Goal: Feedback & Contribution: Leave review/rating

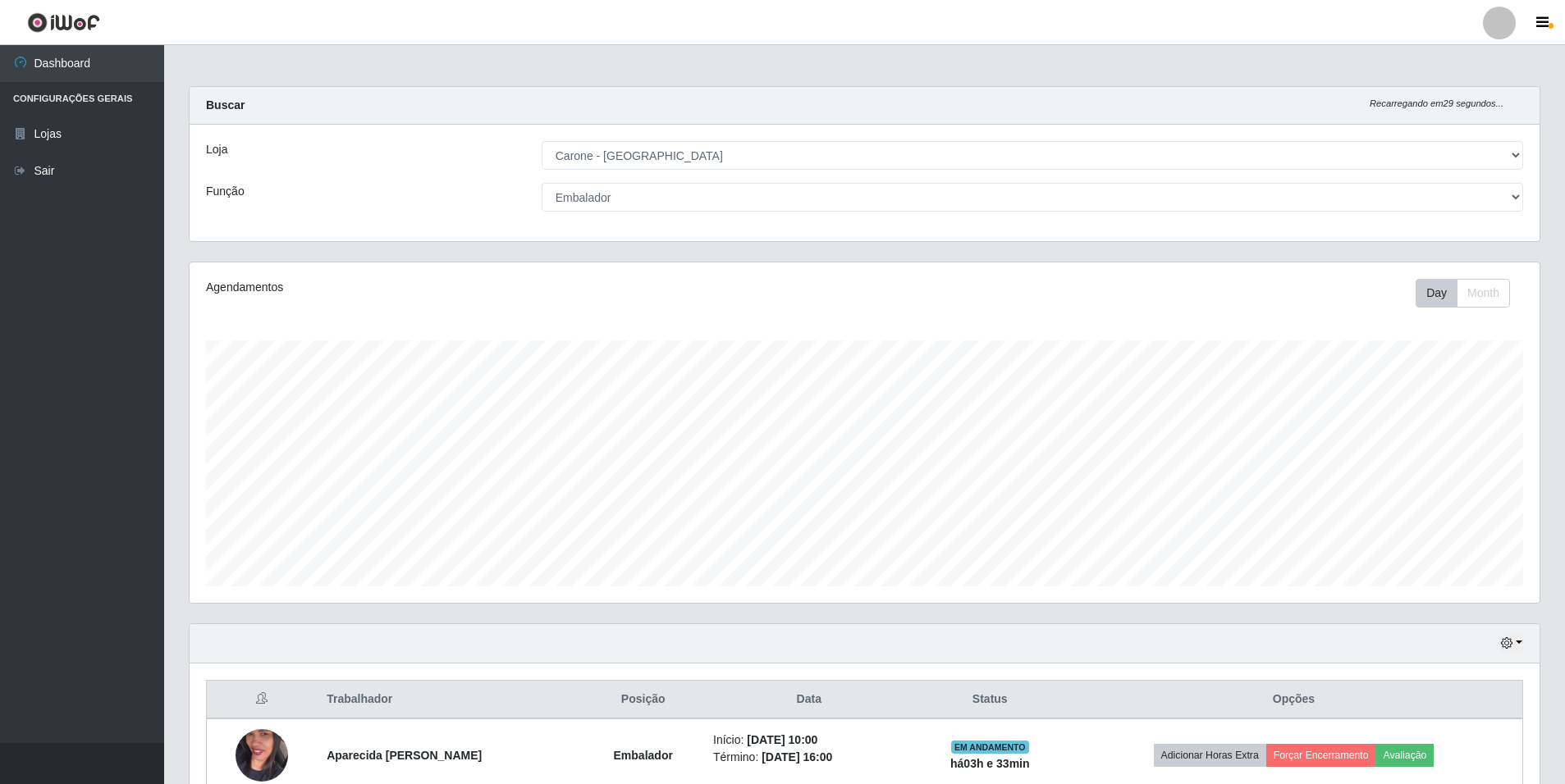
select select "528"
click at [1519, 194] on select "[Selecione...] Auxiliar de Depósito Auxiliar de Depósito + Auxiliar de Depósito…" at bounding box center [1032, 197] width 981 height 28
select select "4"
click at [542, 183] on select "[Selecione...] Auxiliar de Depósito Auxiliar de Depósito + Auxiliar de Depósito…" at bounding box center [1032, 197] width 981 height 28
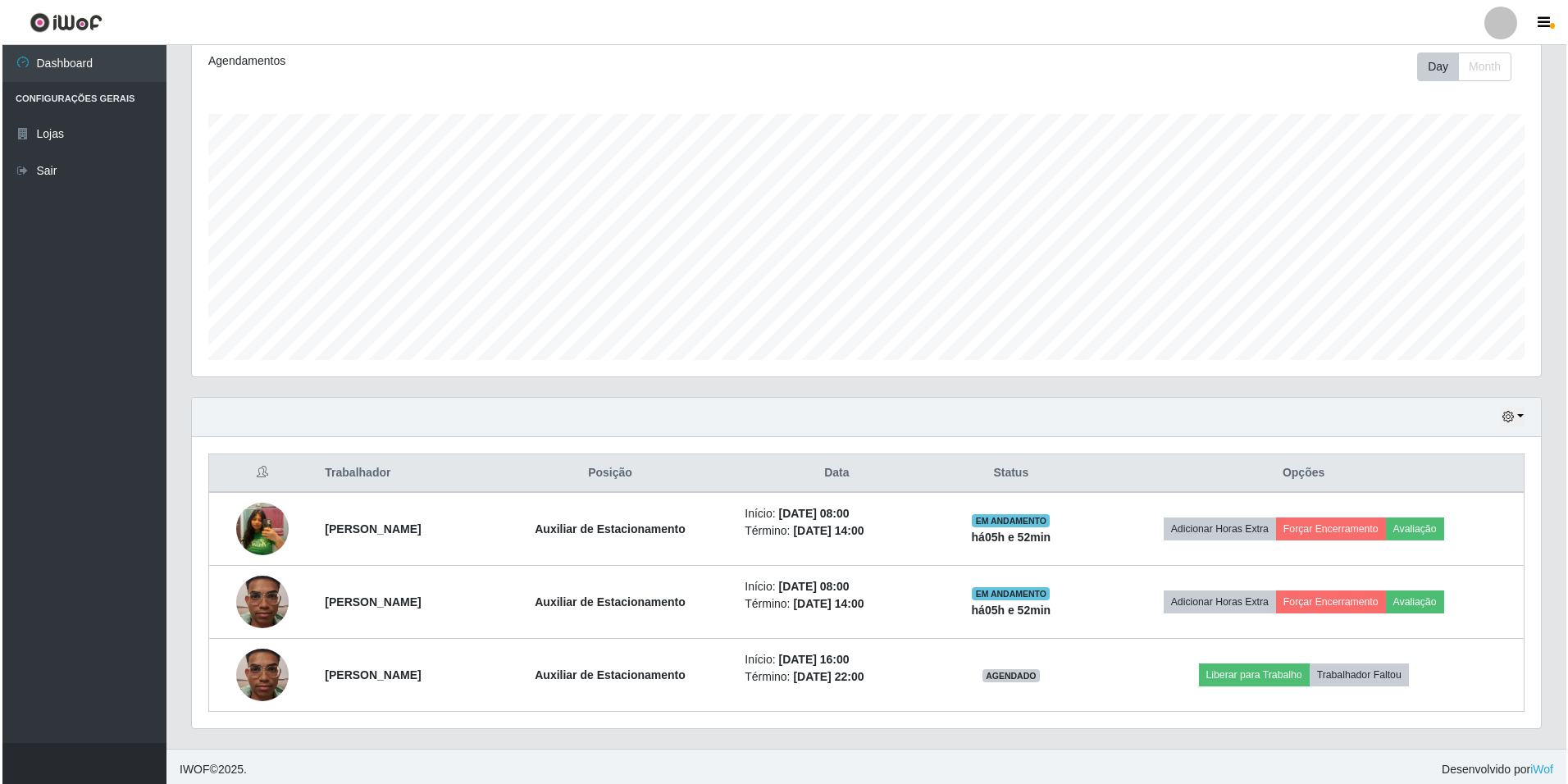
scroll to position [232, 0]
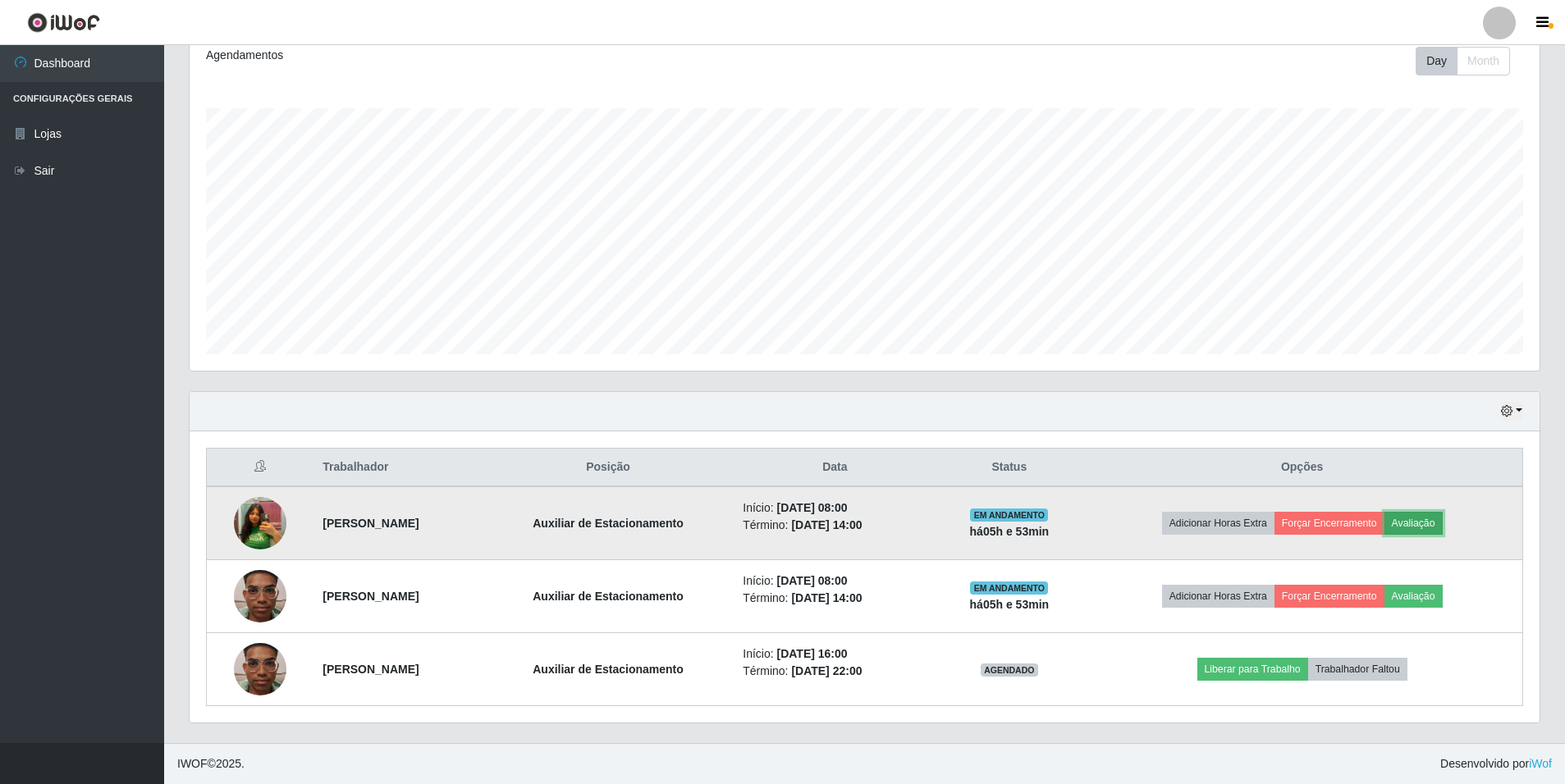
click at [1440, 521] on button "Avaliação" at bounding box center [1414, 523] width 59 height 23
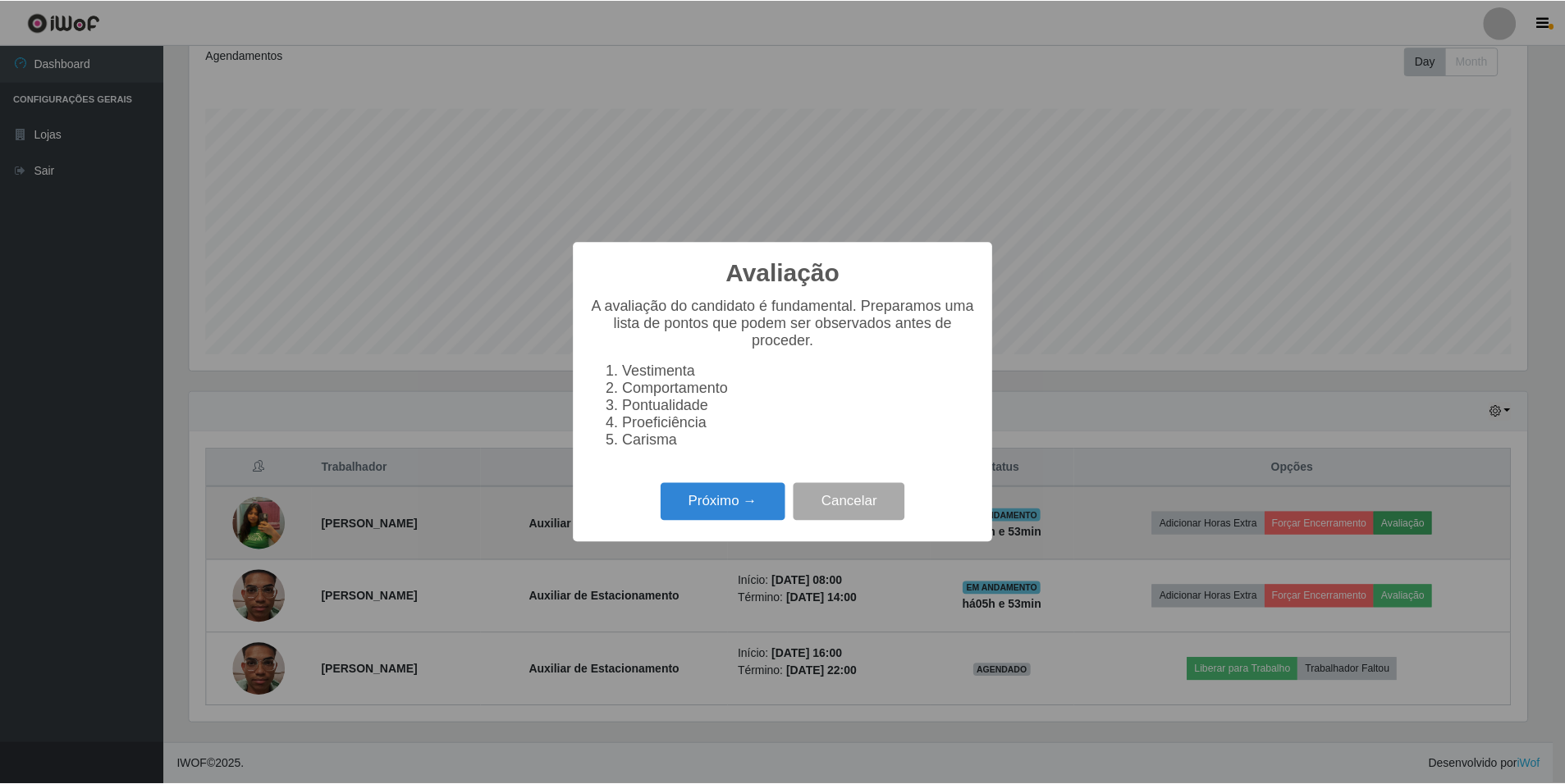
scroll to position [341, 1341]
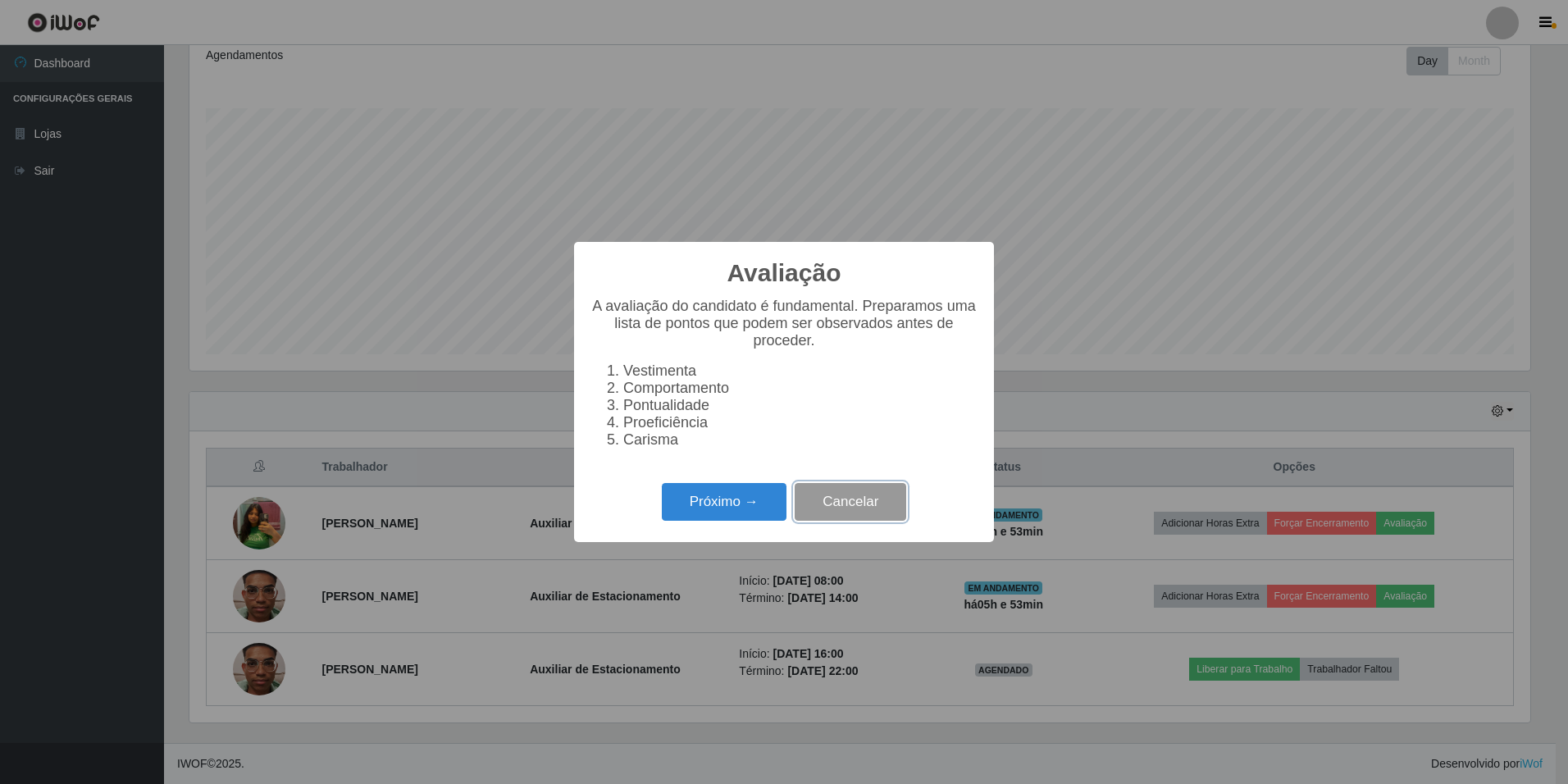
click at [863, 522] on button "Cancelar" at bounding box center [851, 502] width 112 height 38
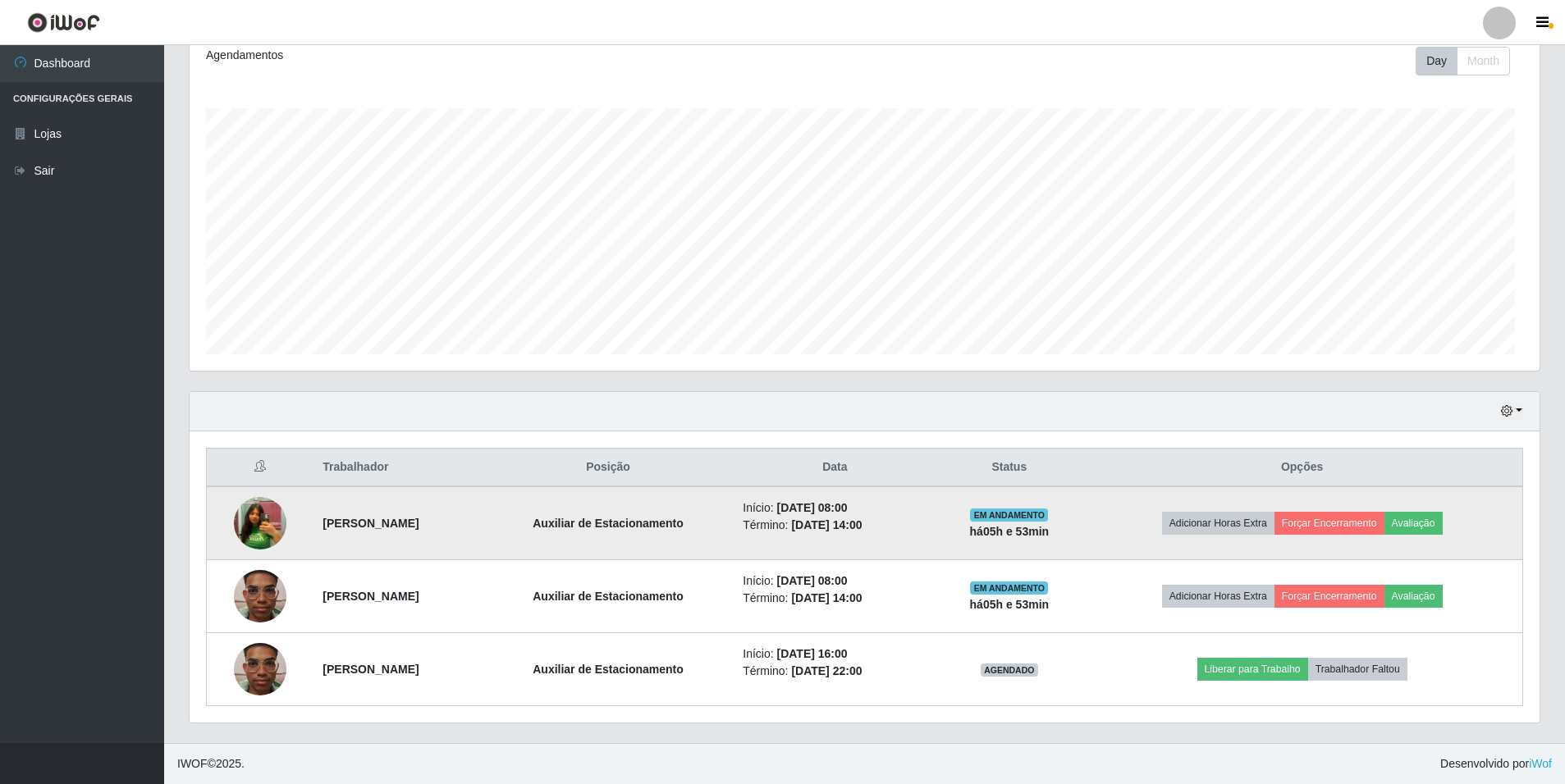
scroll to position [341, 1350]
click at [1442, 518] on button "Avaliação" at bounding box center [1414, 523] width 59 height 23
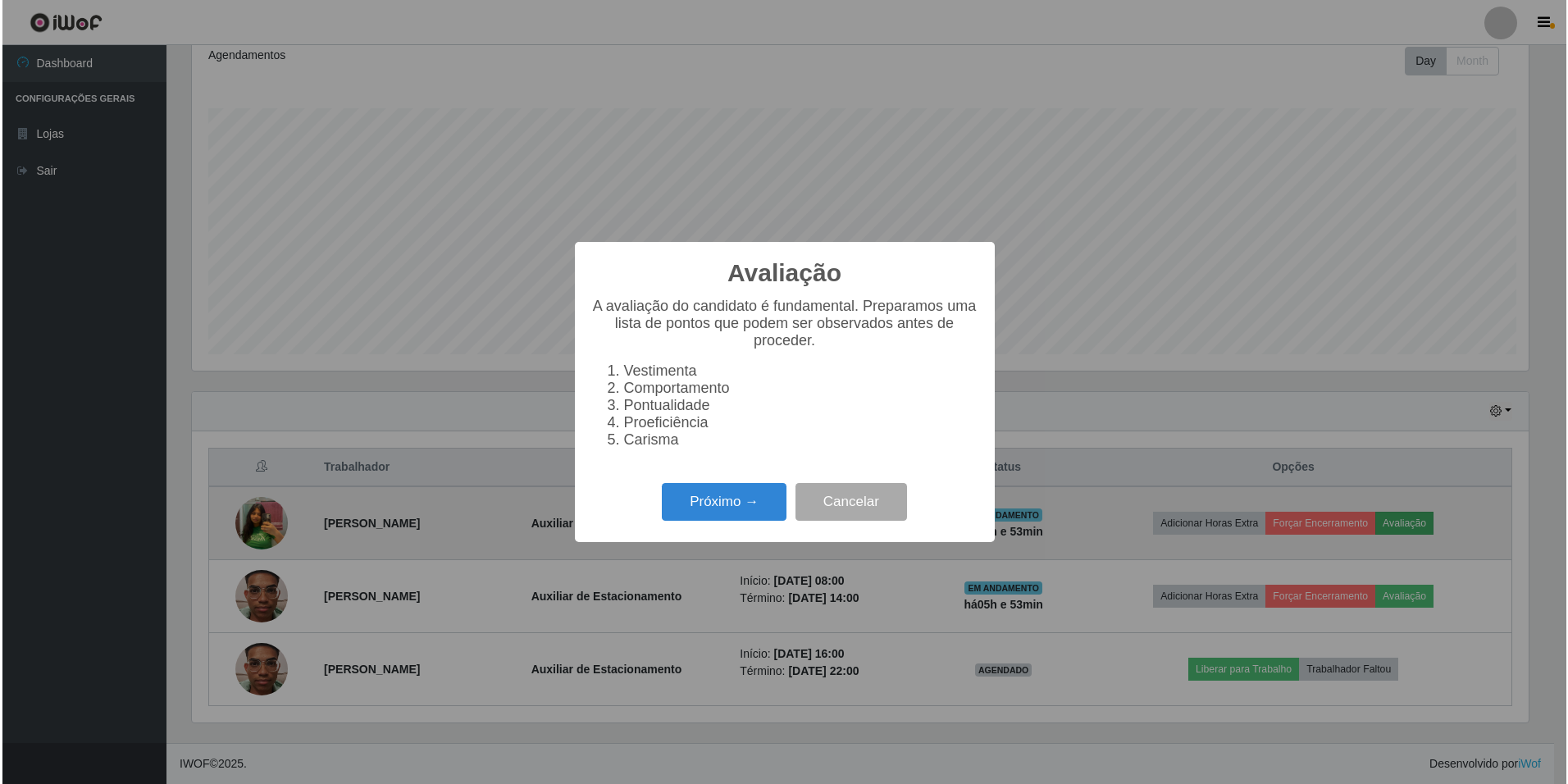
scroll to position [341, 1341]
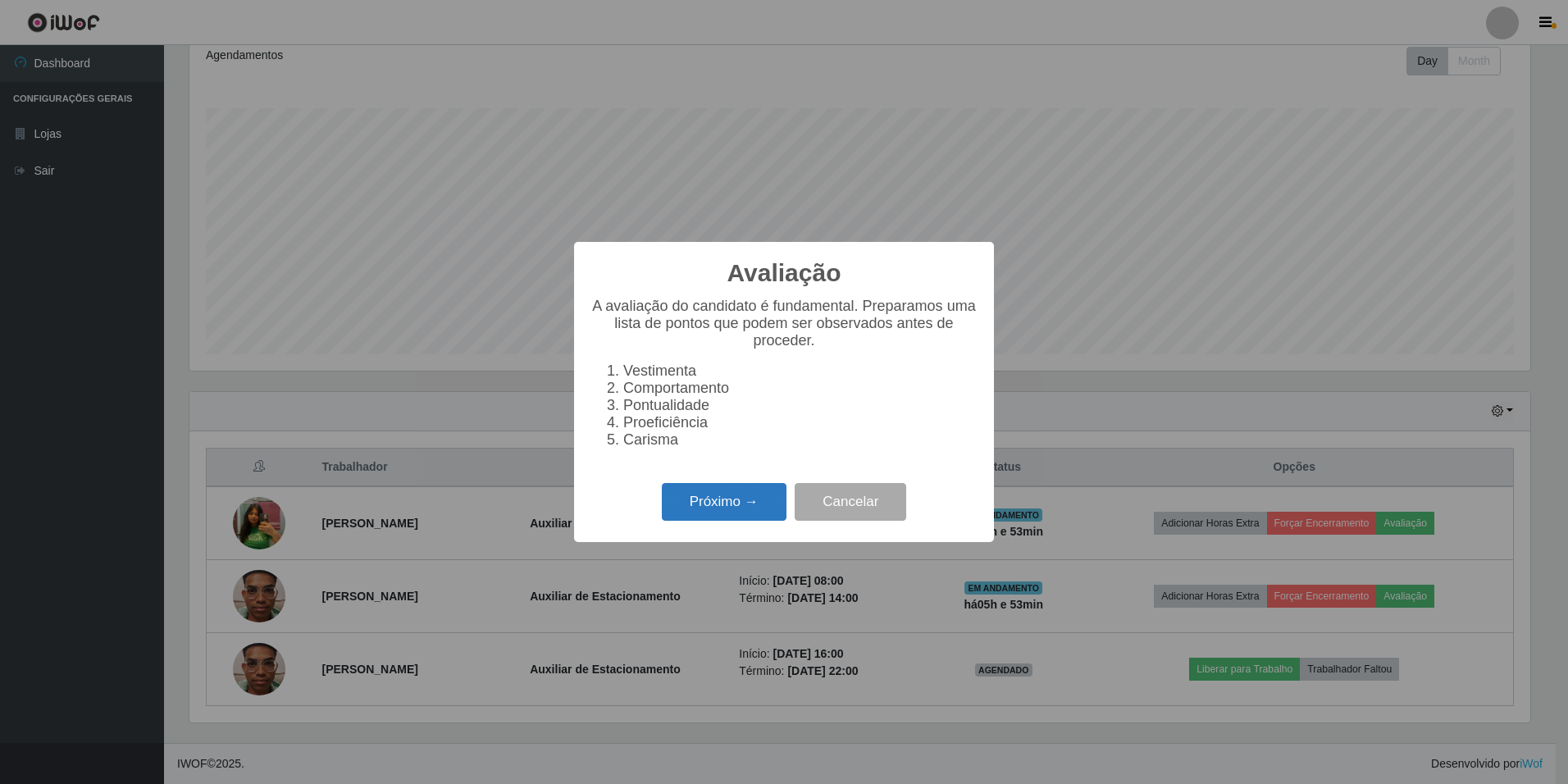
click at [732, 506] on button "Próximo →" at bounding box center [724, 502] width 125 height 38
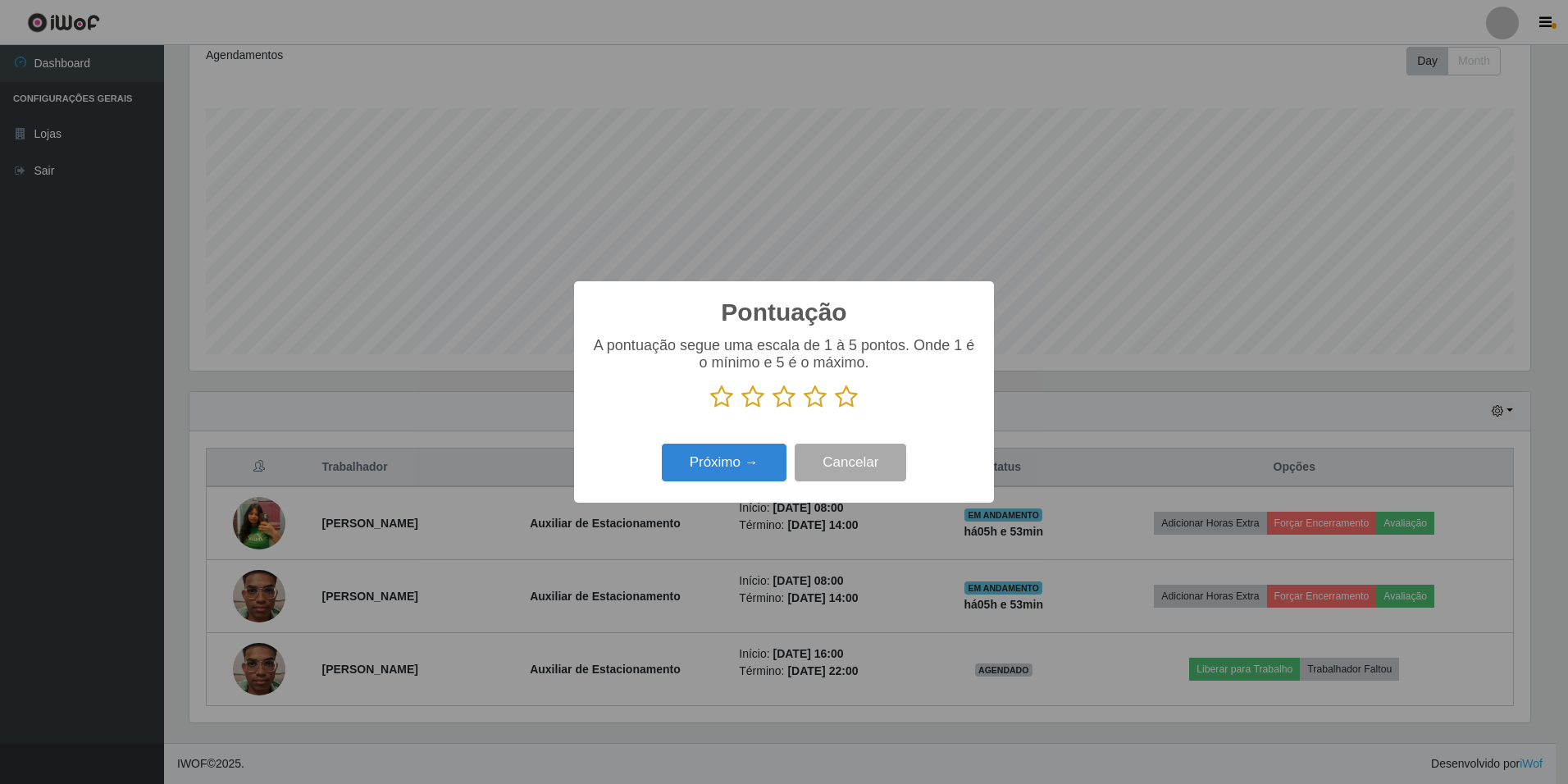
click at [842, 406] on icon at bounding box center [846, 397] width 23 height 25
click at [835, 409] on input "radio" at bounding box center [835, 409] width 0 height 0
click at [713, 448] on button "Próximo →" at bounding box center [724, 463] width 125 height 38
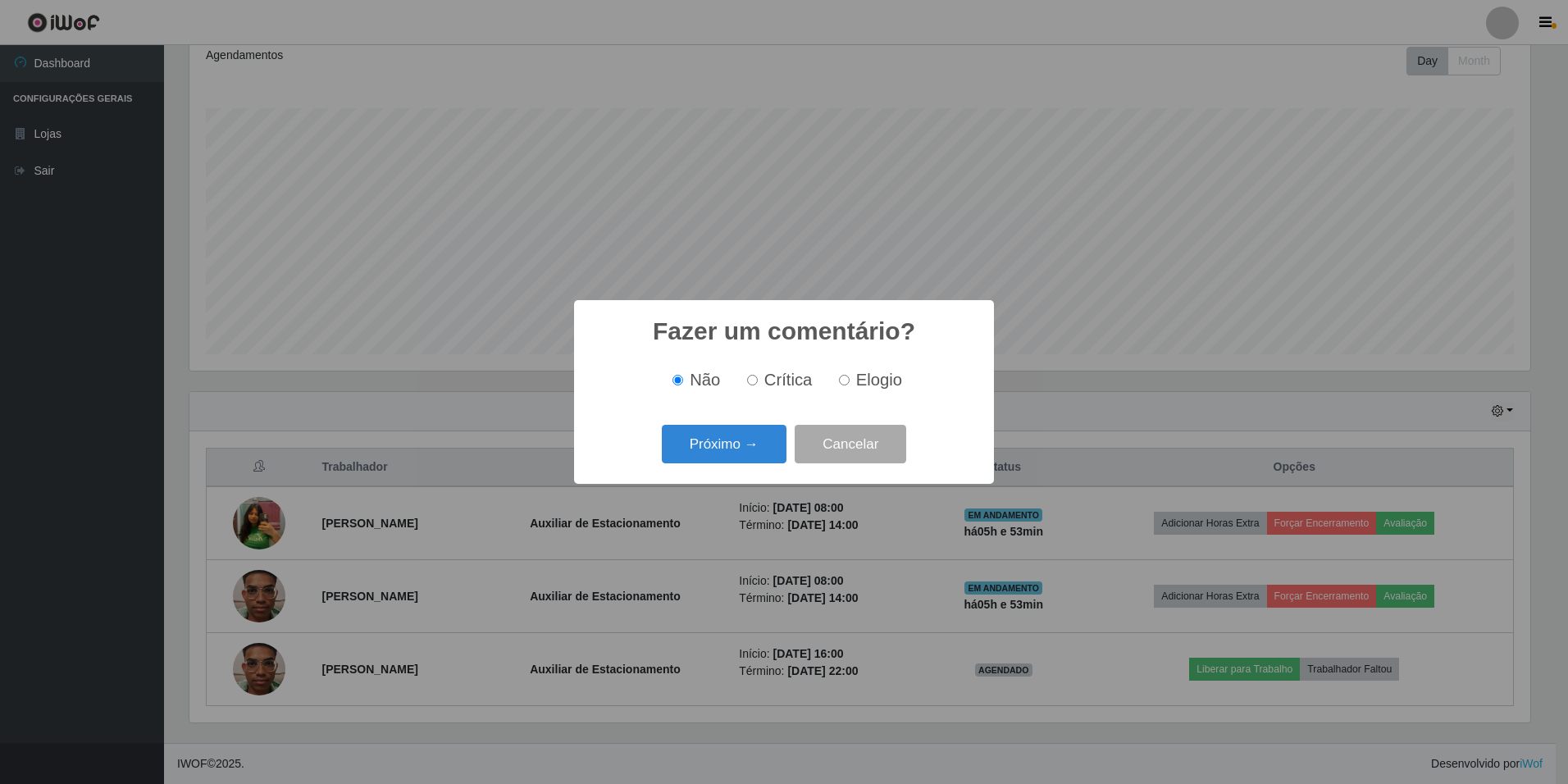
click at [844, 378] on input "Elogio" at bounding box center [844, 380] width 11 height 11
radio input "true"
click at [705, 445] on button "Próximo →" at bounding box center [724, 444] width 125 height 38
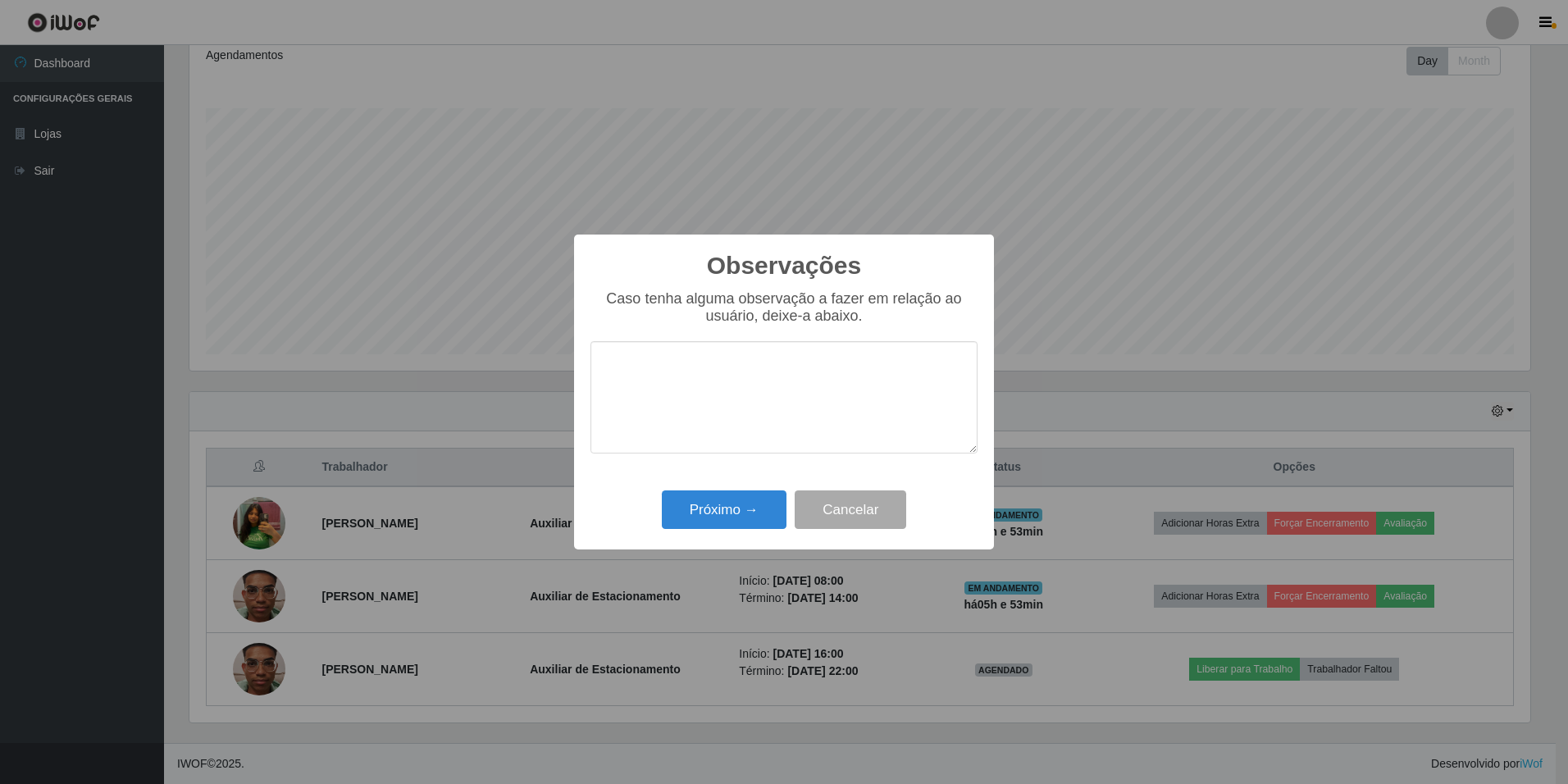
click at [713, 384] on textarea at bounding box center [784, 397] width 387 height 113
type textarea "L"
type textarea "A"
type textarea "simpática, educada, trabalha em equipe"
click at [734, 515] on button "Próximo →" at bounding box center [724, 510] width 125 height 38
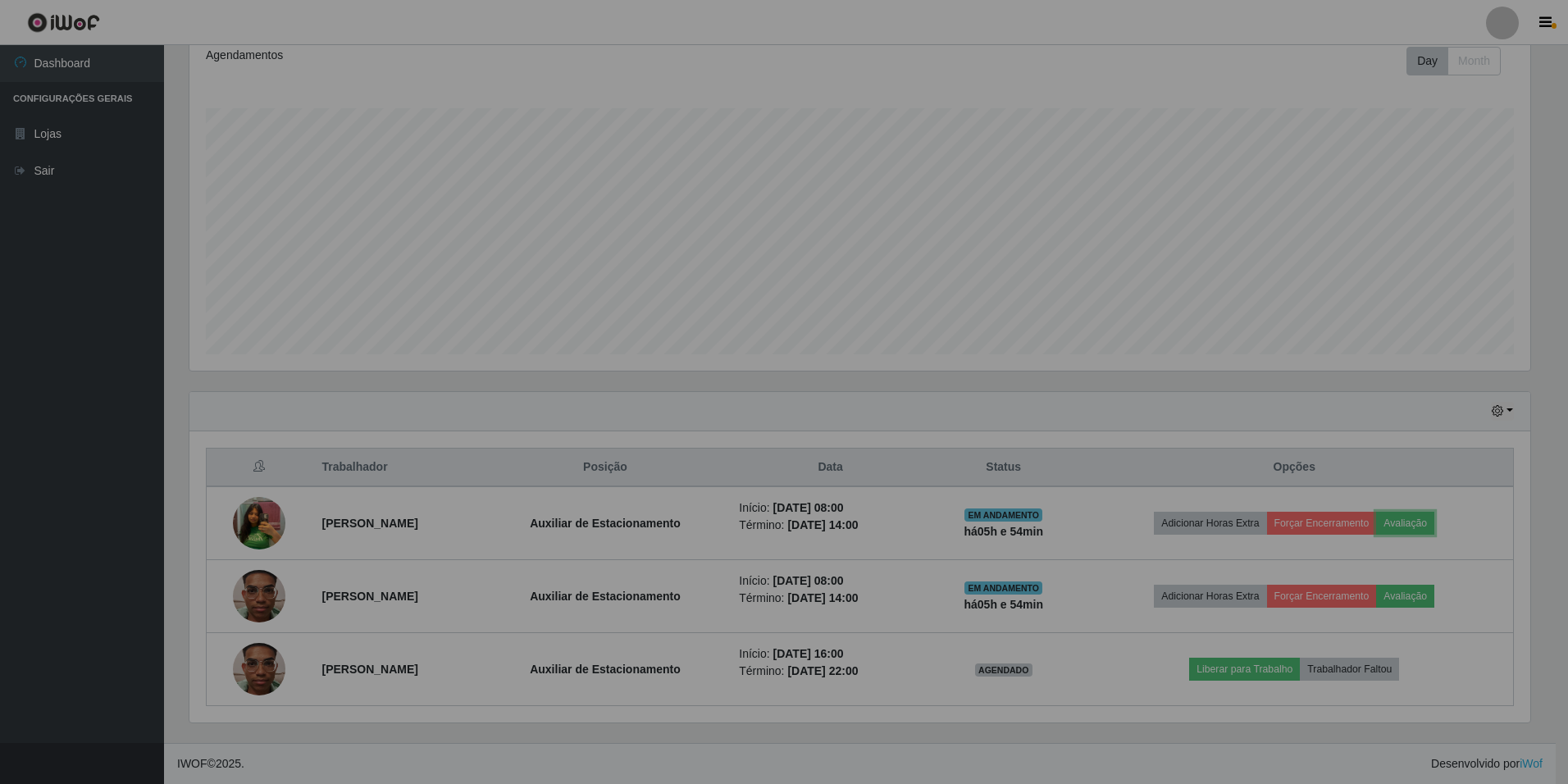
scroll to position [341, 1349]
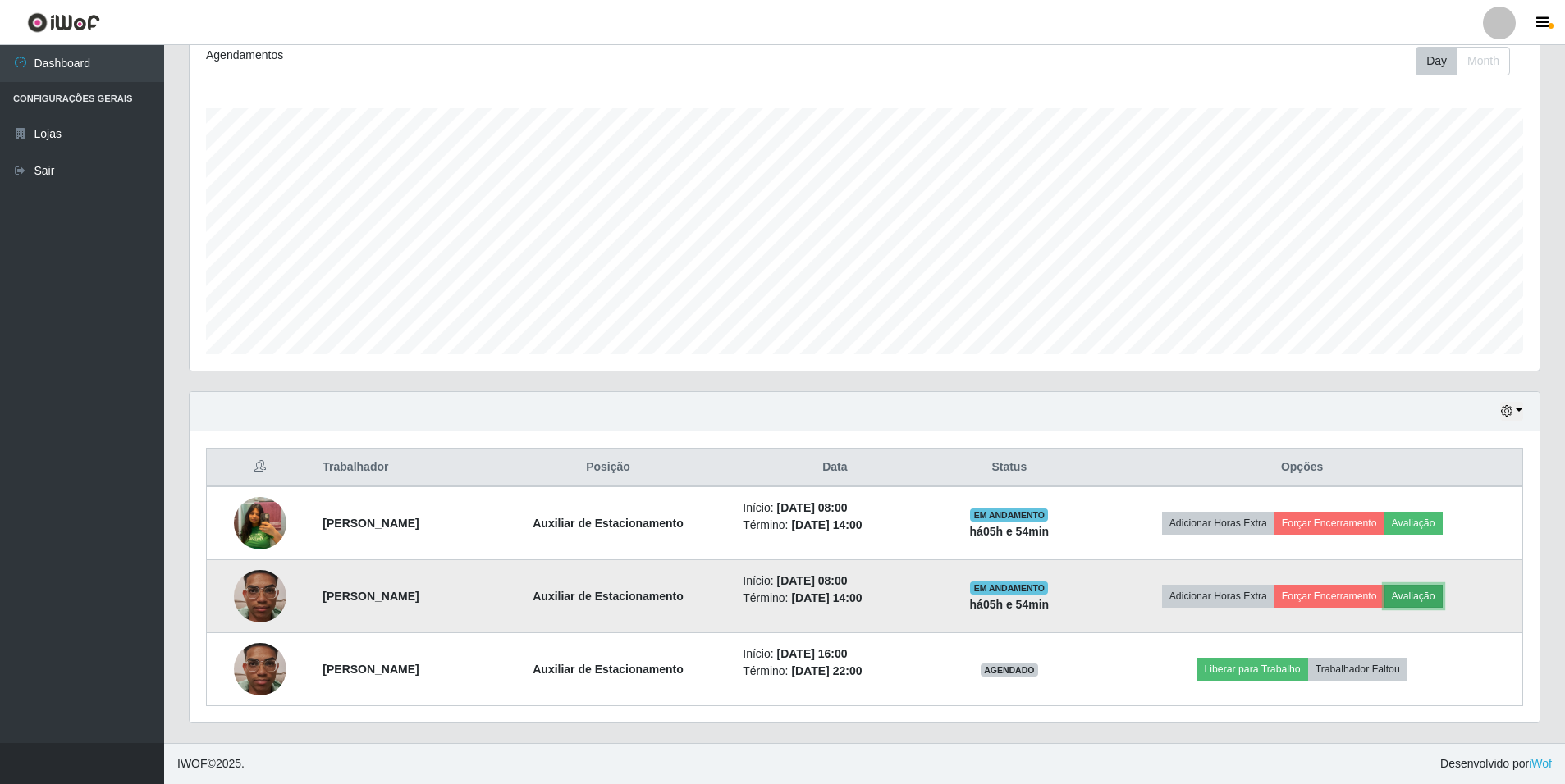
click at [1441, 596] on button "Avaliação" at bounding box center [1414, 596] width 59 height 23
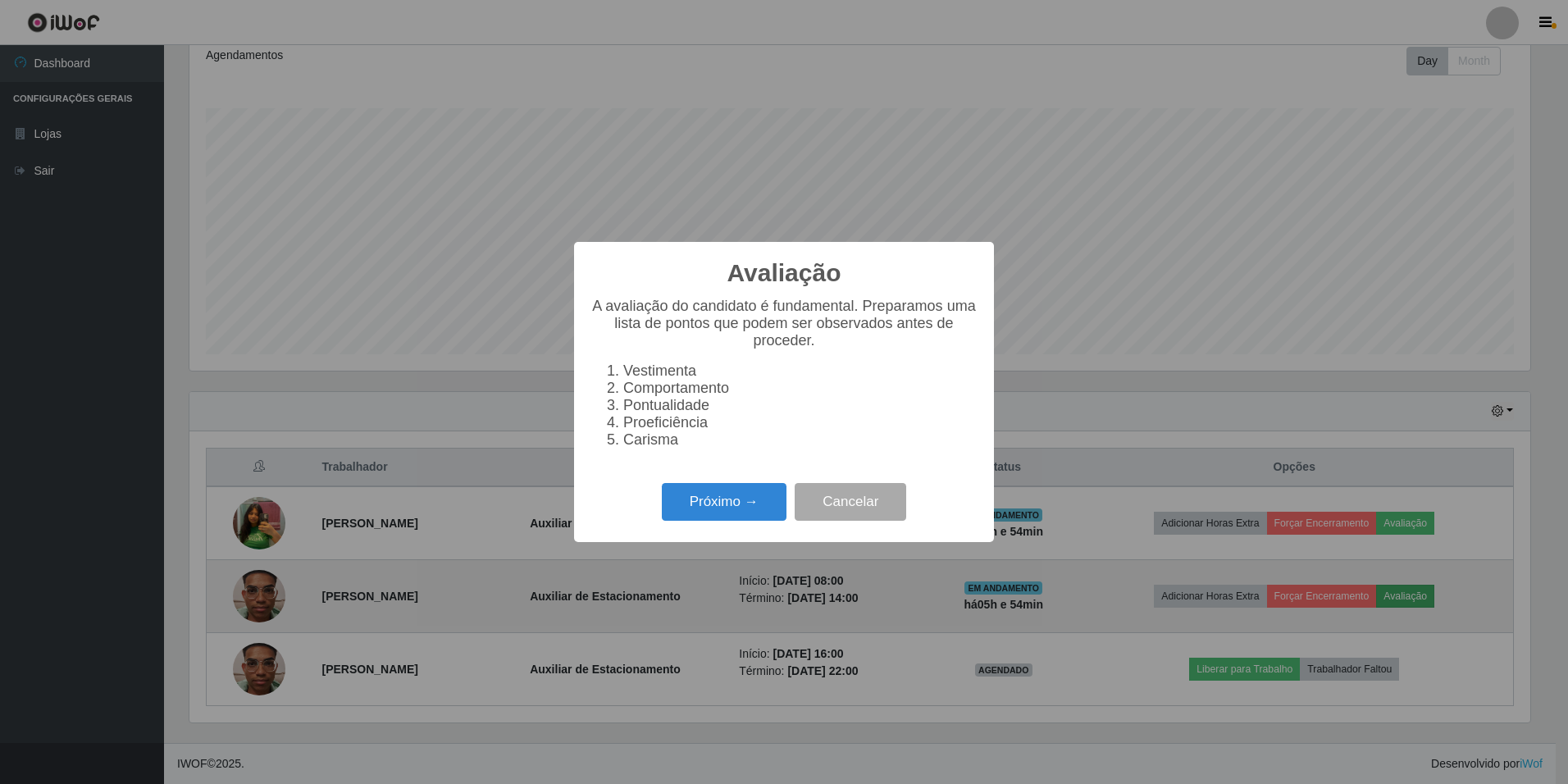
scroll to position [341, 1341]
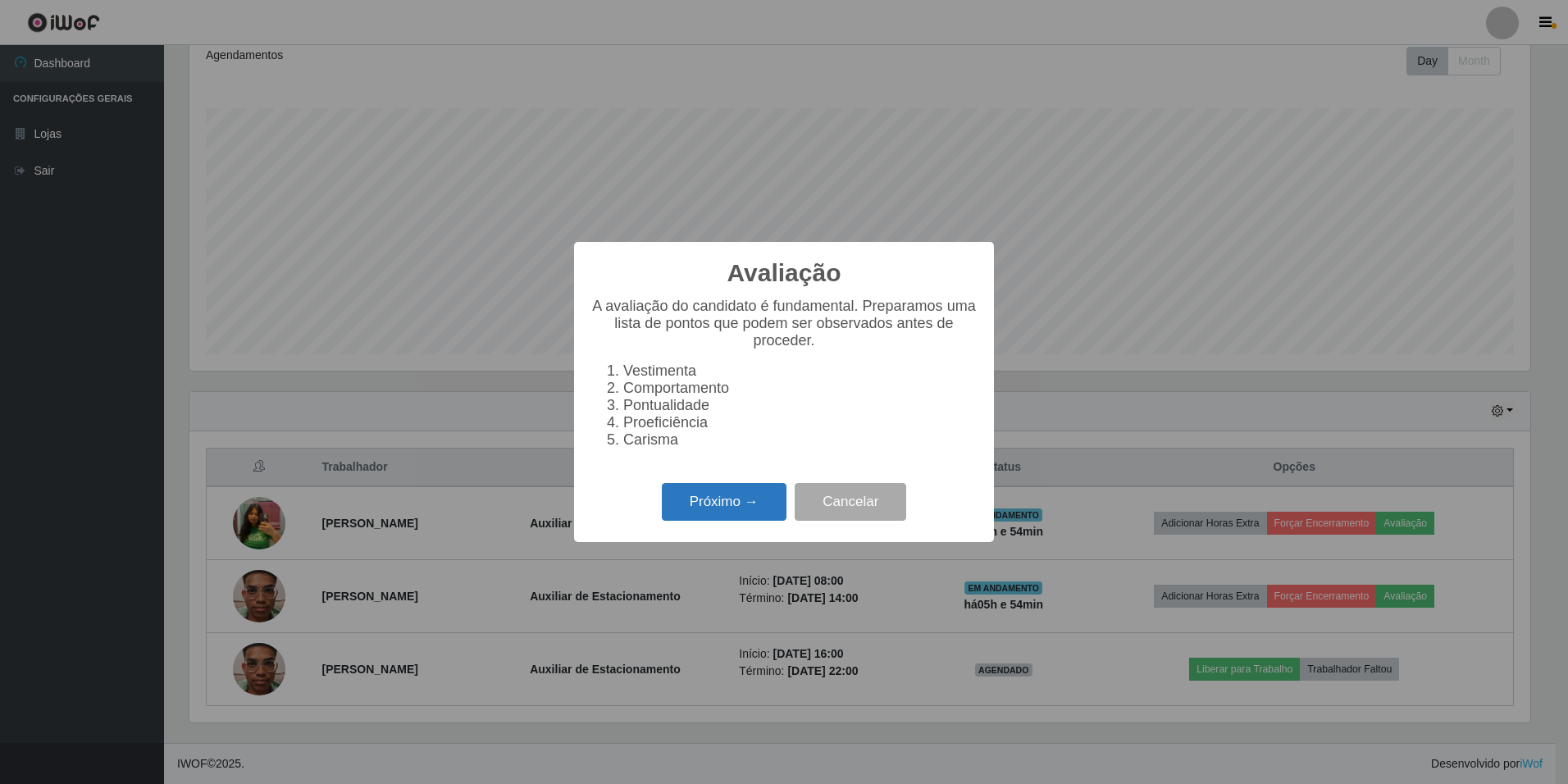
click at [718, 503] on button "Próximo →" at bounding box center [724, 502] width 125 height 38
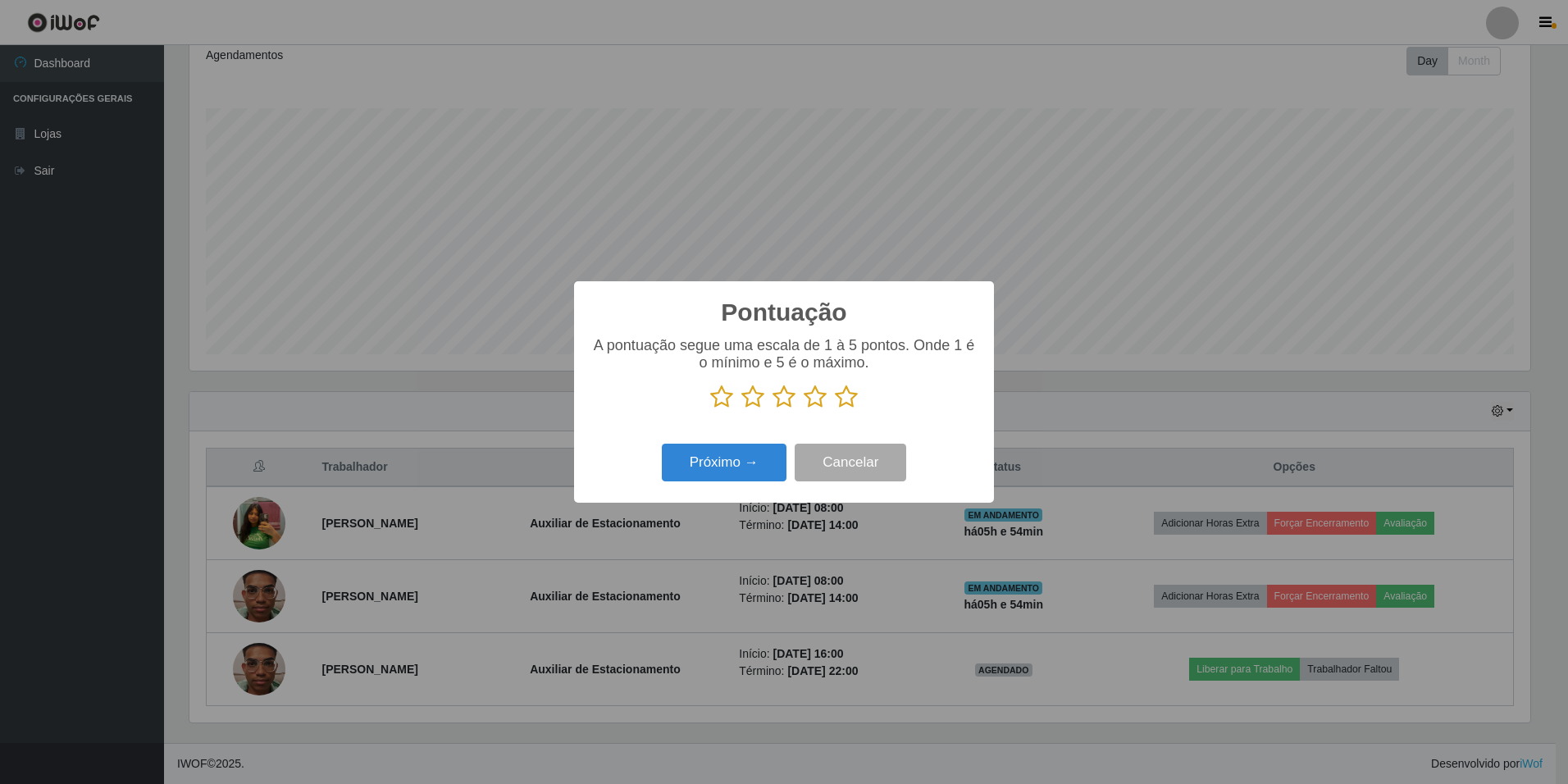
scroll to position [819896, 818895]
click at [848, 397] on icon at bounding box center [846, 397] width 23 height 25
click at [835, 409] on input "radio" at bounding box center [835, 409] width 0 height 0
click at [755, 463] on button "Próximo →" at bounding box center [724, 463] width 125 height 38
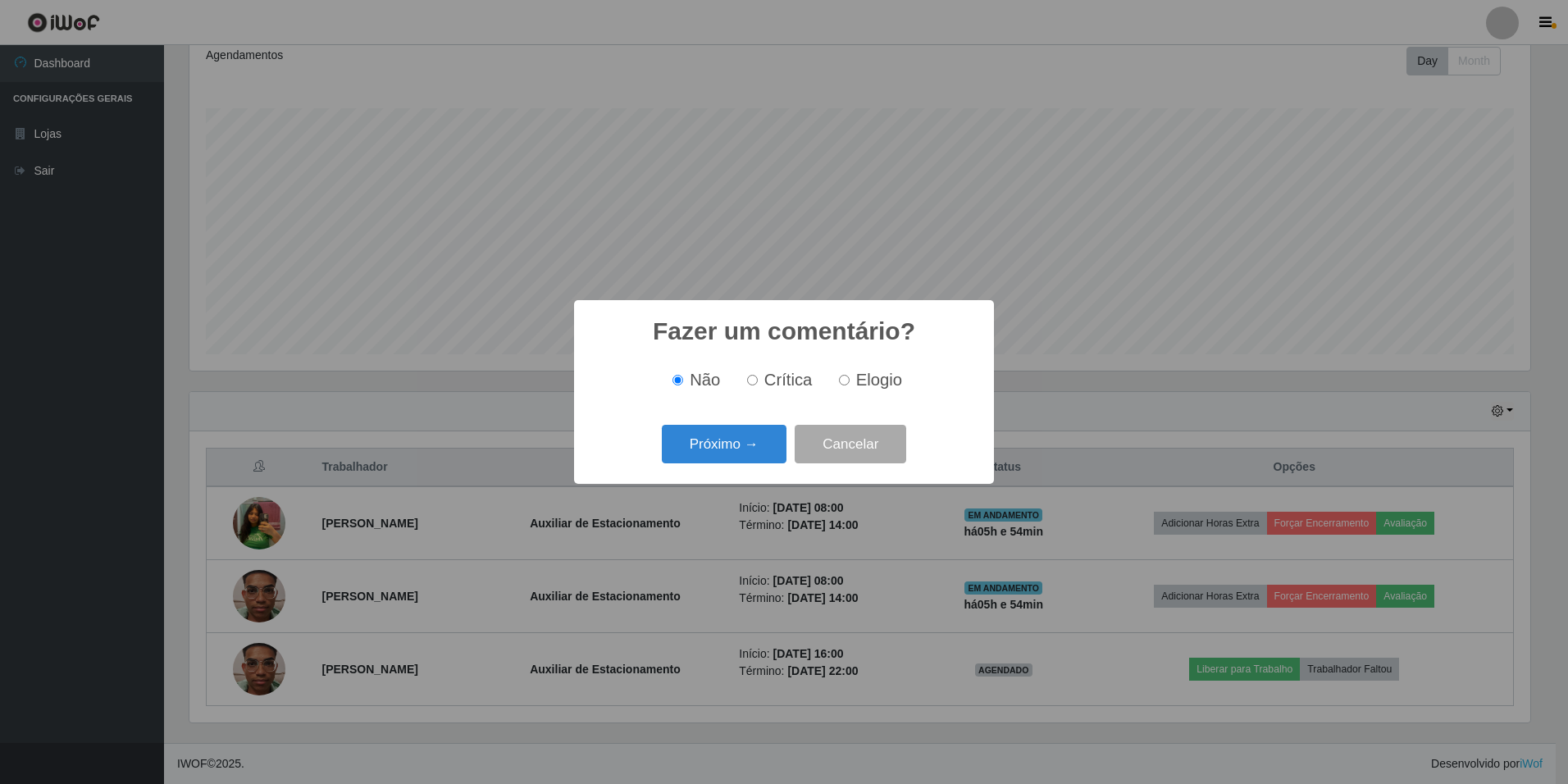
click at [889, 382] on span "Elogio" at bounding box center [879, 380] width 46 height 18
click at [850, 382] on input "Elogio" at bounding box center [844, 380] width 11 height 11
radio input "true"
click at [757, 447] on button "Próximo →" at bounding box center [724, 444] width 125 height 38
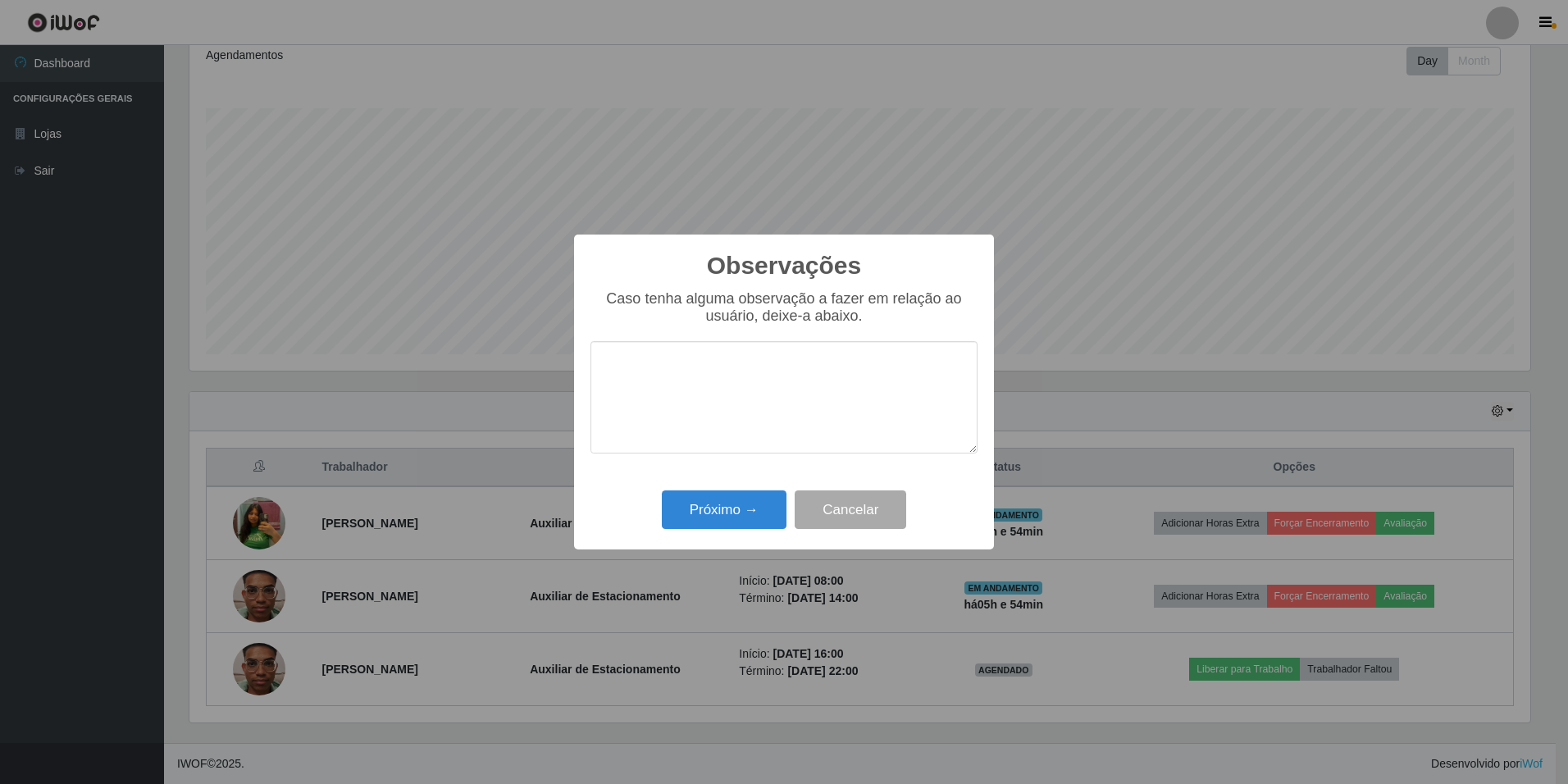
click at [736, 394] on textarea at bounding box center [784, 397] width 387 height 113
type textarea "b"
type textarea "t"
click at [917, 372] on textarea "dedicado, simpático, trabalha em equipe" at bounding box center [784, 397] width 387 height 113
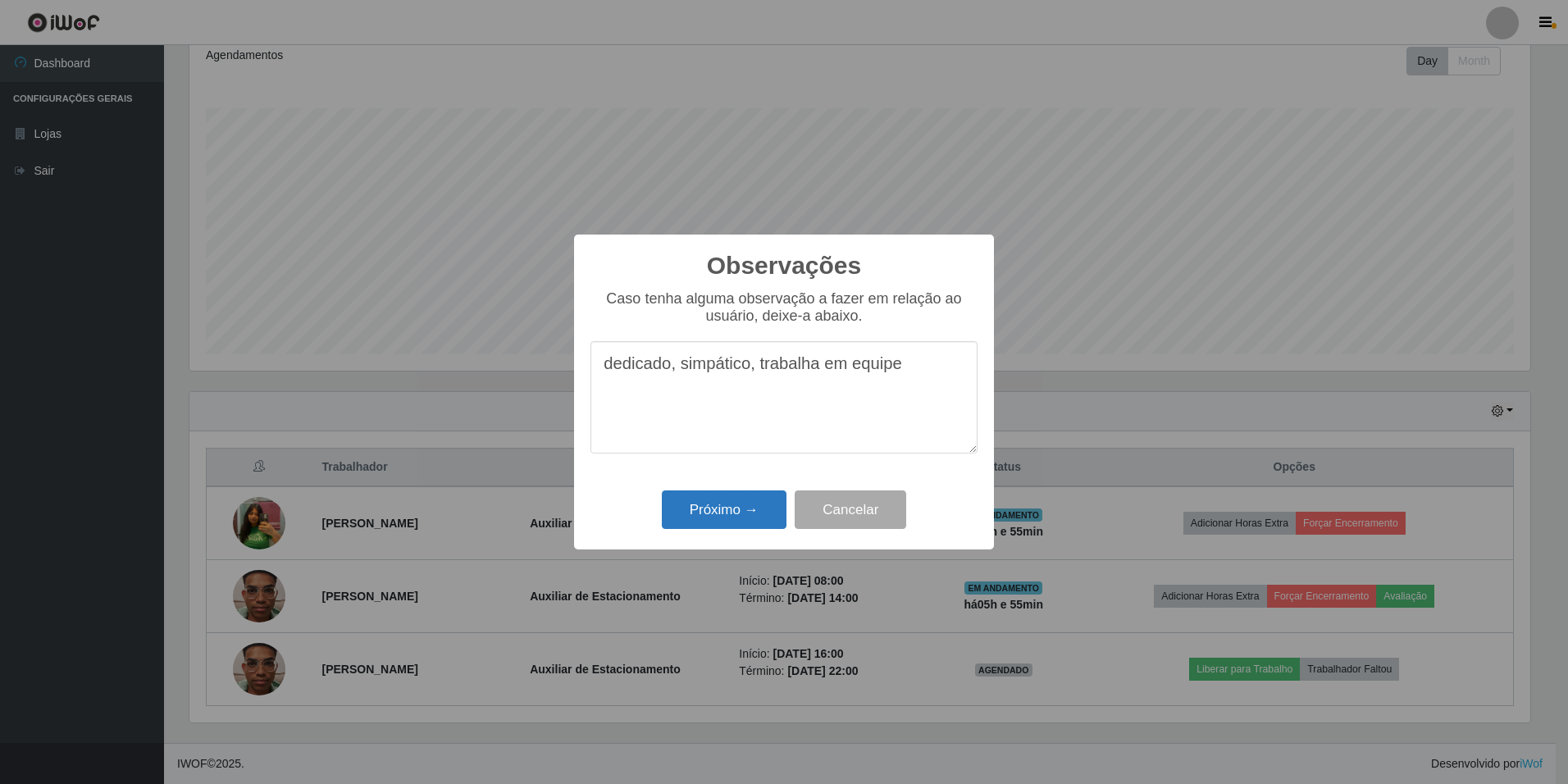
type textarea "dedicado, simpático, trabalha em equipe"
click at [757, 515] on button "Próximo →" at bounding box center [724, 510] width 125 height 38
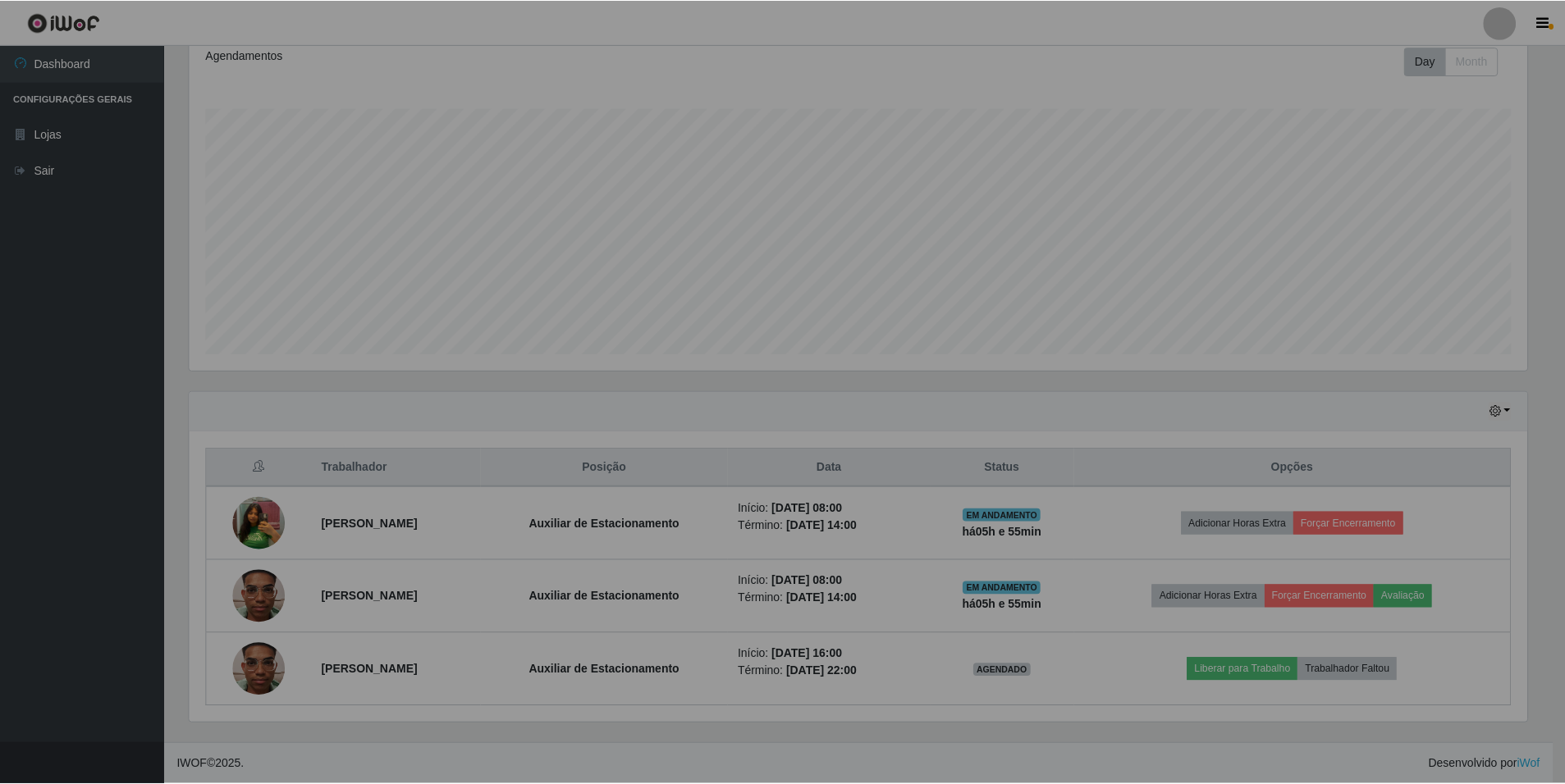
scroll to position [341, 1350]
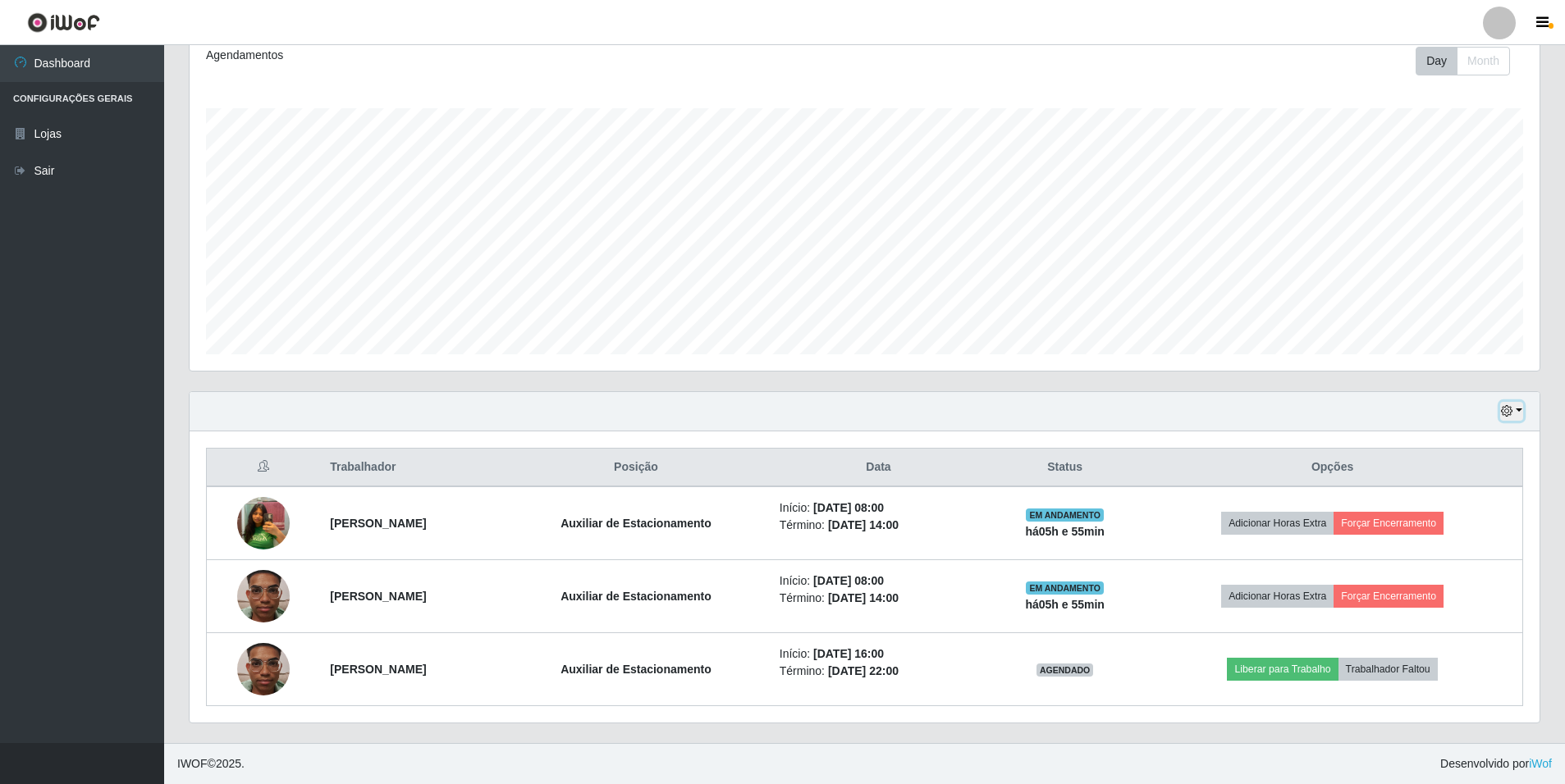
click at [1520, 417] on button "button" at bounding box center [1511, 411] width 23 height 19
click at [1385, 441] on div "Trabalhador Posição Data Status Opções Débora [PERSON_NAME] Auxiliar de Estacio…" at bounding box center [864, 577] width 1350 height 291
click at [1510, 415] on icon "button" at bounding box center [1506, 410] width 12 height 12
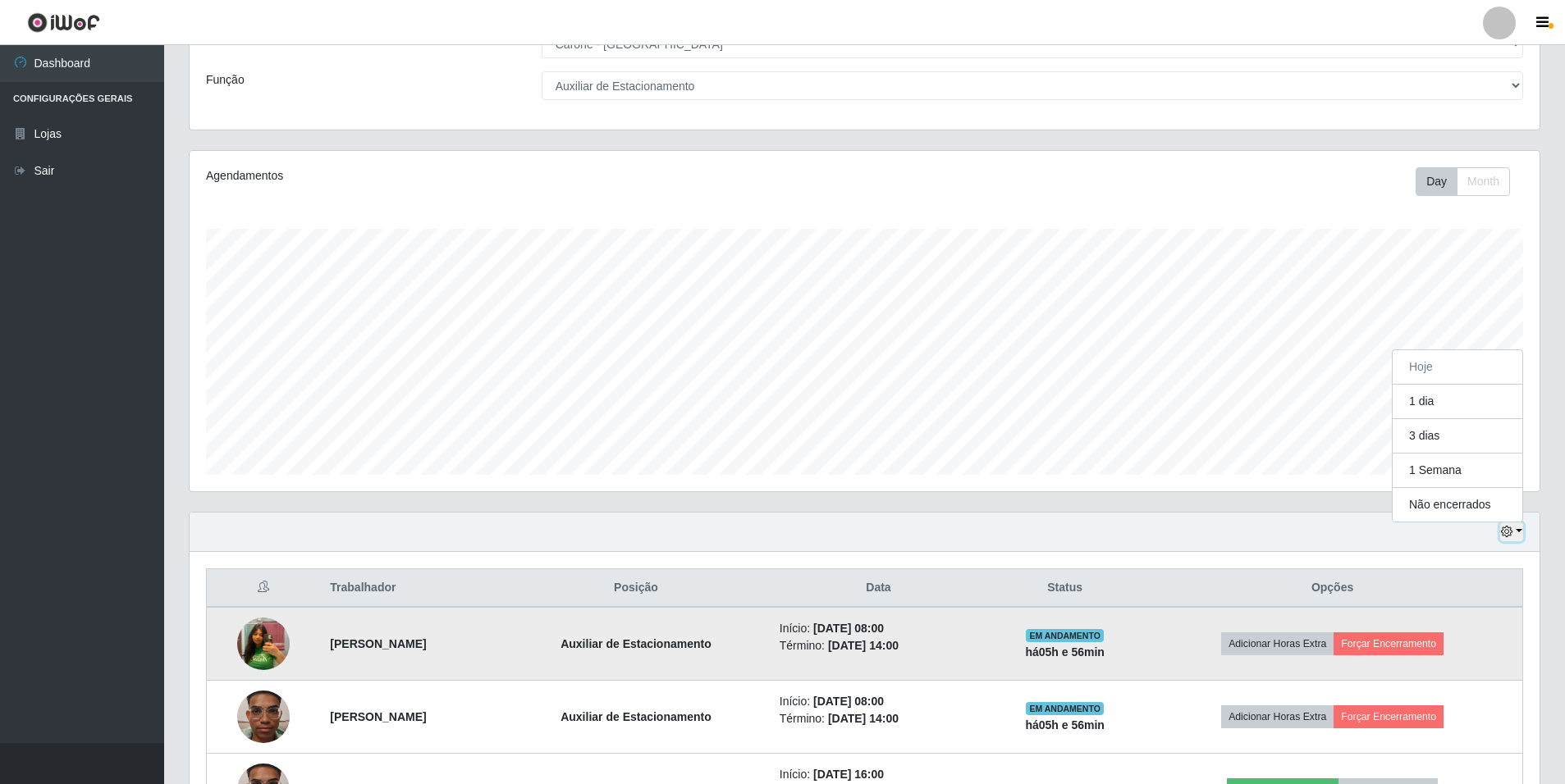
scroll to position [0, 0]
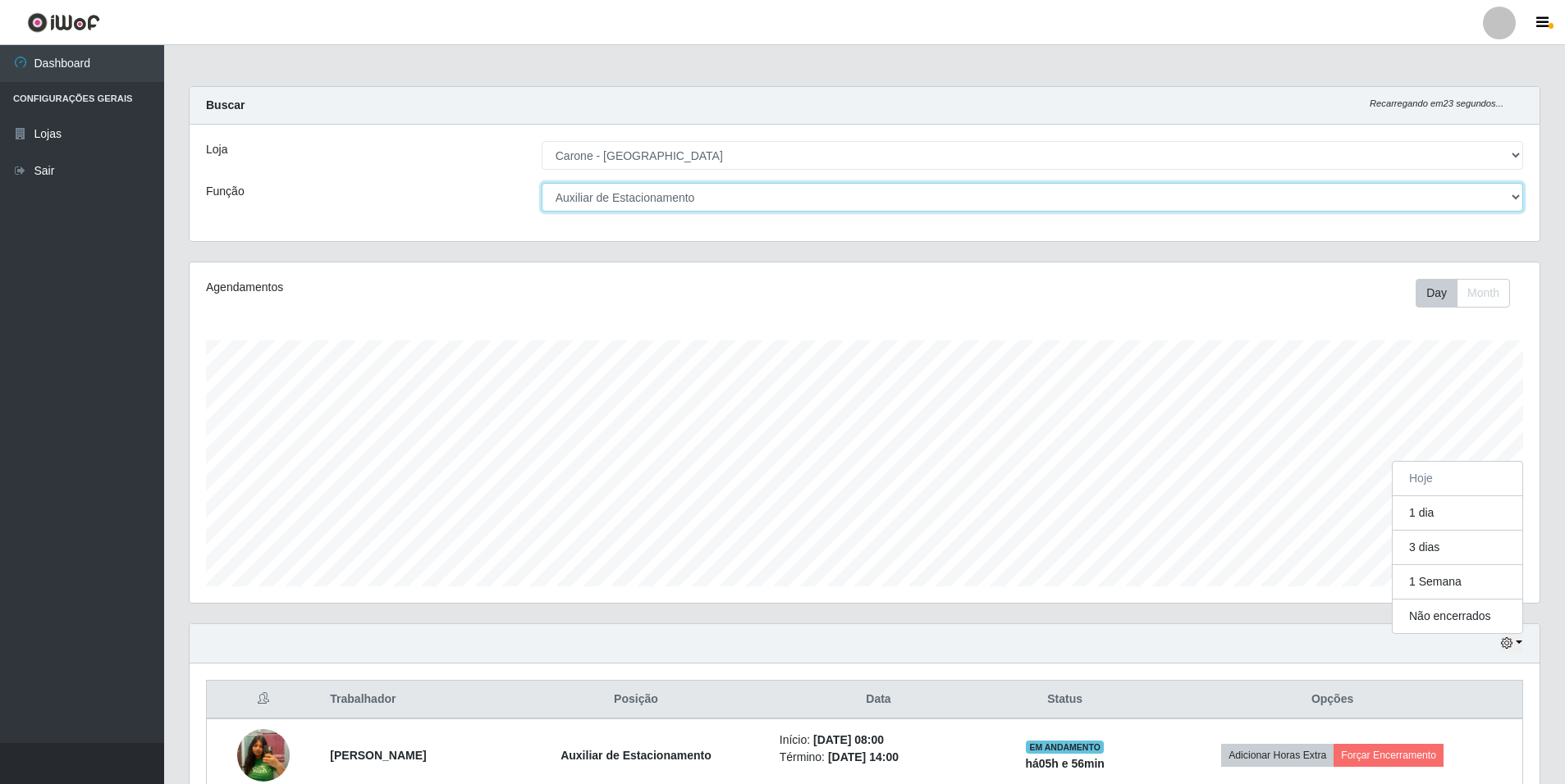
click at [695, 191] on select "[Selecione...] Auxiliar de Depósito Auxiliar de Depósito + Auxiliar de Depósito…" at bounding box center [1032, 197] width 981 height 28
select select "1"
click at [542, 183] on select "[Selecione...] Auxiliar de Depósito Auxiliar de Depósito + Auxiliar de Depósito…" at bounding box center [1032, 197] width 981 height 28
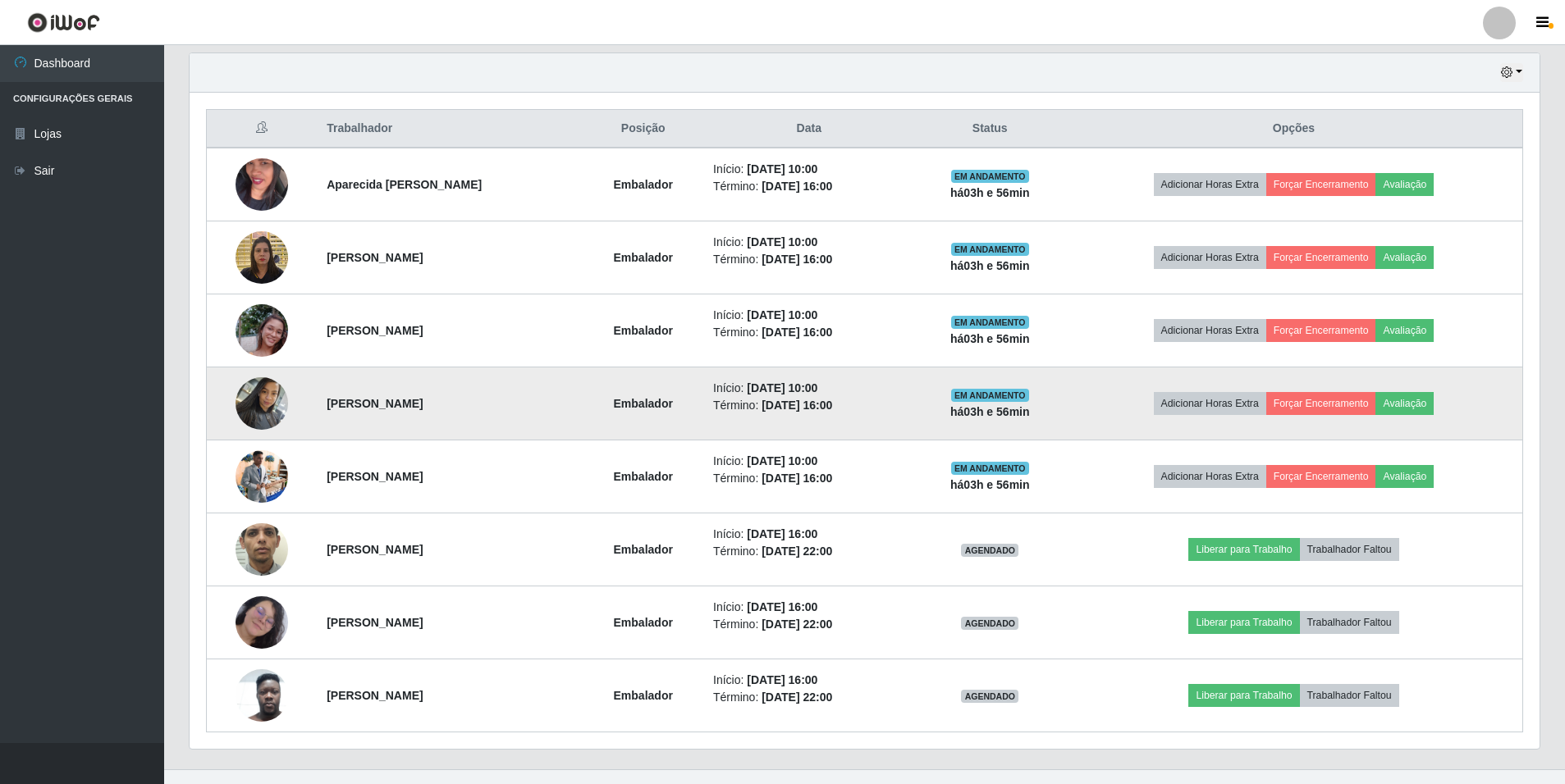
scroll to position [574, 0]
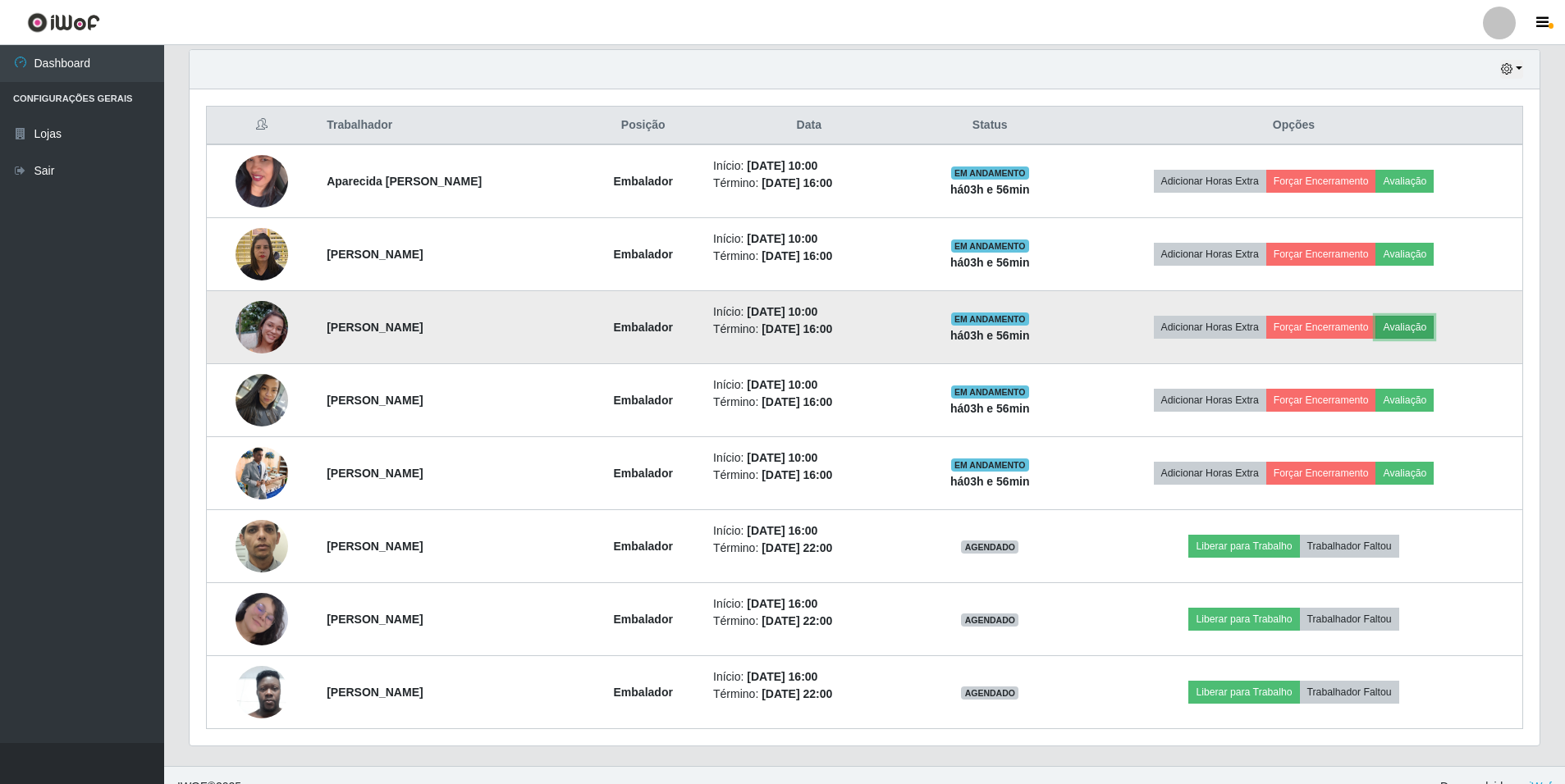
click at [1430, 326] on button "Avaliação" at bounding box center [1405, 327] width 59 height 23
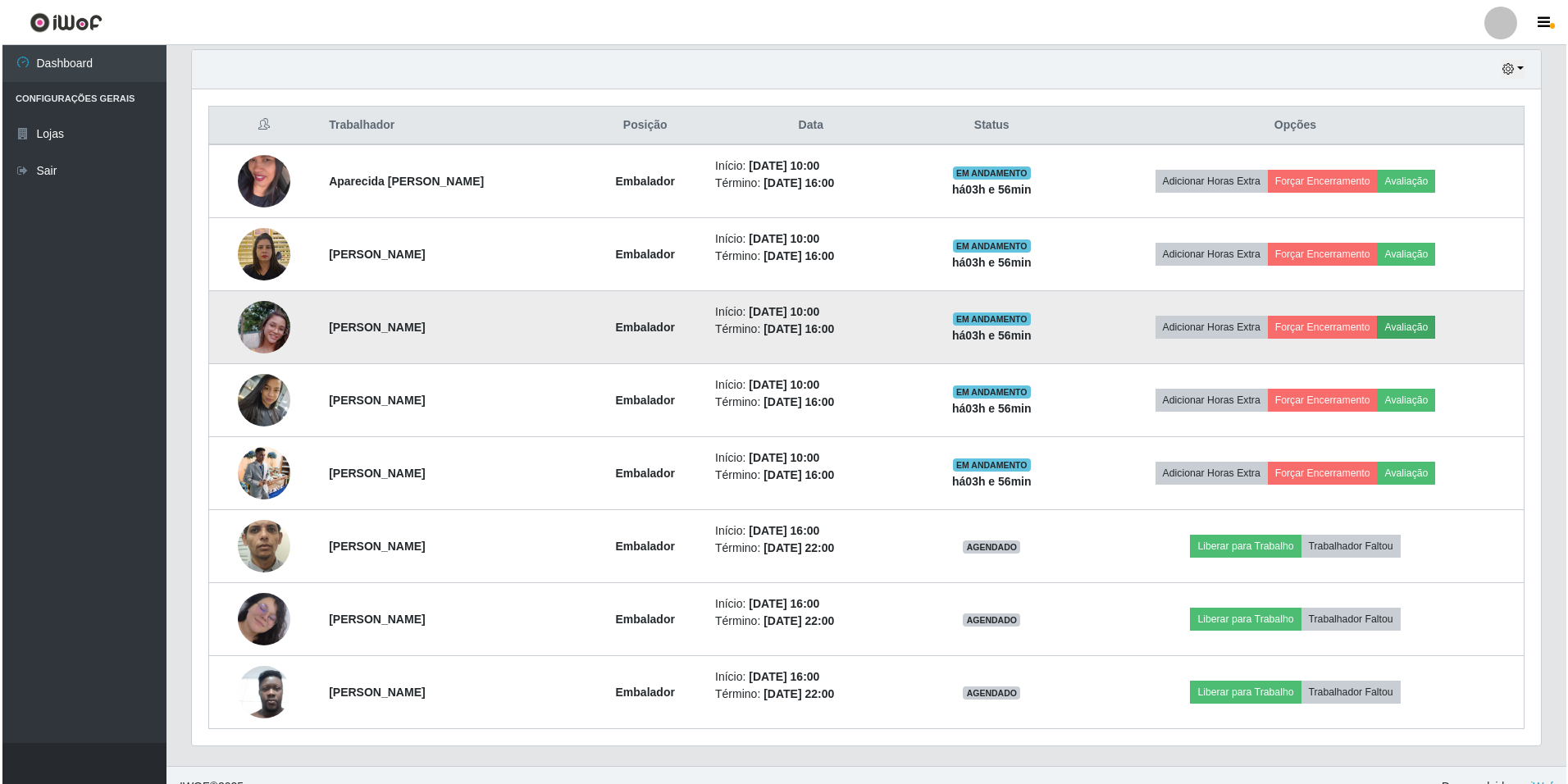
scroll to position [341, 1341]
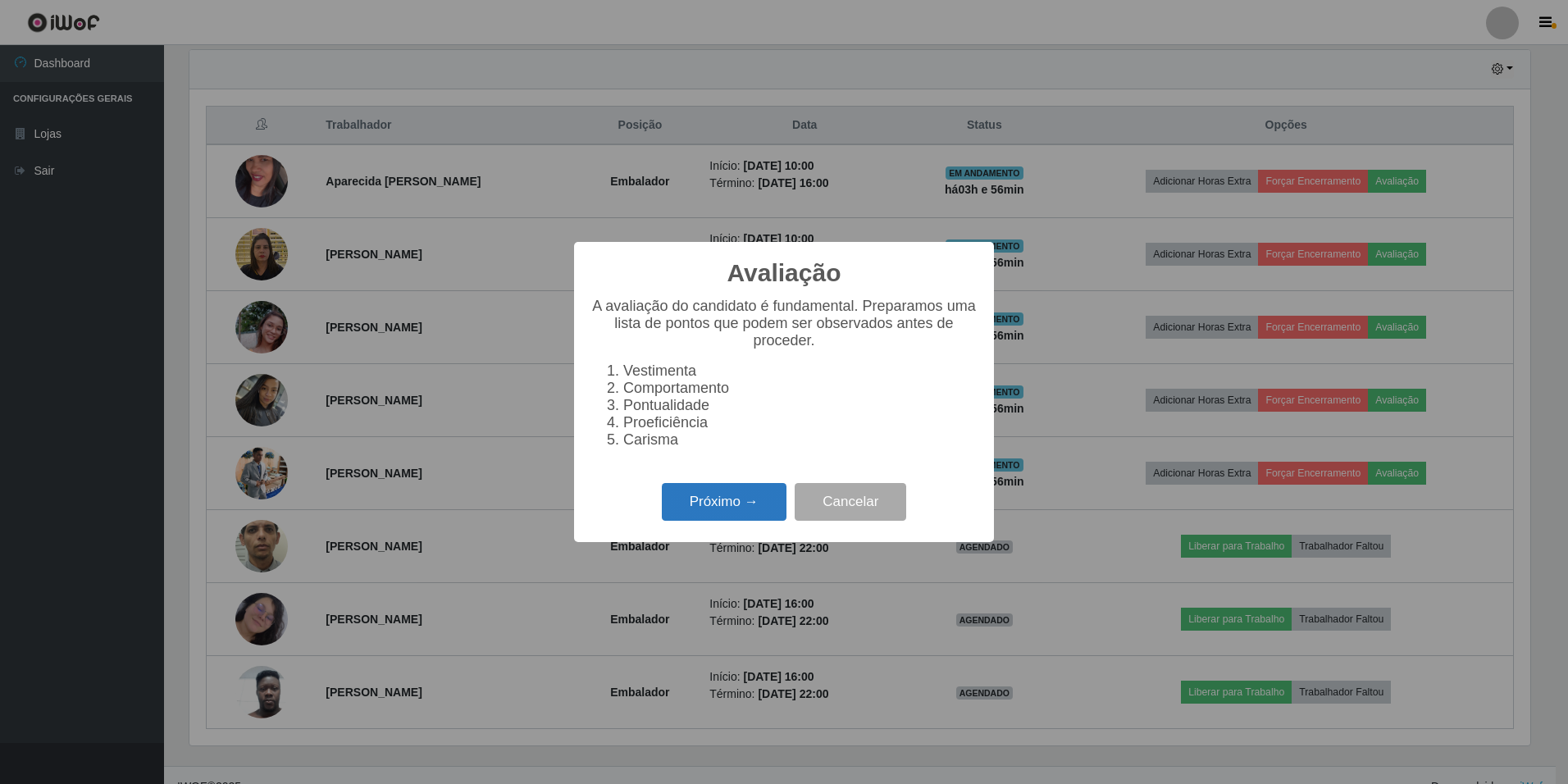
click at [695, 498] on button "Próximo →" at bounding box center [724, 502] width 125 height 38
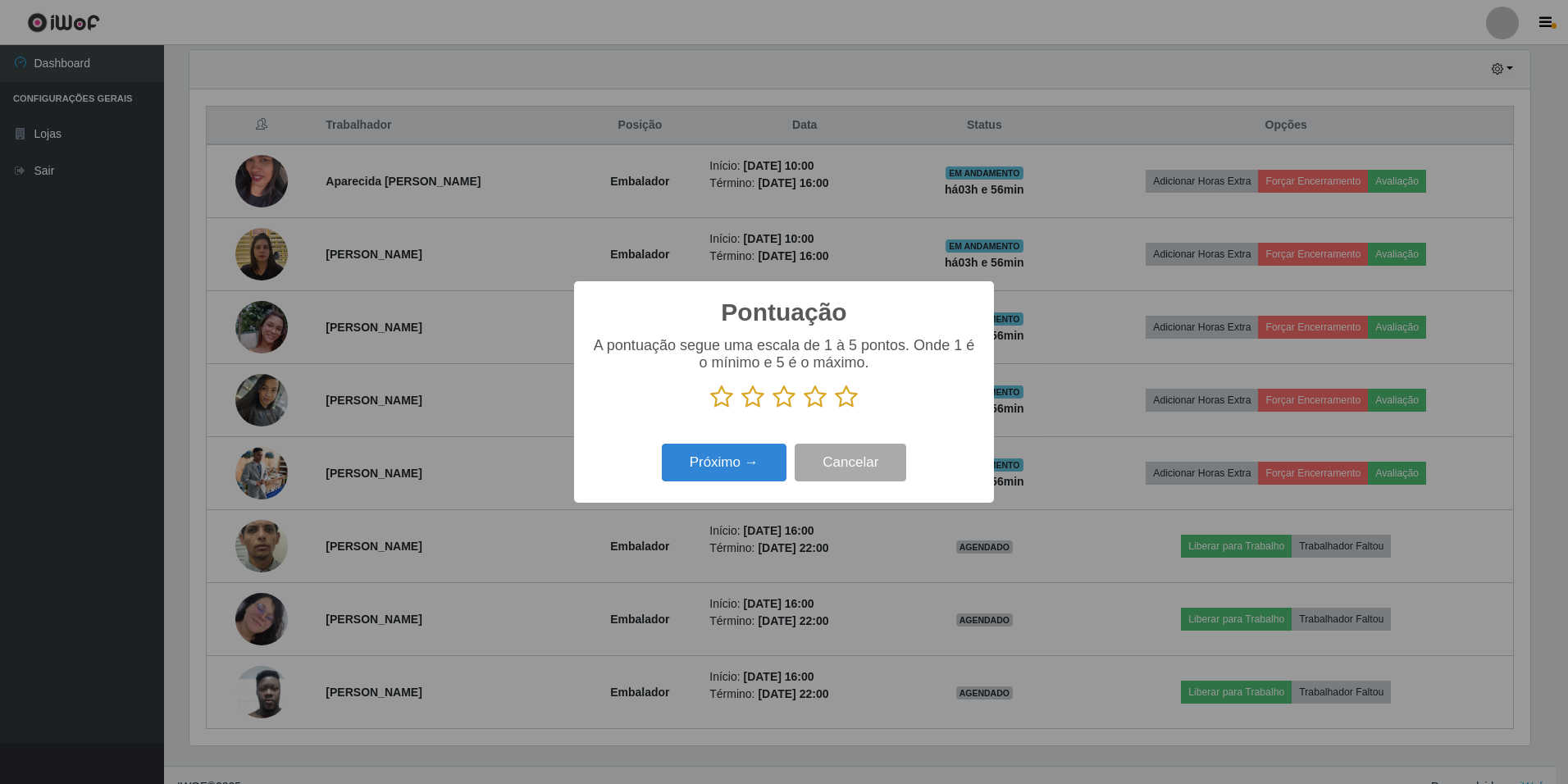
click at [853, 395] on icon at bounding box center [846, 397] width 23 height 25
click at [835, 409] on input "radio" at bounding box center [835, 409] width 0 height 0
click at [714, 472] on button "Próximo →" at bounding box center [724, 463] width 125 height 38
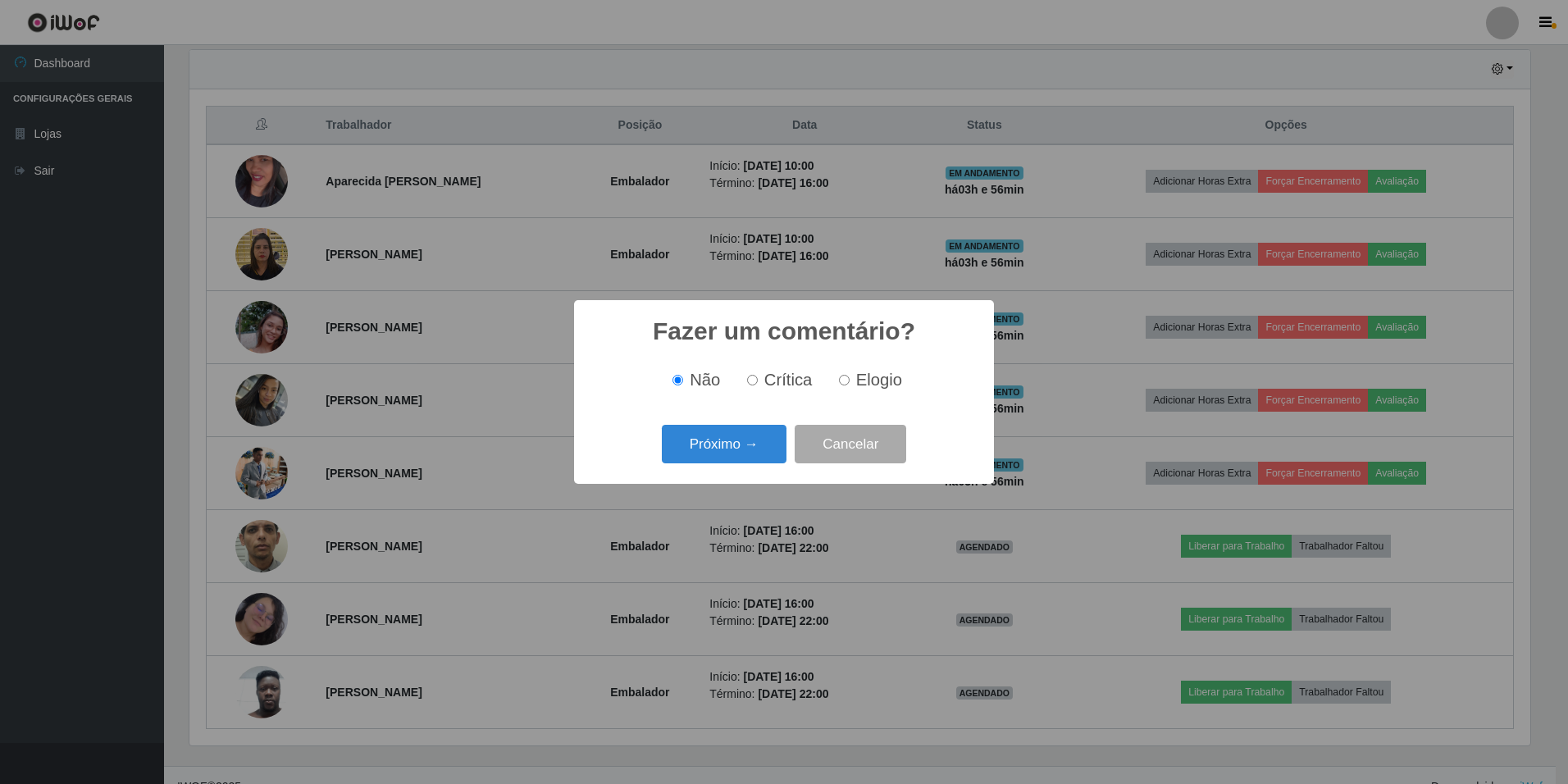
click at [839, 379] on input "Elogio" at bounding box center [844, 380] width 11 height 11
radio input "true"
click at [735, 441] on button "Próximo →" at bounding box center [724, 444] width 125 height 38
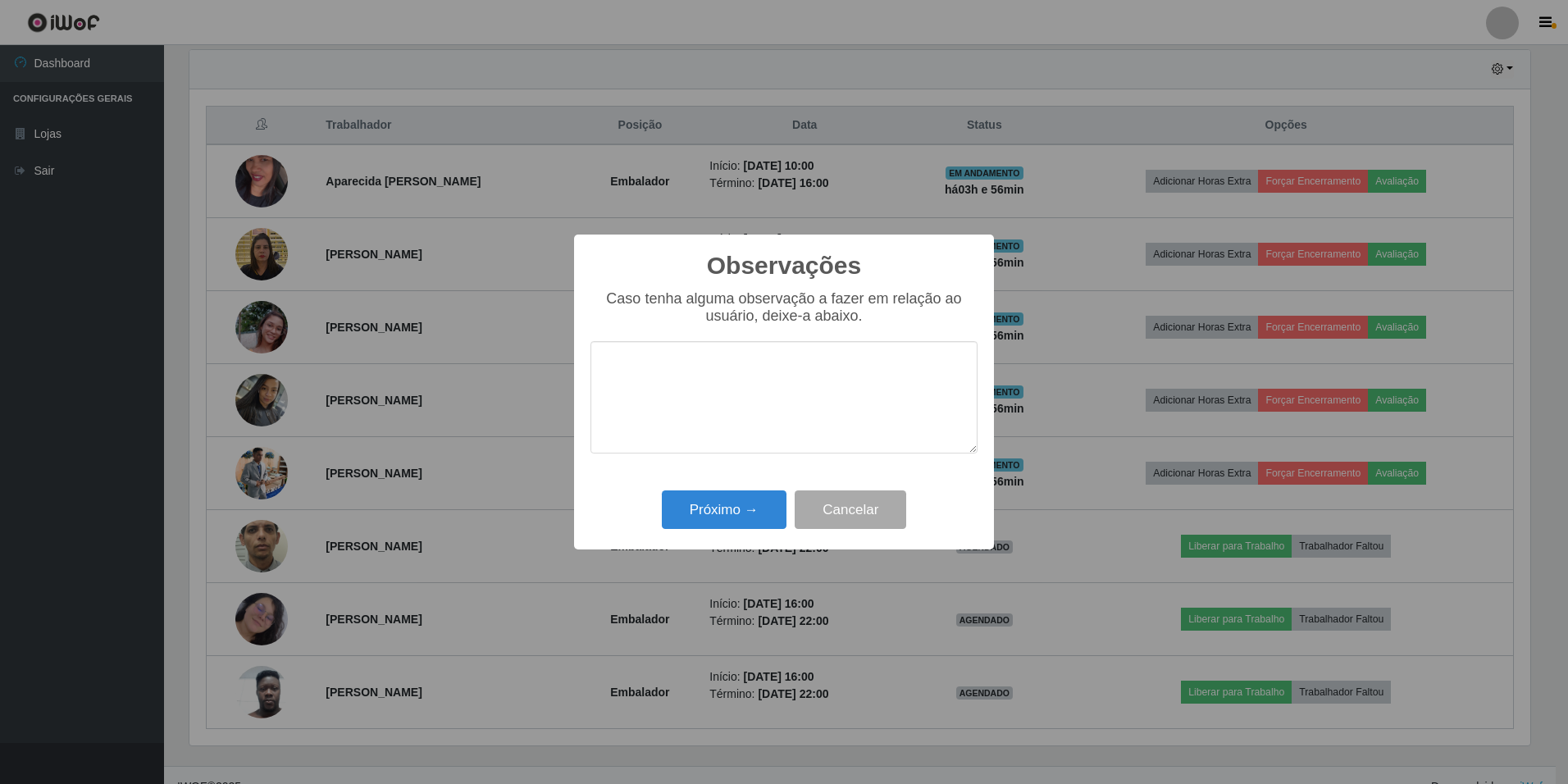
click at [749, 371] on textarea at bounding box center [784, 397] width 387 height 113
type textarea "atenciosa, educada, trabalha em equipe, simpática"
click at [771, 508] on button "Próximo →" at bounding box center [724, 510] width 125 height 38
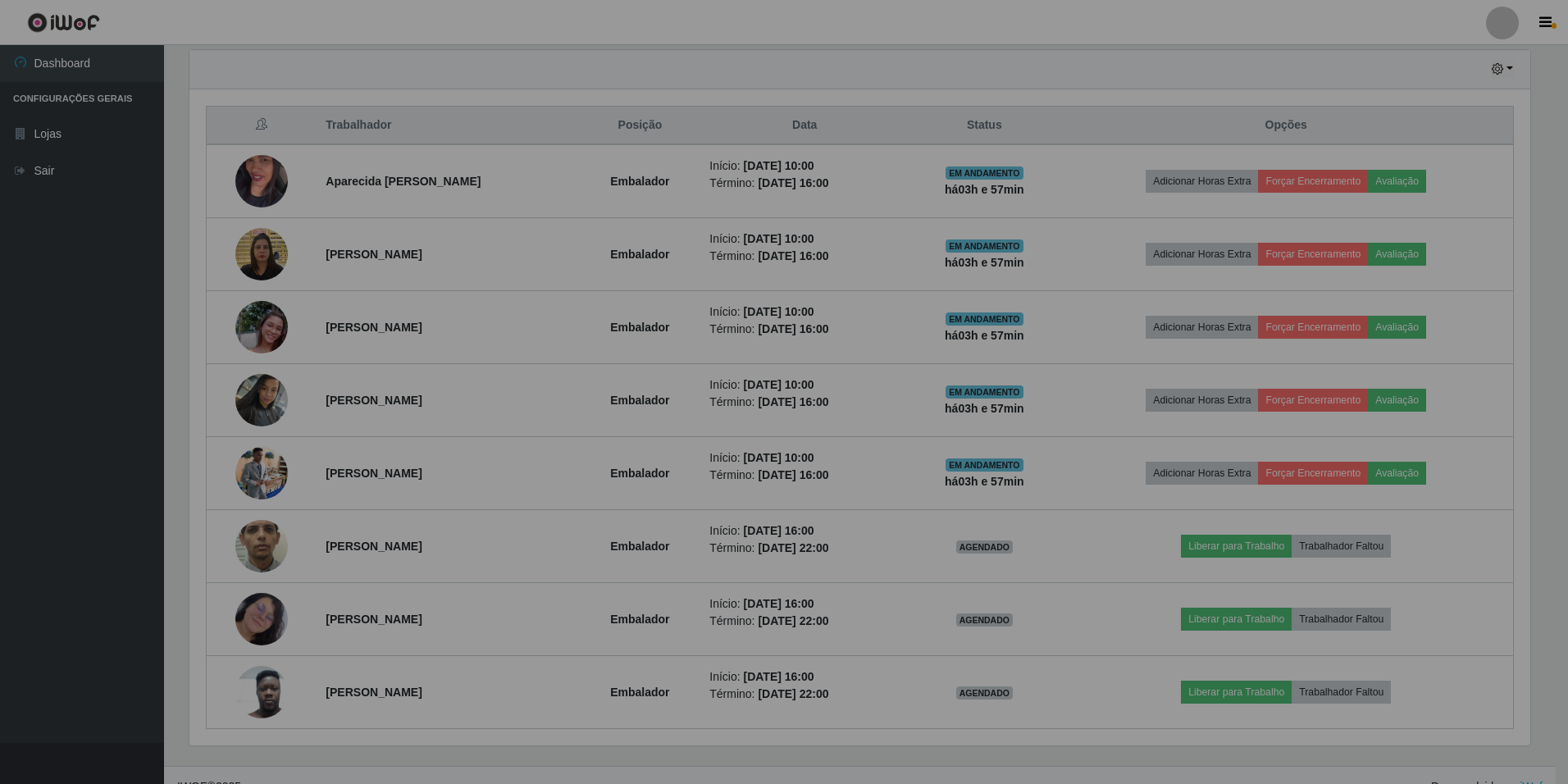
scroll to position [341, 1349]
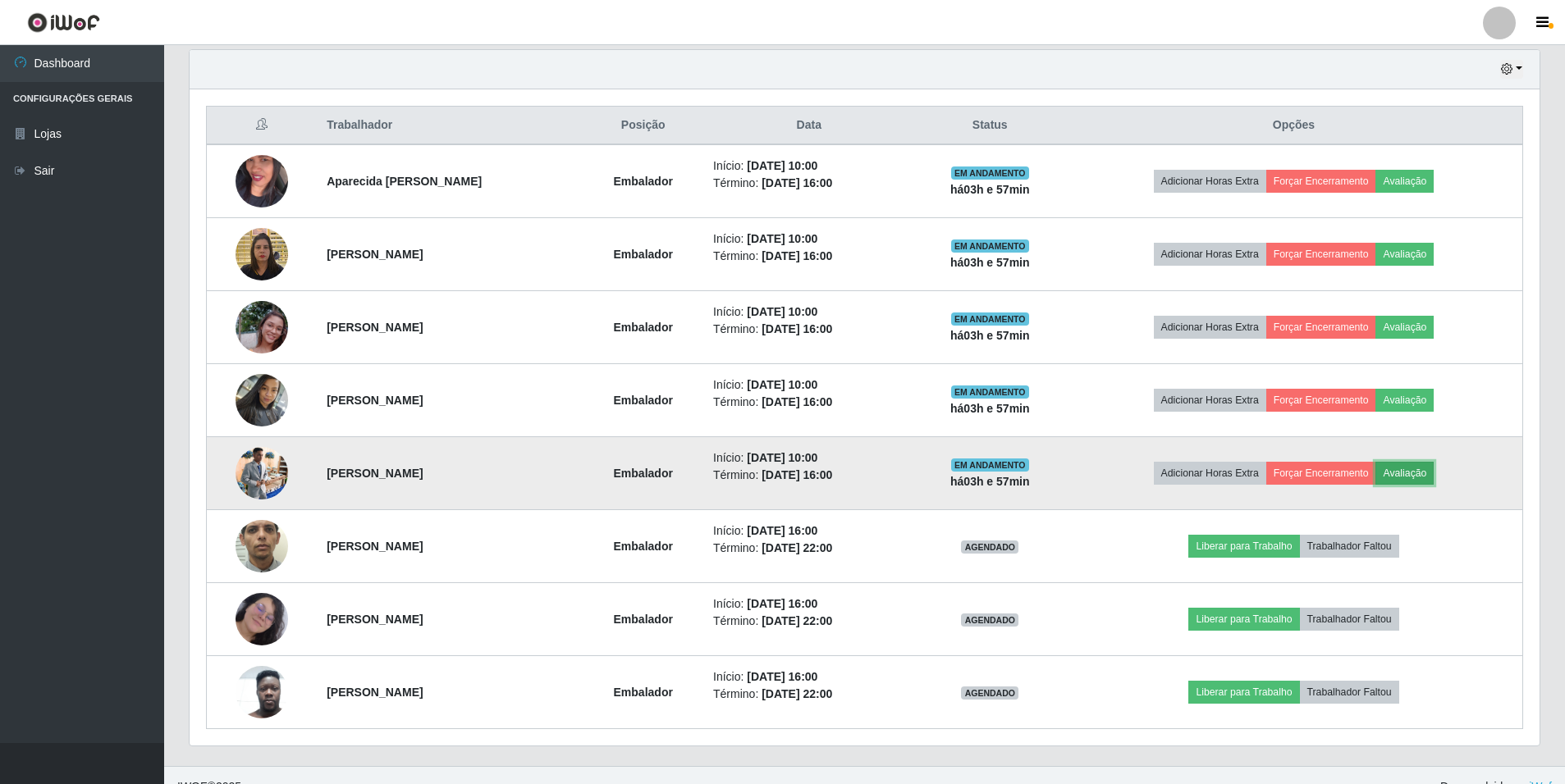
click at [1434, 474] on button "Avaliação" at bounding box center [1405, 473] width 59 height 23
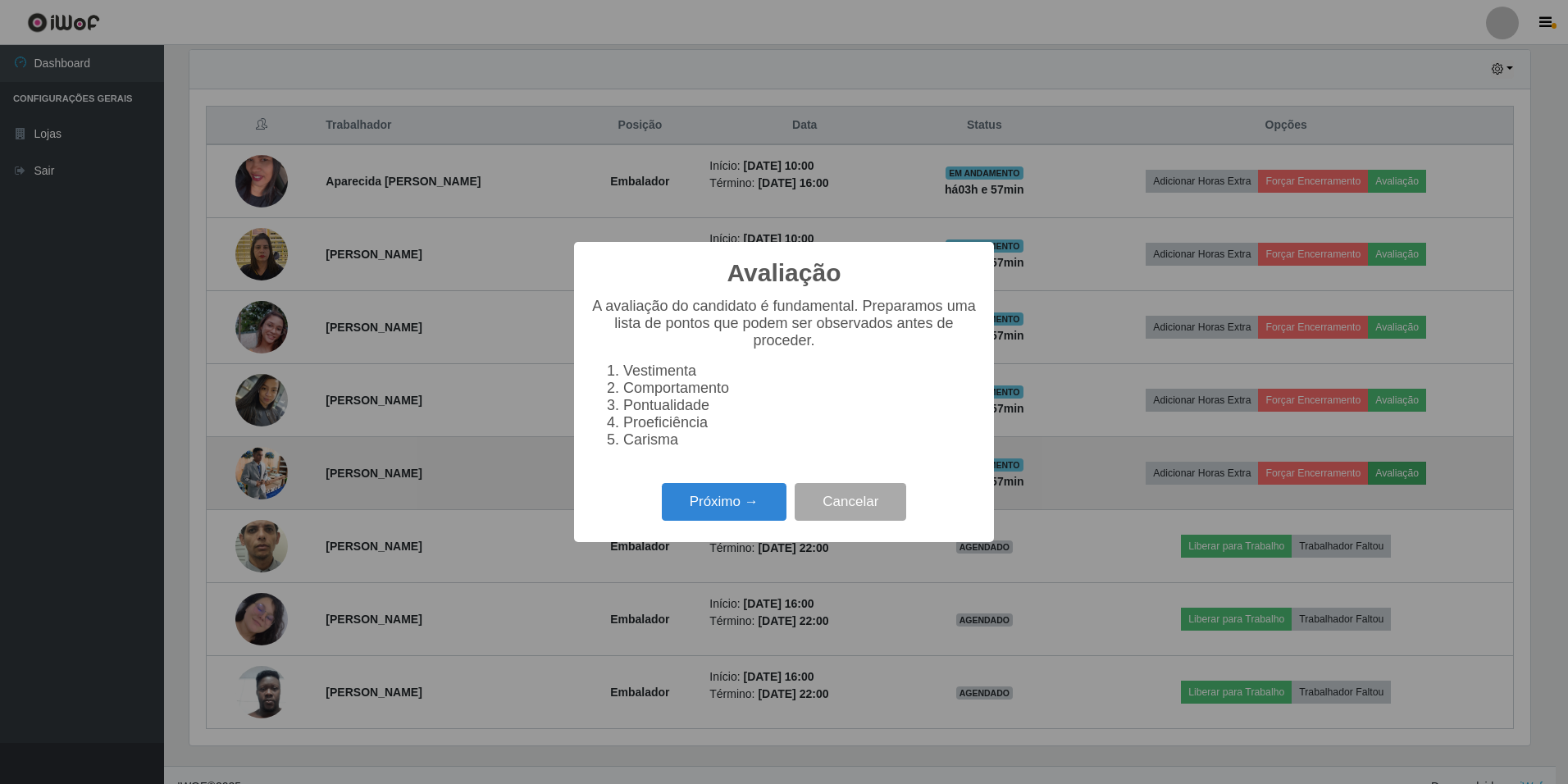
scroll to position [341, 1341]
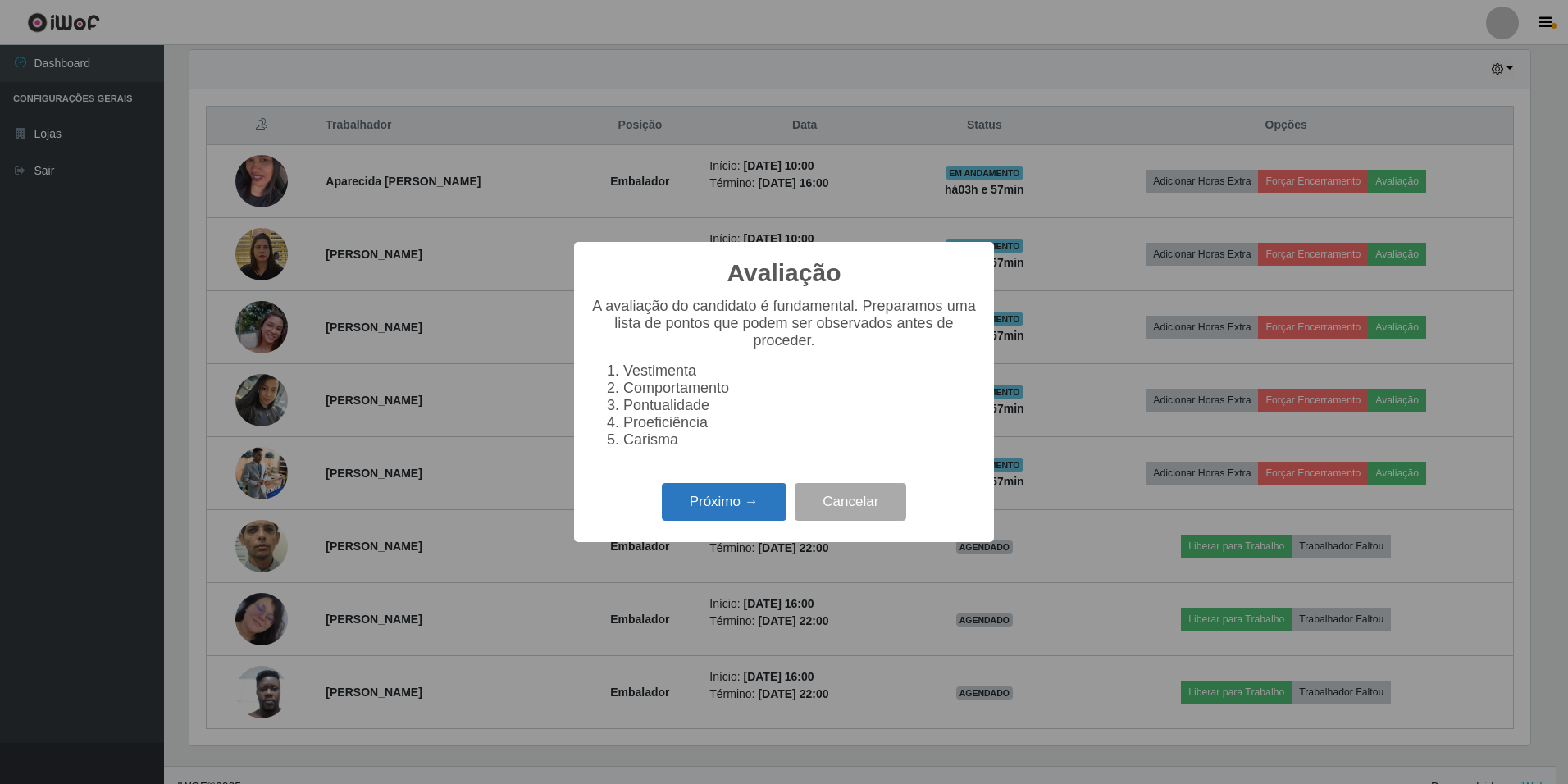
click at [697, 506] on button "Próximo →" at bounding box center [724, 502] width 125 height 38
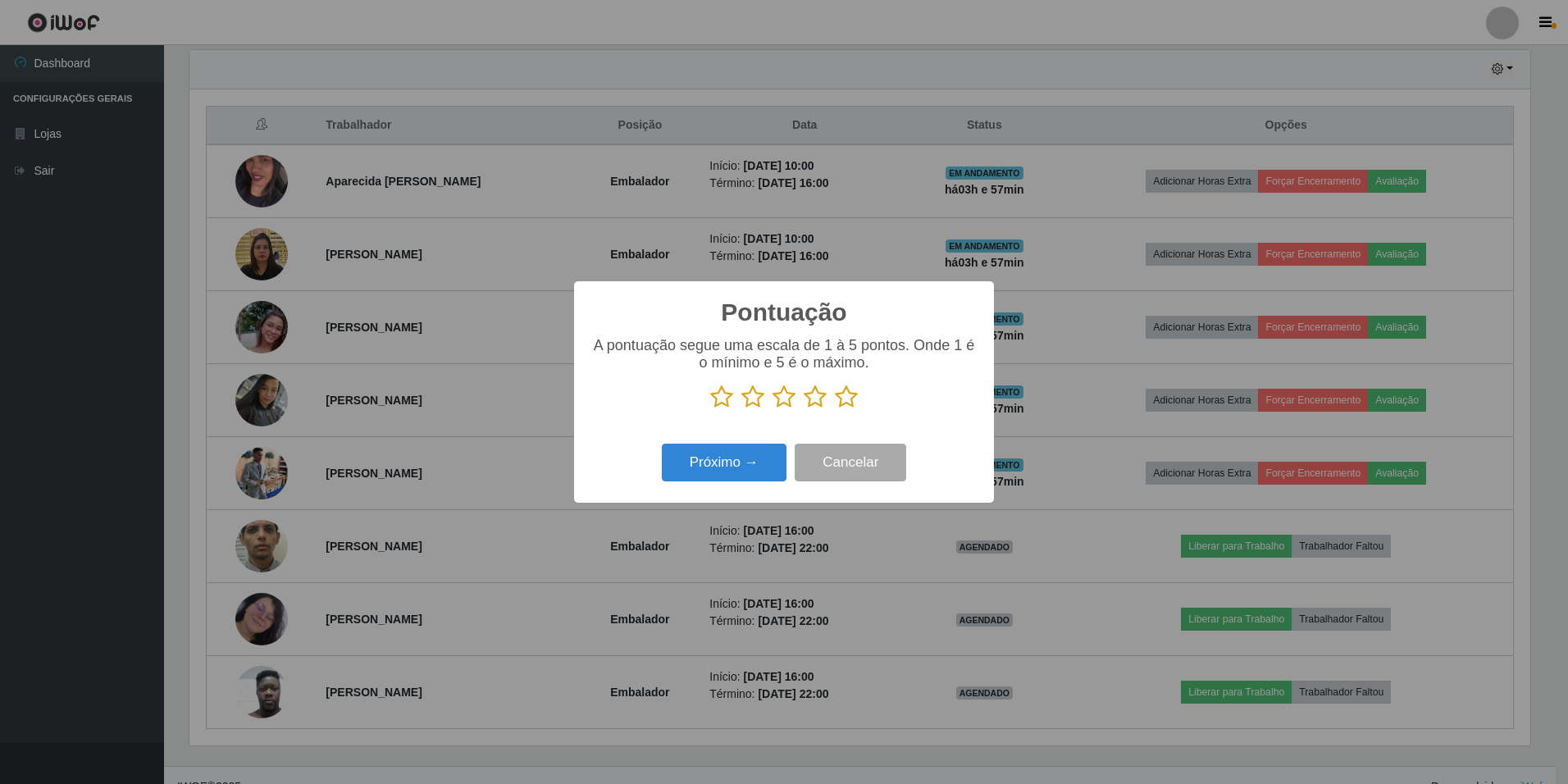
click at [815, 398] on icon at bounding box center [815, 397] width 23 height 25
click at [804, 409] on input "radio" at bounding box center [804, 409] width 0 height 0
click at [745, 460] on button "Próximo →" at bounding box center [724, 463] width 125 height 38
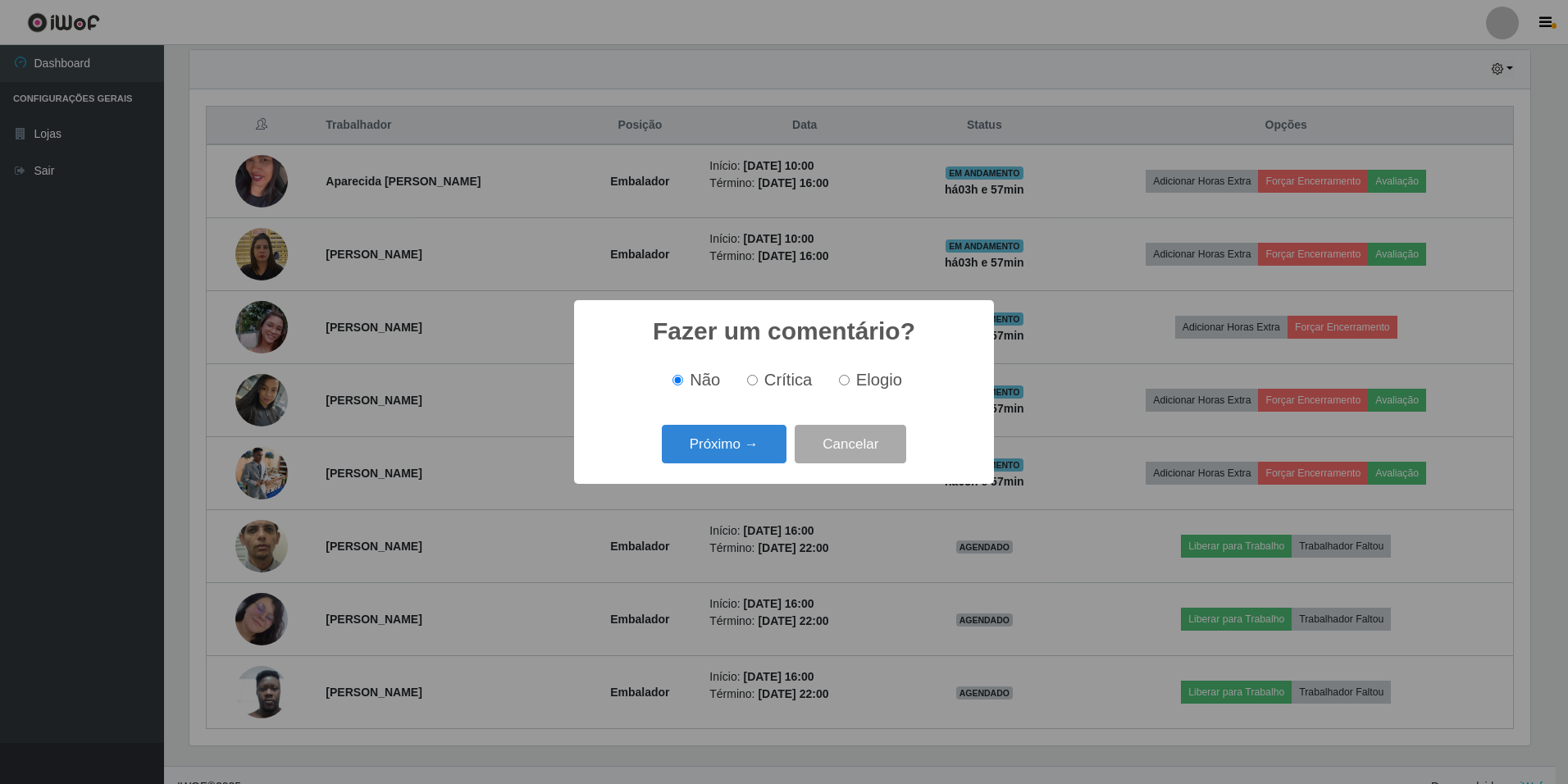
click at [851, 387] on label "Elogio" at bounding box center [867, 380] width 70 height 19
click at [850, 386] on input "Elogio" at bounding box center [844, 380] width 11 height 11
radio input "true"
click at [725, 445] on button "Próximo →" at bounding box center [724, 444] width 125 height 38
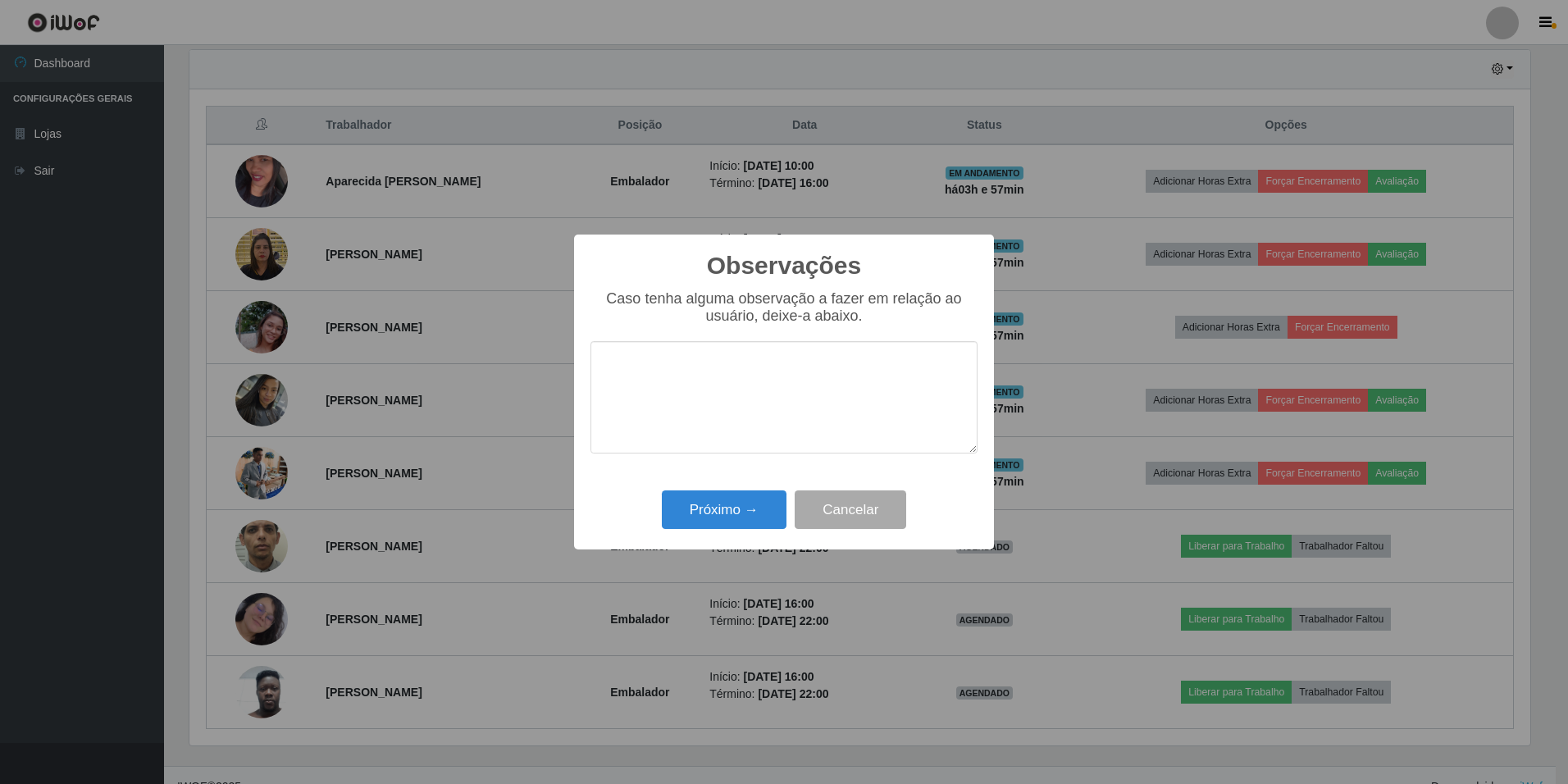
click at [719, 403] on textarea at bounding box center [784, 397] width 387 height 113
click at [676, 368] on textarea "simpática,bom atendimento" at bounding box center [784, 397] width 387 height 113
click at [722, 376] on textarea "simpática, bom atendimento" at bounding box center [784, 397] width 387 height 113
type textarea "simpática, bom atendimento"
click at [721, 516] on button "Próximo →" at bounding box center [724, 510] width 125 height 38
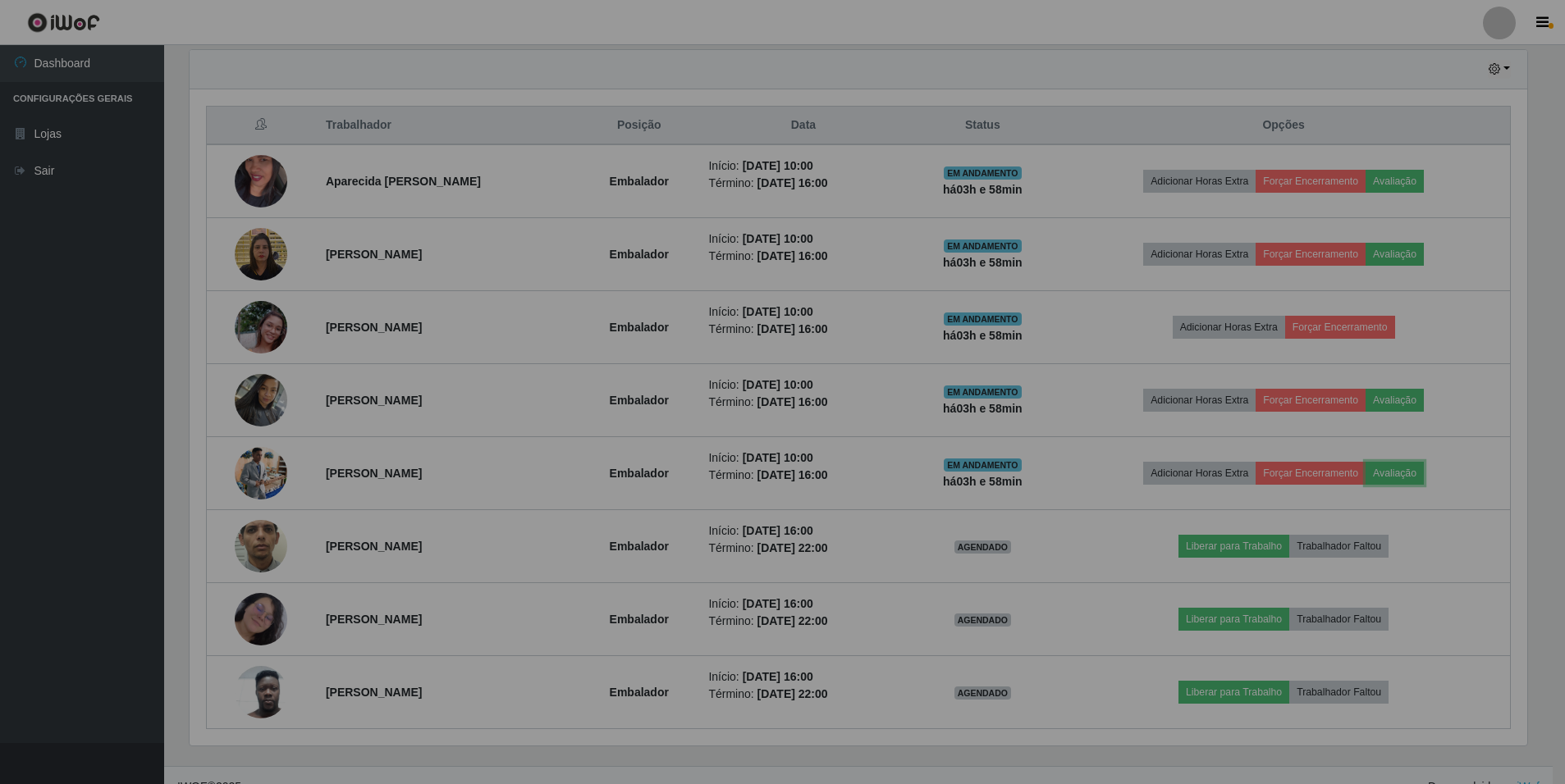
scroll to position [341, 1350]
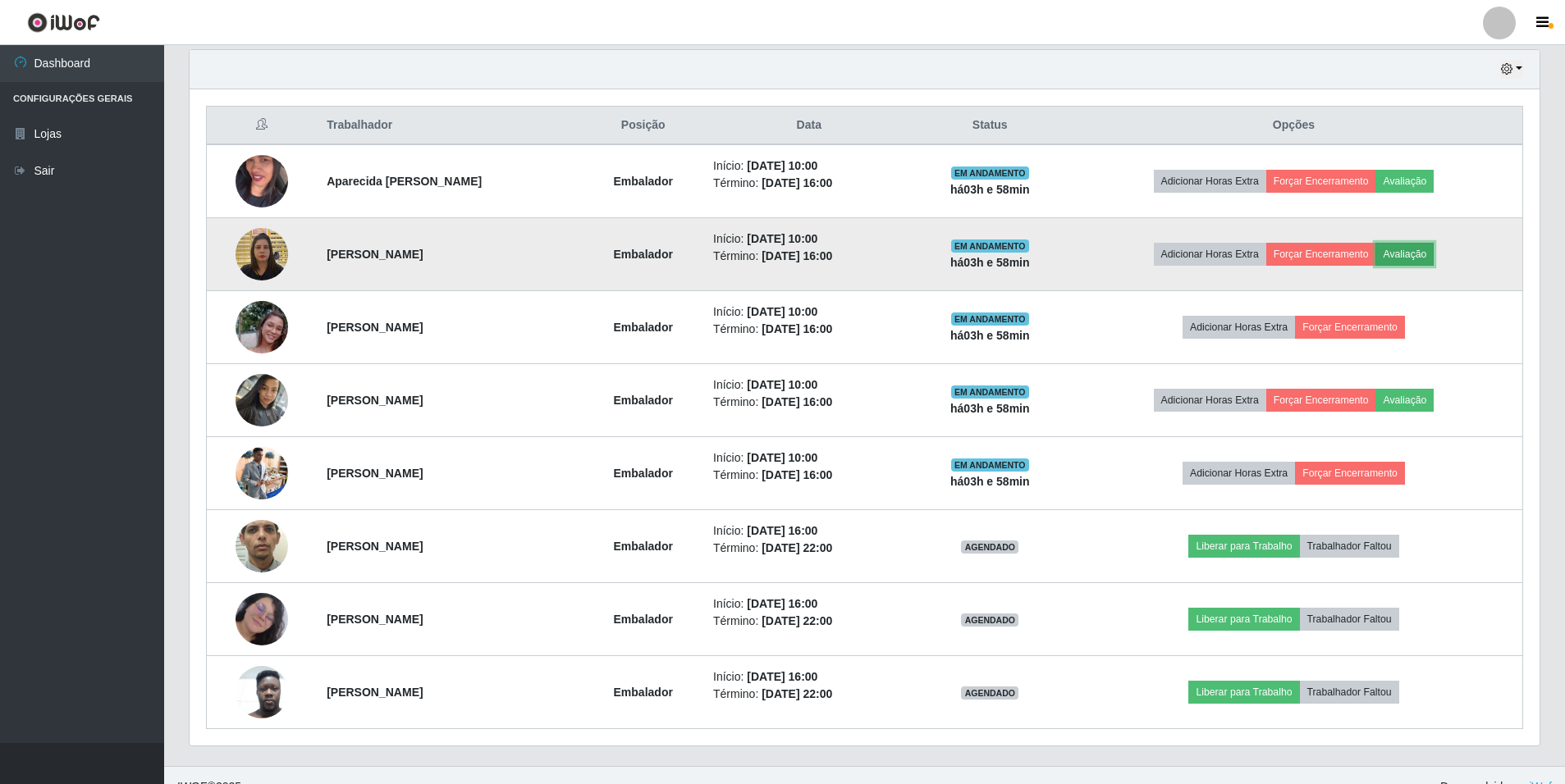
click at [1428, 254] on button "Avaliação" at bounding box center [1405, 254] width 59 height 23
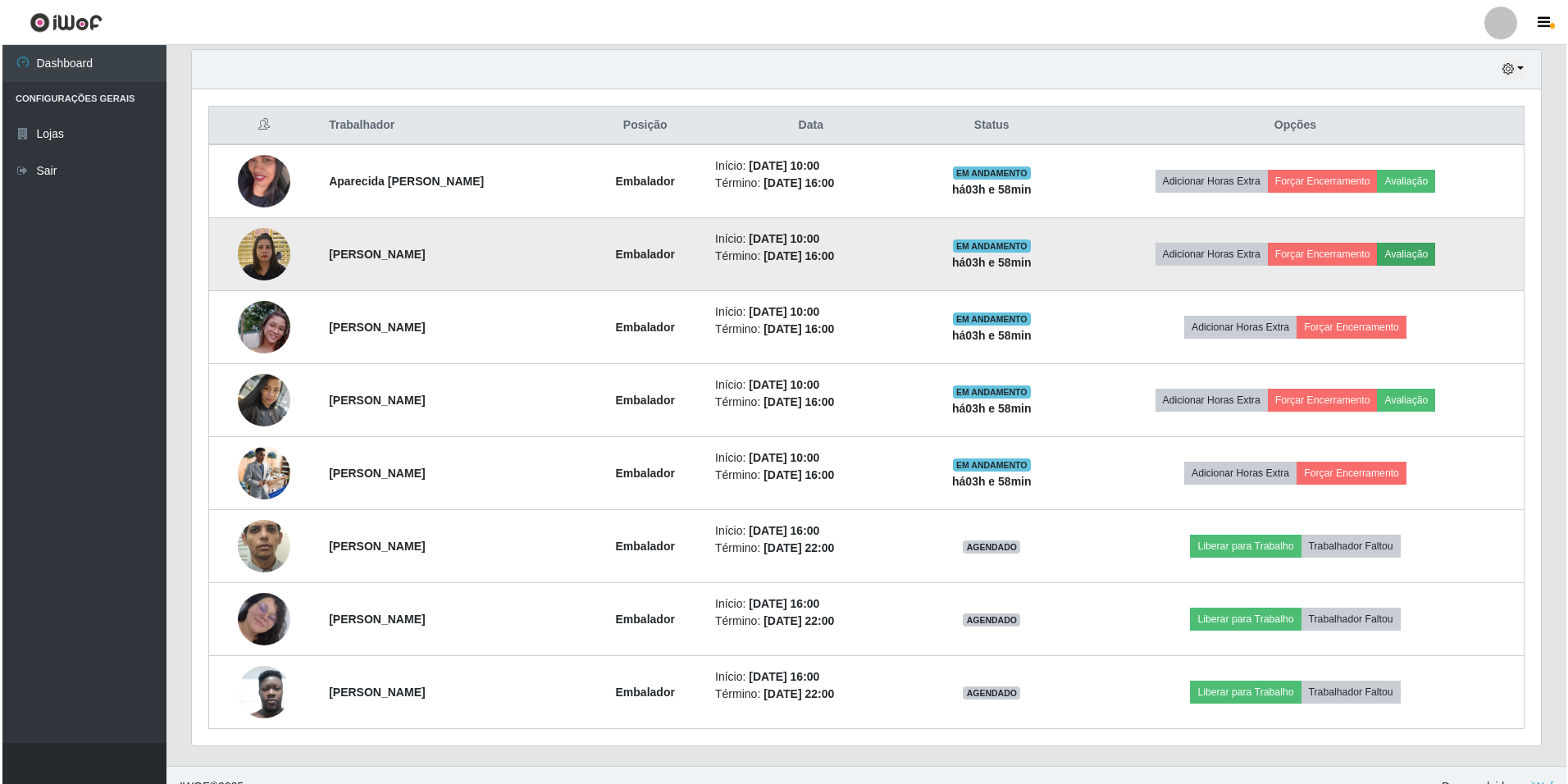
scroll to position [341, 1341]
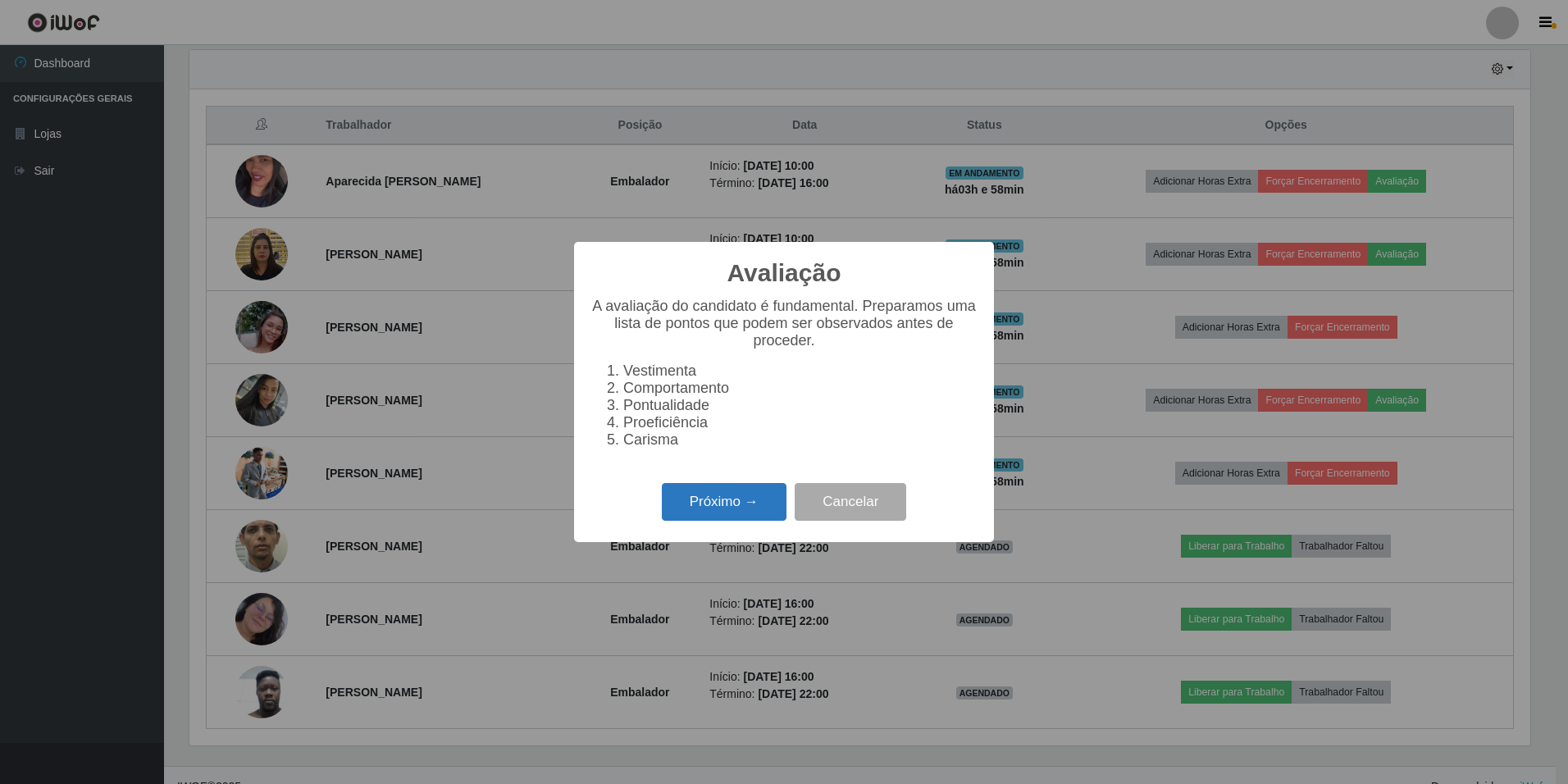
click at [745, 497] on button "Próximo →" at bounding box center [724, 502] width 125 height 38
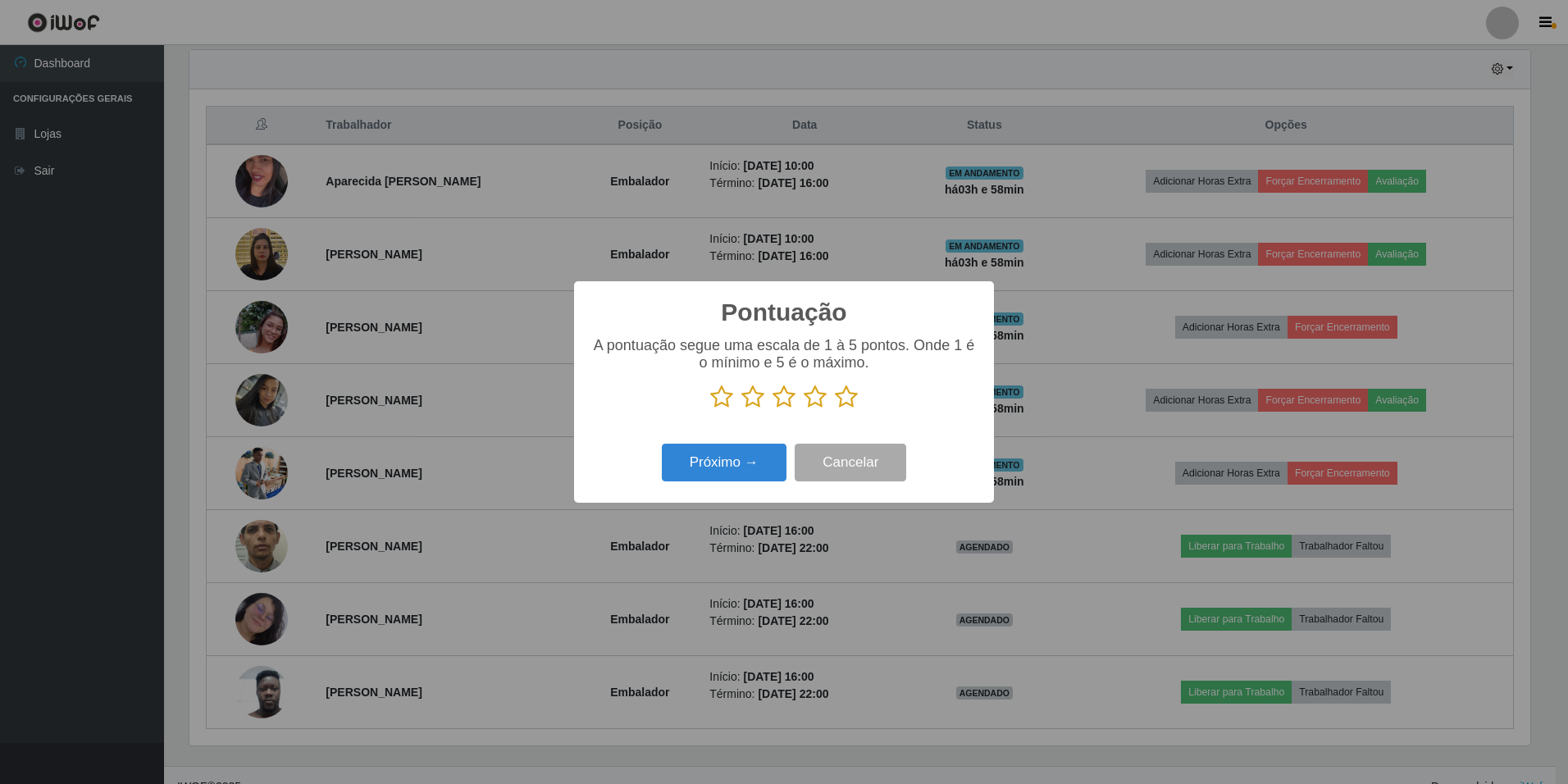
scroll to position [819896, 818895]
click at [847, 399] on icon at bounding box center [846, 397] width 23 height 25
click at [835, 409] on input "radio" at bounding box center [835, 409] width 0 height 0
click at [726, 474] on button "Próximo →" at bounding box center [724, 463] width 125 height 38
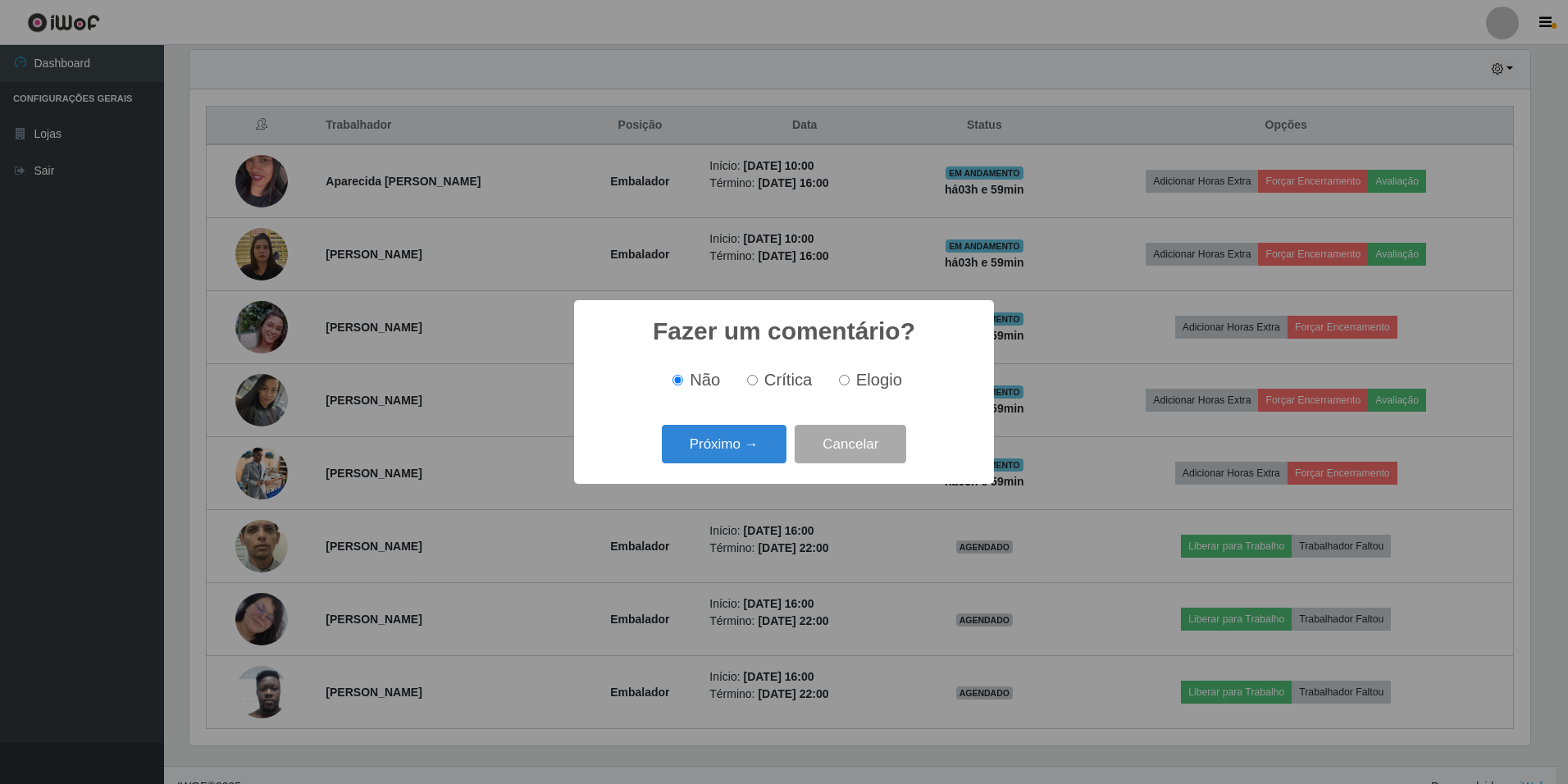
click at [845, 383] on input "Elogio" at bounding box center [844, 380] width 11 height 11
radio input "true"
click at [695, 385] on span "Não" at bounding box center [704, 380] width 30 height 18
click at [683, 385] on input "Não" at bounding box center [678, 380] width 11 height 11
radio input "true"
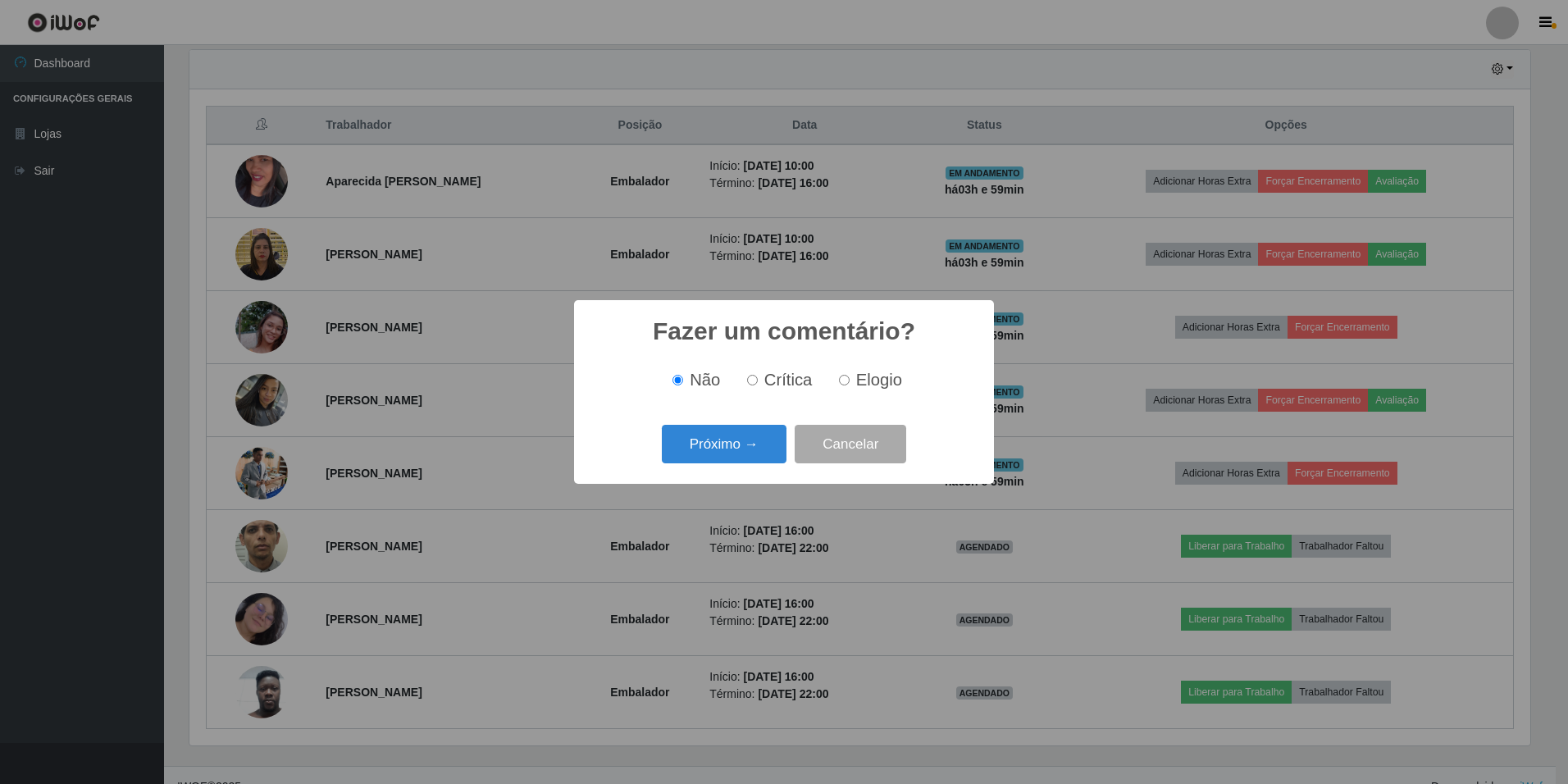
click at [858, 379] on span "Elogio" at bounding box center [879, 380] width 46 height 18
click at [850, 379] on input "Elogio" at bounding box center [844, 380] width 11 height 11
radio input "true"
click at [700, 436] on button "Próximo →" at bounding box center [724, 444] width 125 height 38
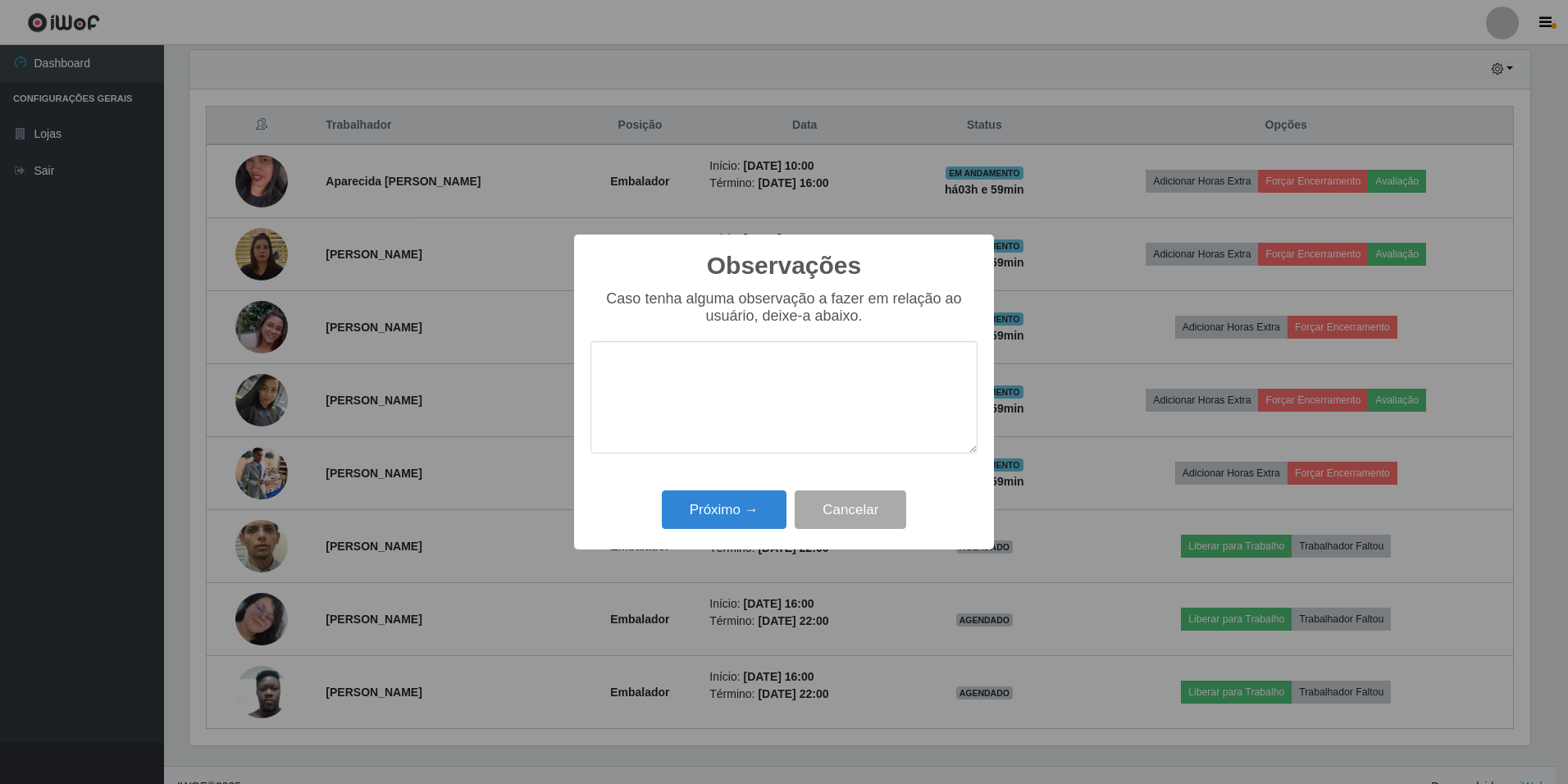
click at [768, 360] on textarea at bounding box center [784, 397] width 387 height 113
type textarea "B"
click at [766, 368] on textarea "bom em atendimento,trabalha em equipe" at bounding box center [784, 397] width 387 height 113
type textarea "bom em atendimento, trabalha em equipe"
click at [762, 508] on button "Próximo →" at bounding box center [724, 510] width 125 height 38
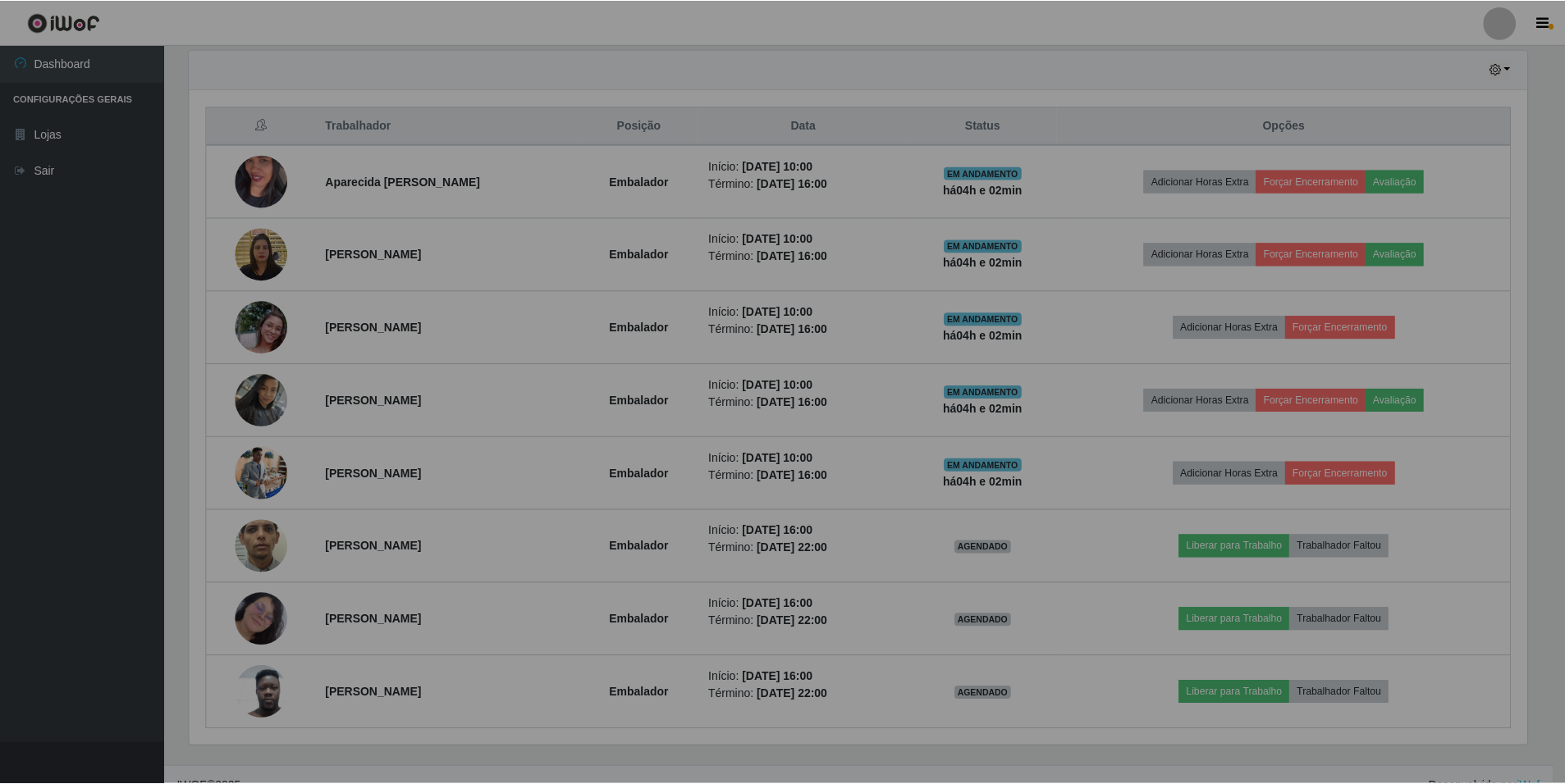
scroll to position [341, 1350]
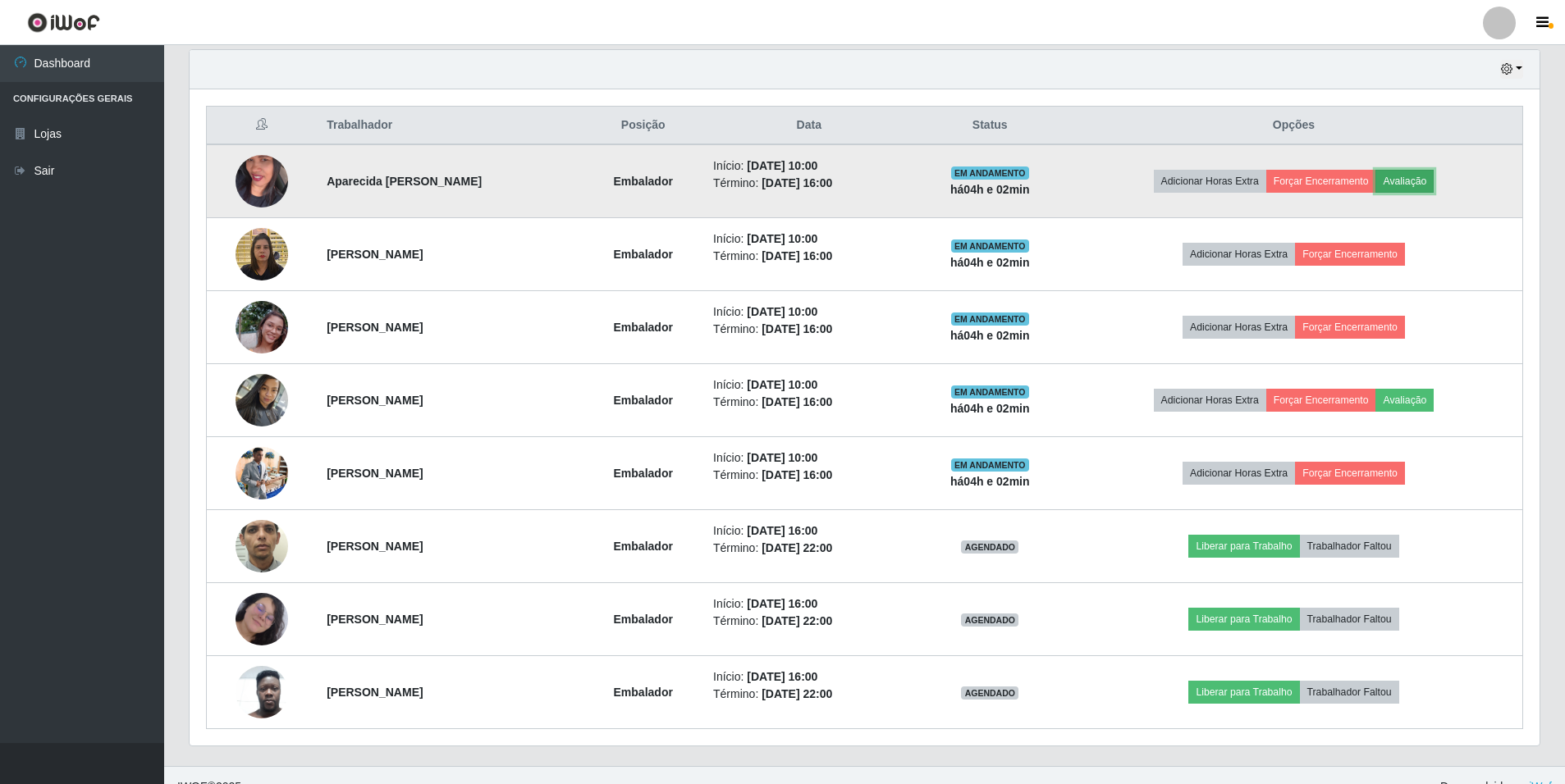
click at [1414, 177] on button "Avaliação" at bounding box center [1405, 180] width 59 height 23
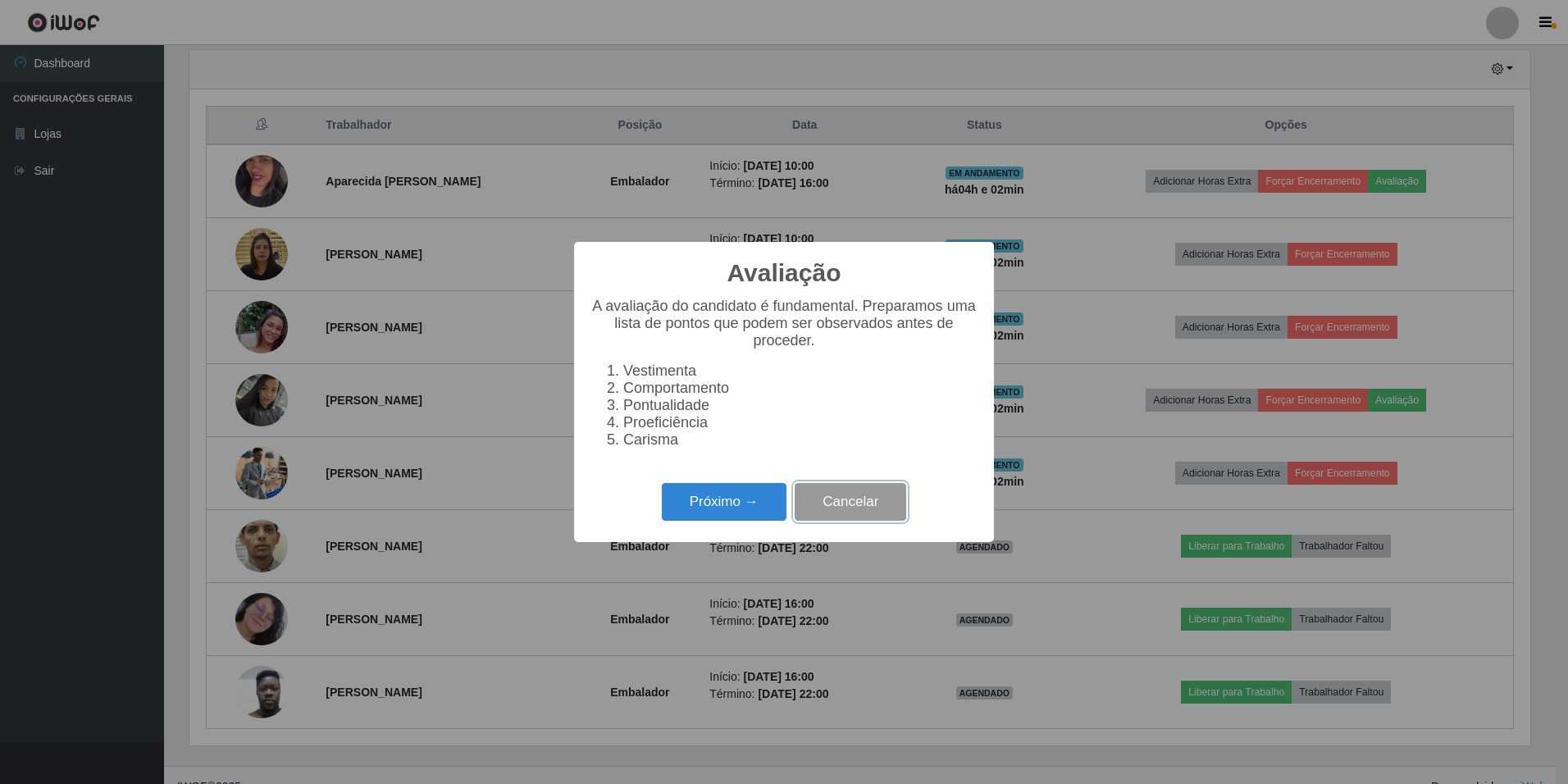
click at [884, 502] on button "Cancelar" at bounding box center [851, 502] width 112 height 38
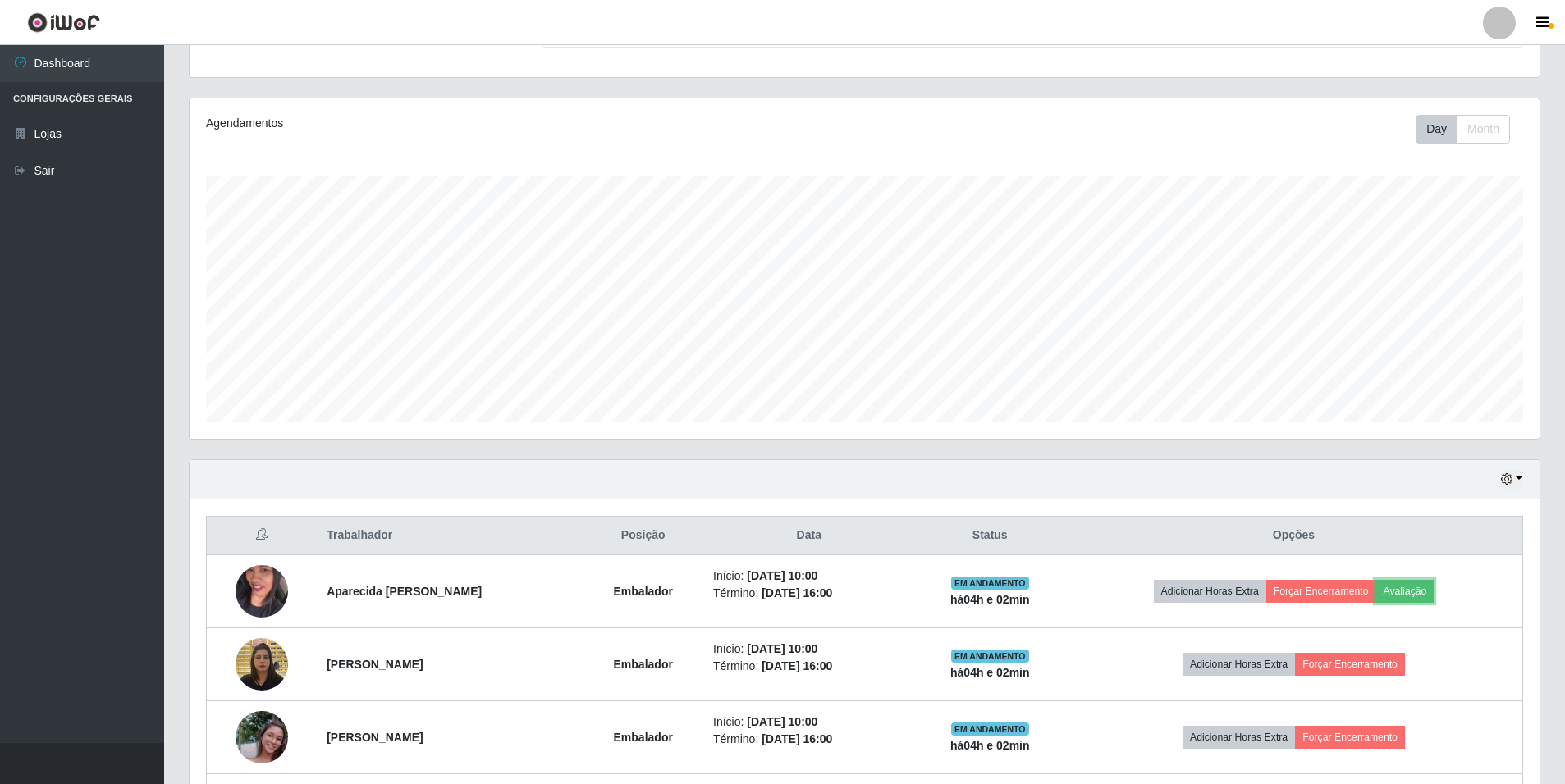
scroll to position [0, 0]
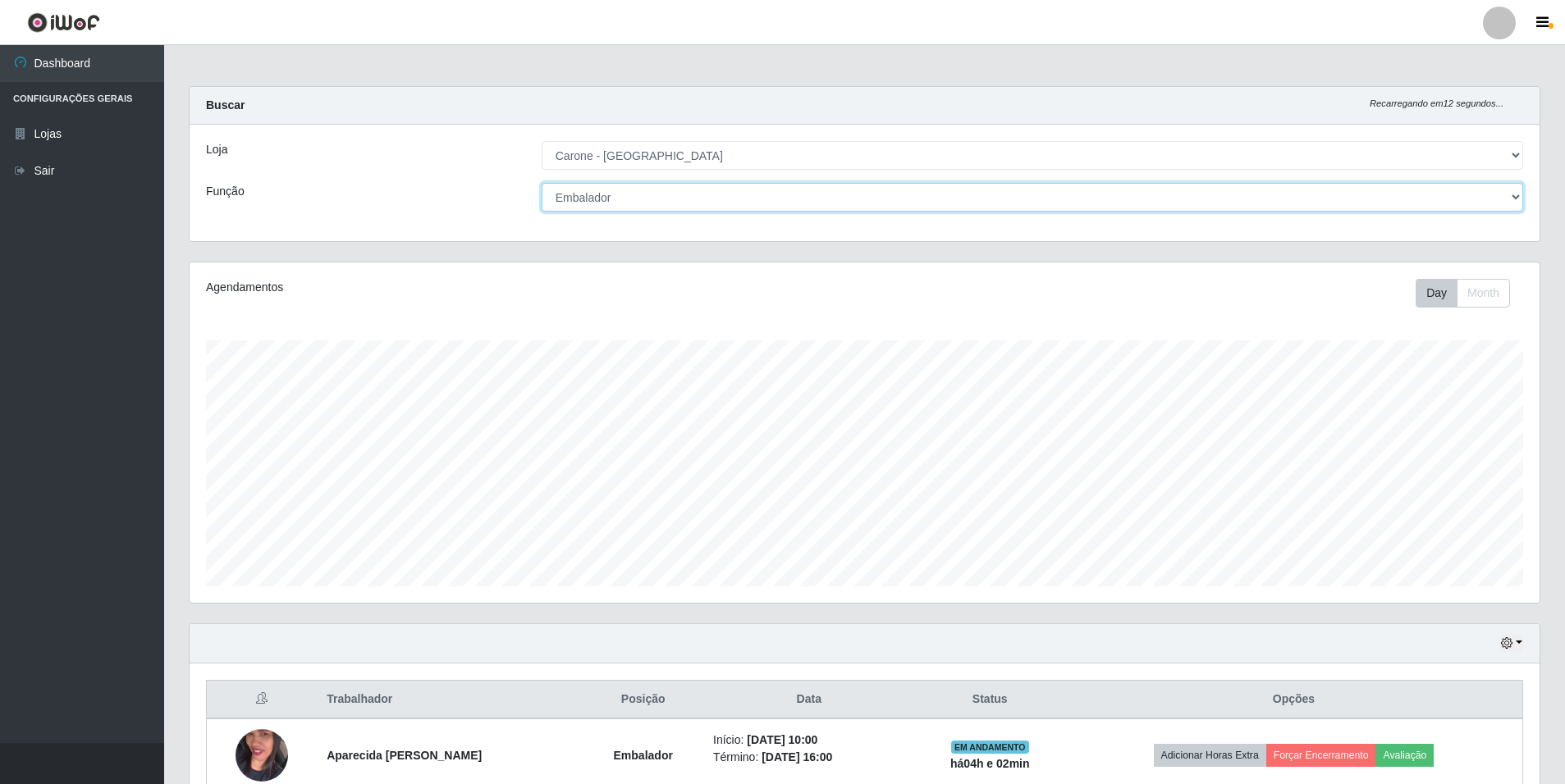
click at [1520, 194] on select "[Selecione...] Auxiliar de Depósito Auxiliar de Depósito + Auxiliar de Depósito…" at bounding box center [1032, 197] width 981 height 28
click at [542, 183] on select "[Selecione...] Auxiliar de Depósito Auxiliar de Depósito + Auxiliar de Depósito…" at bounding box center [1032, 197] width 981 height 28
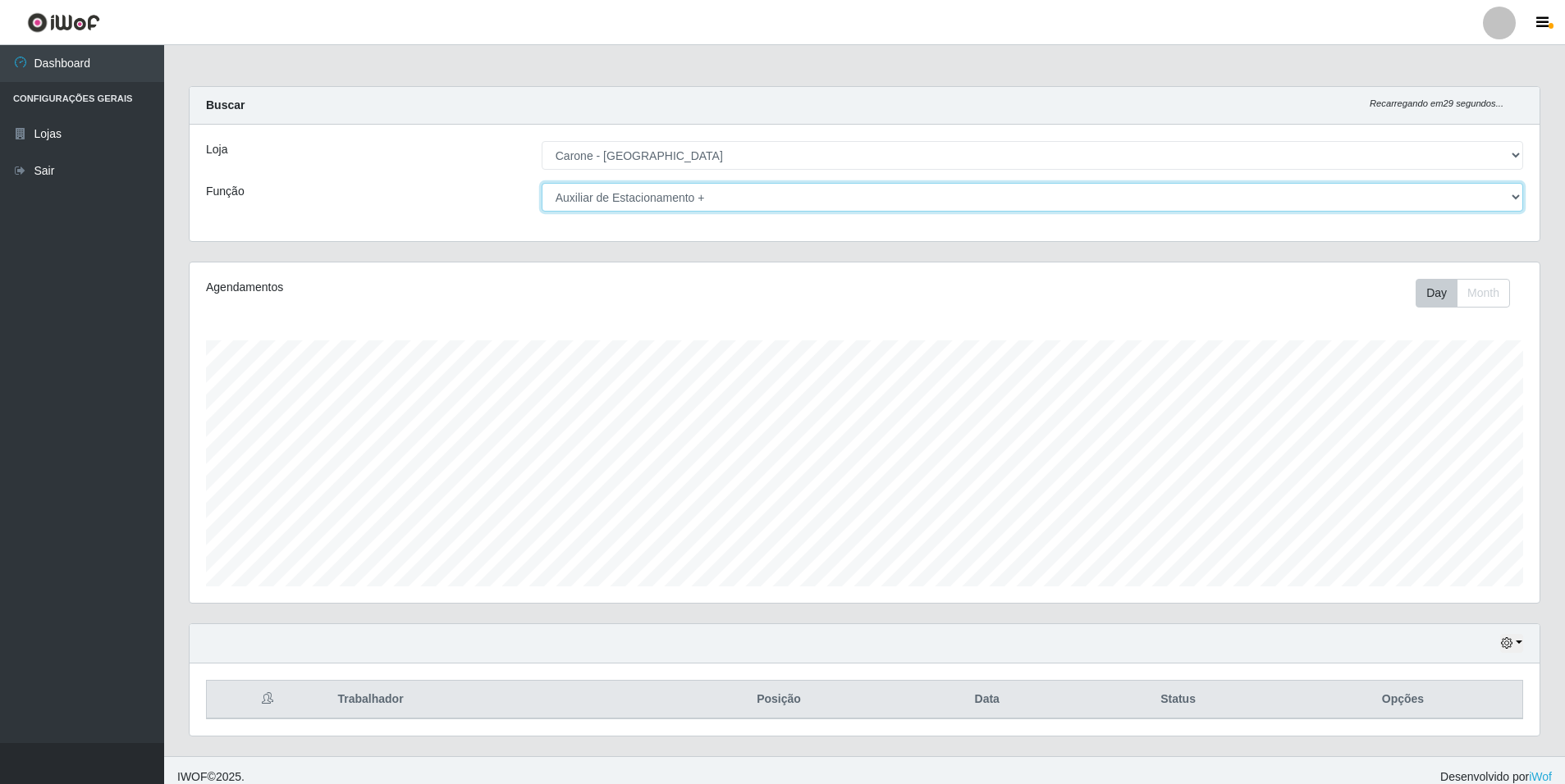
scroll to position [13, 0]
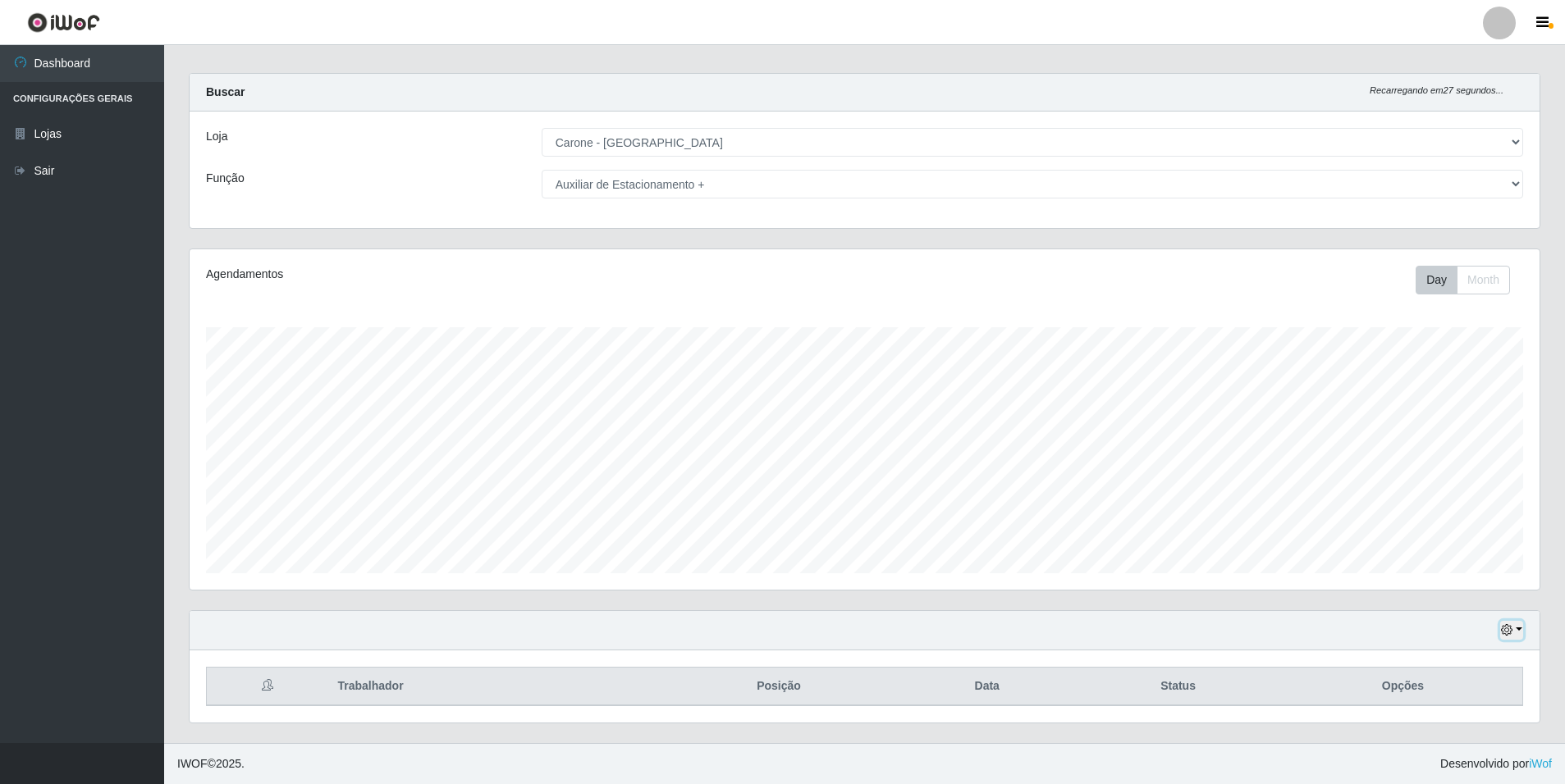
click at [1509, 631] on icon "button" at bounding box center [1506, 630] width 12 height 12
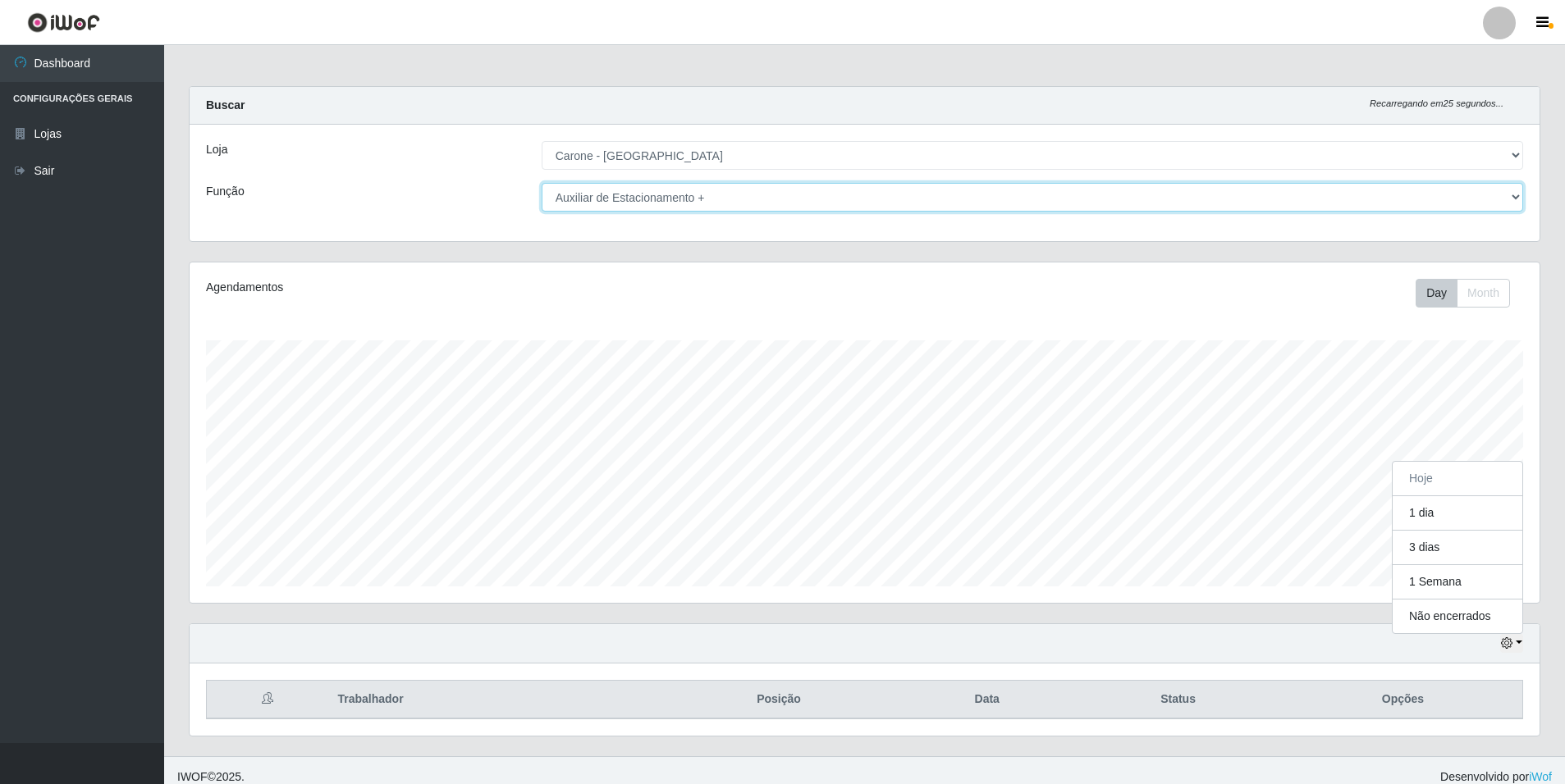
click at [782, 211] on select "[Selecione...] Auxiliar de Depósito Auxiliar de Depósito + Auxiliar de Depósito…" at bounding box center [1032, 197] width 981 height 28
click at [542, 183] on select "[Selecione...] Auxiliar de Depósito Auxiliar de Depósito + Auxiliar de Depósito…" at bounding box center [1032, 197] width 981 height 28
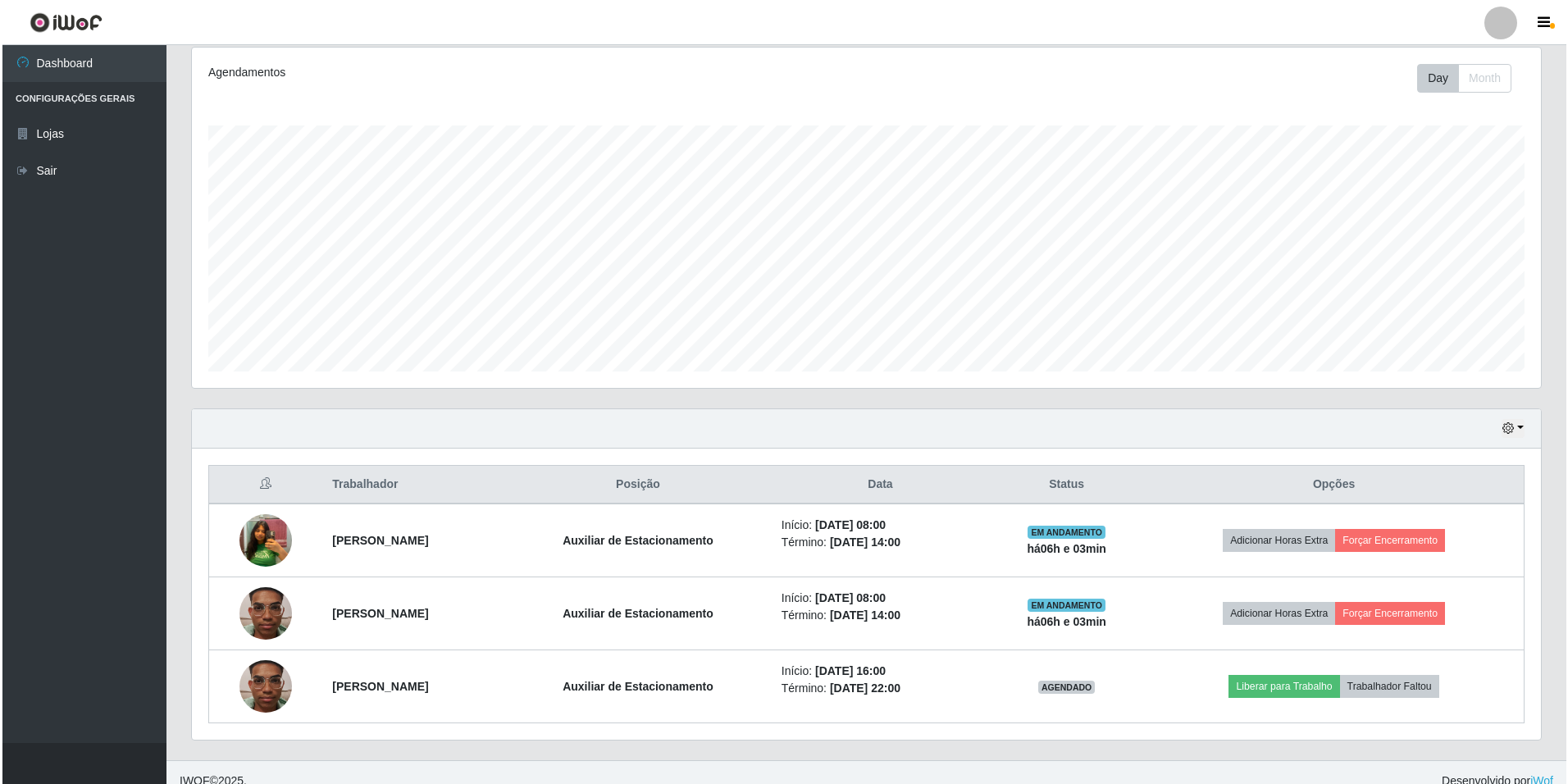
scroll to position [232, 0]
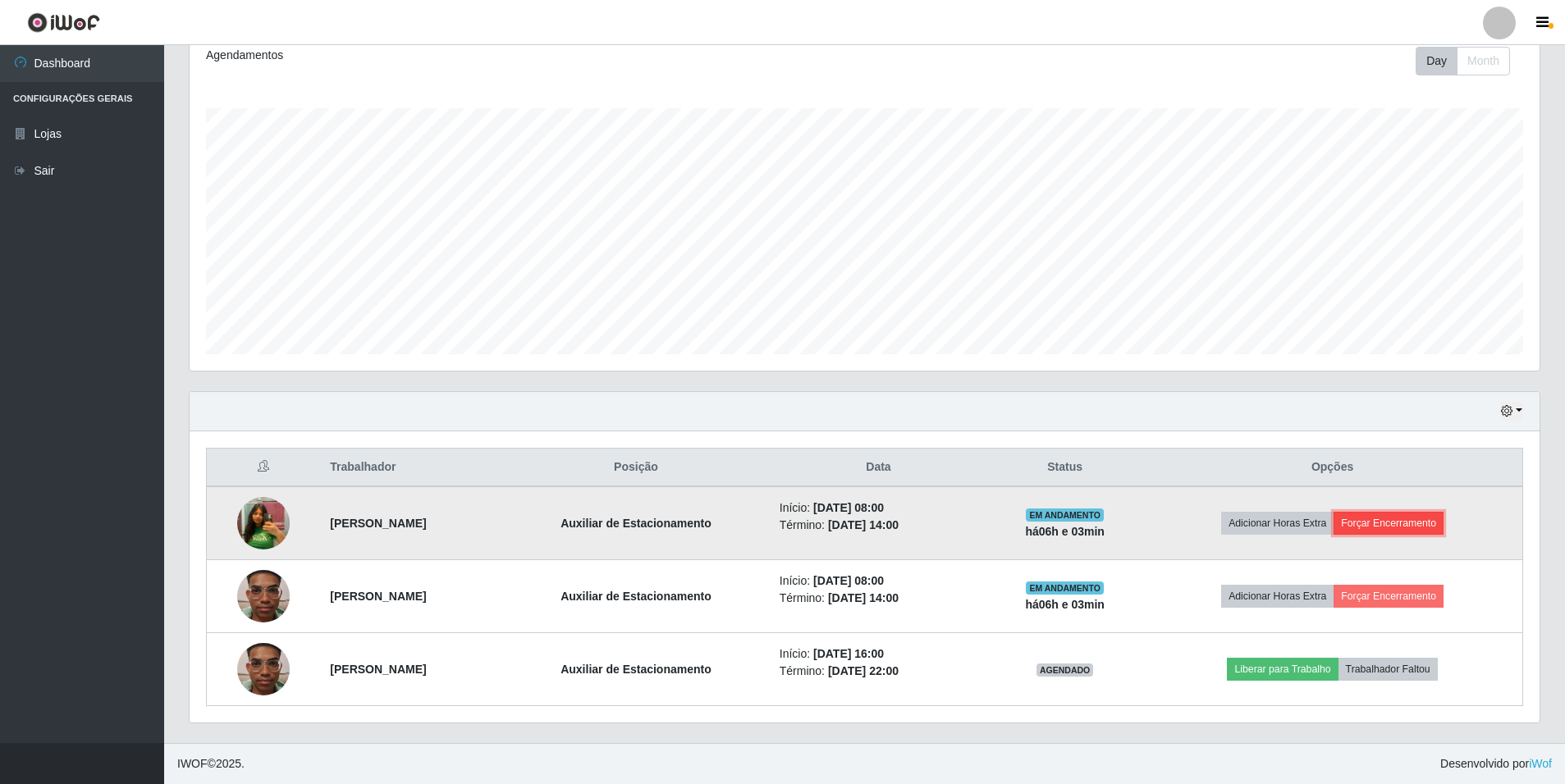
click at [1443, 526] on button "Forçar Encerramento" at bounding box center [1388, 523] width 110 height 23
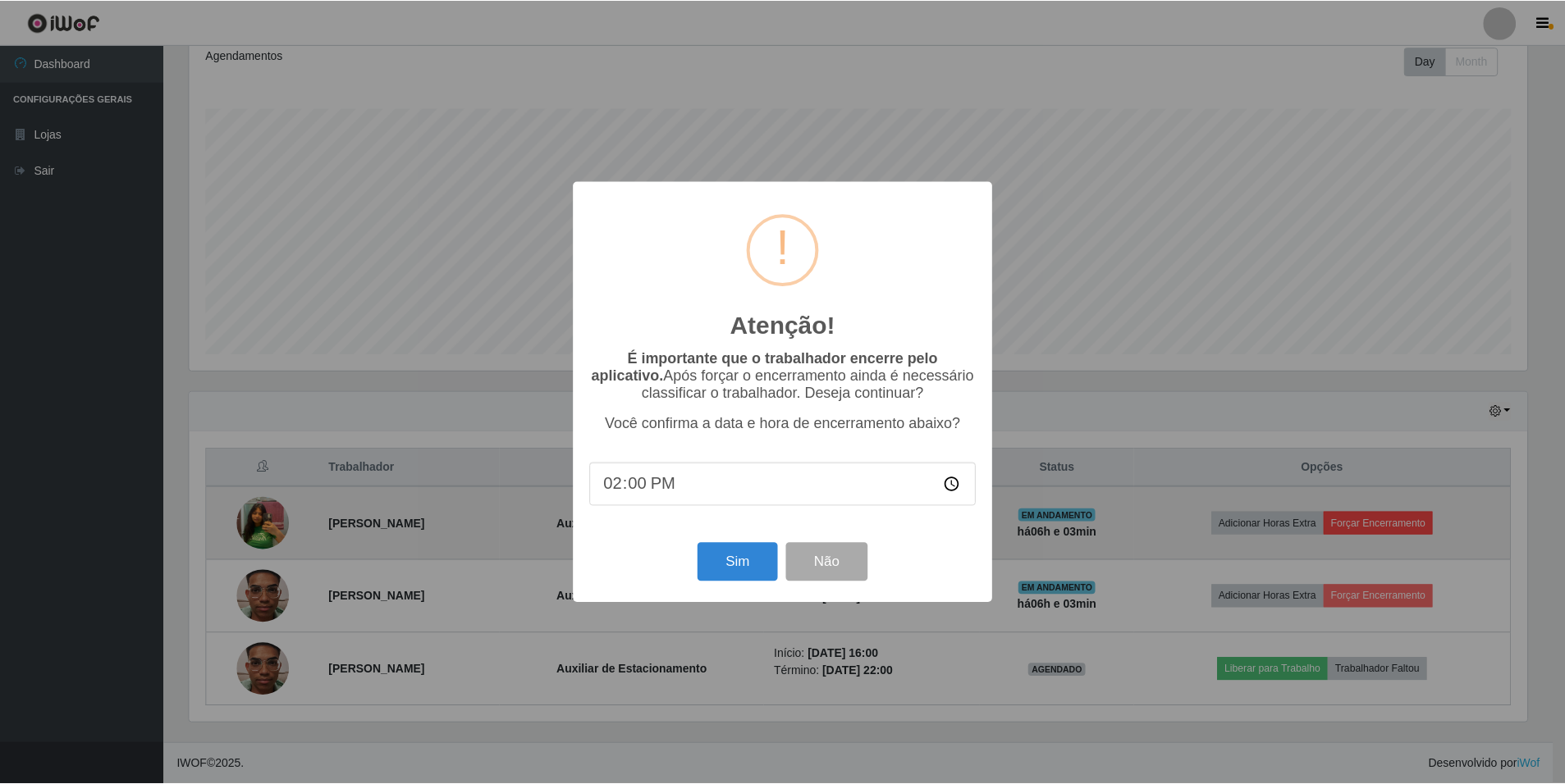
scroll to position [341, 1341]
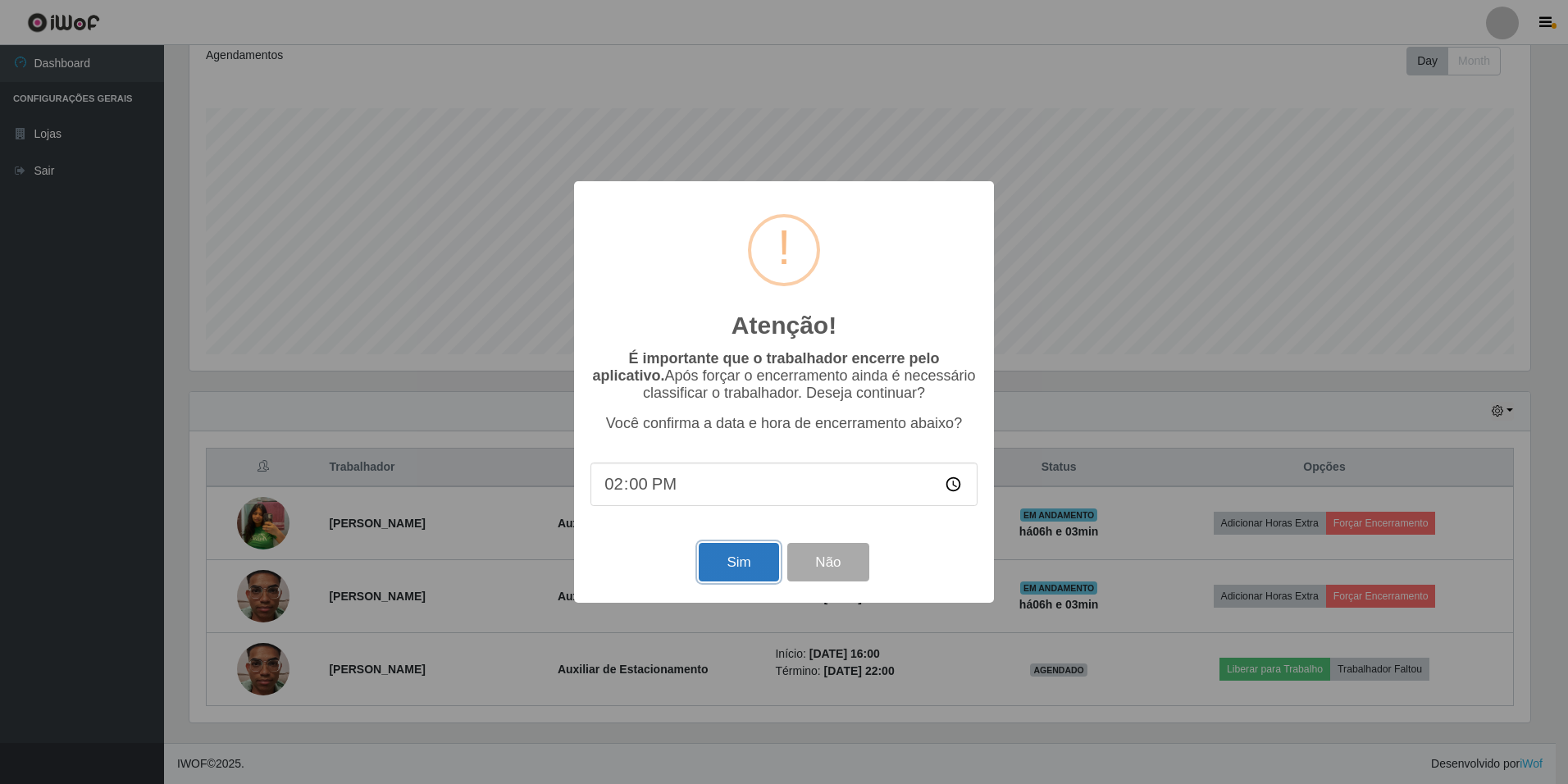
click at [743, 557] on button "Sim" at bounding box center [738, 562] width 80 height 38
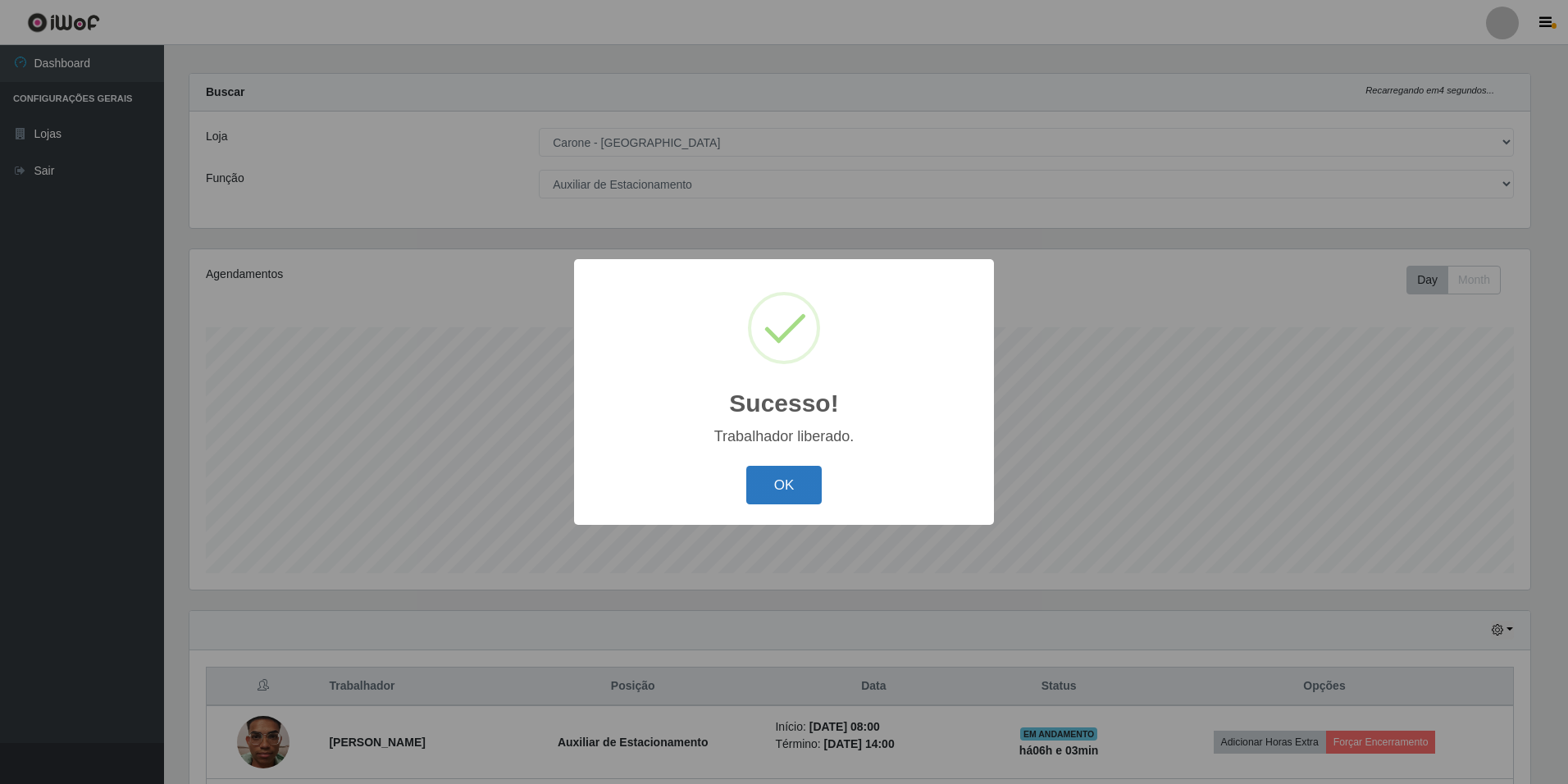
click at [788, 483] on button "OK" at bounding box center [784, 485] width 76 height 38
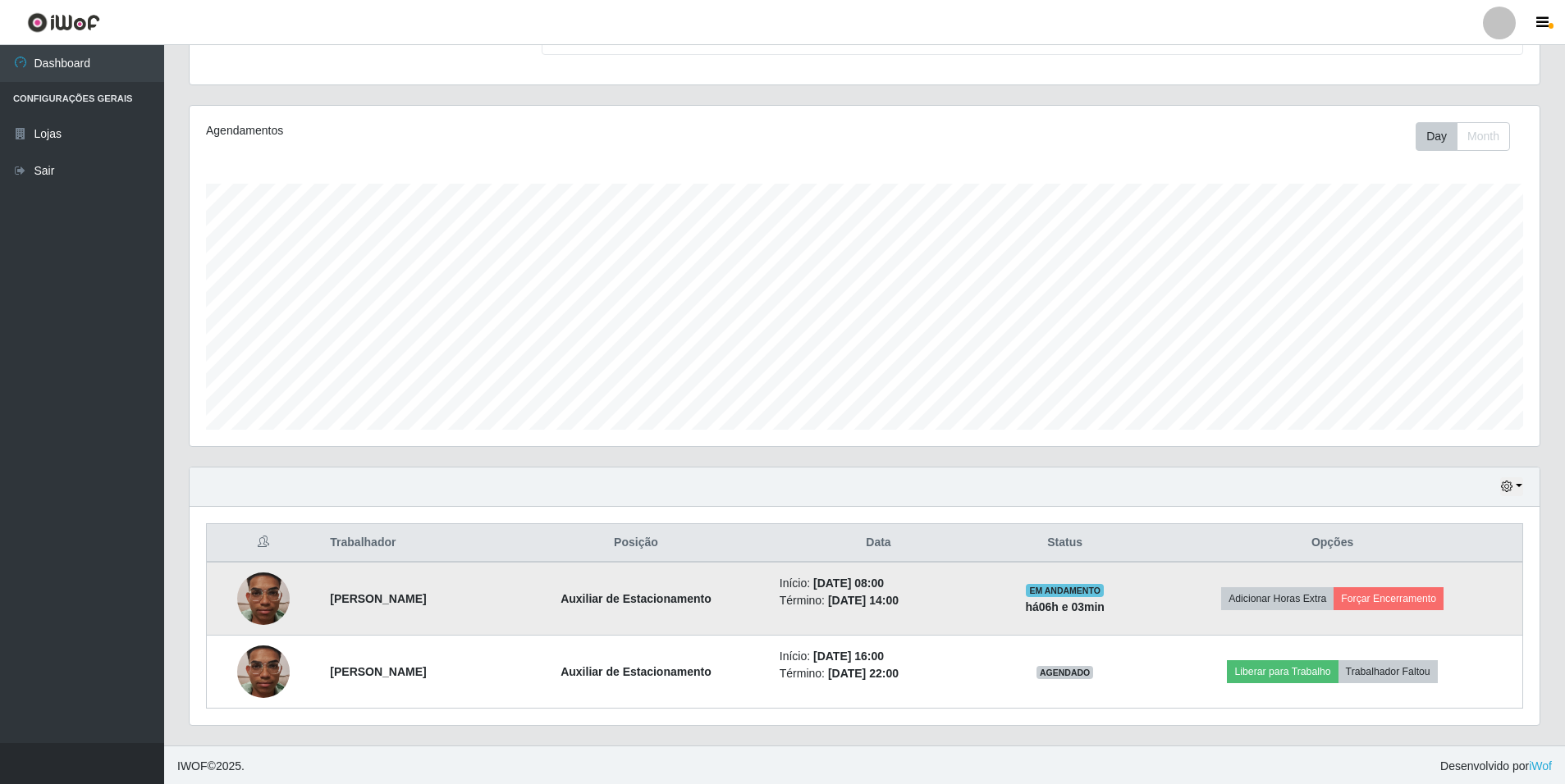
scroll to position [159, 0]
click at [1425, 593] on button "Forçar Encerramento" at bounding box center [1388, 596] width 110 height 23
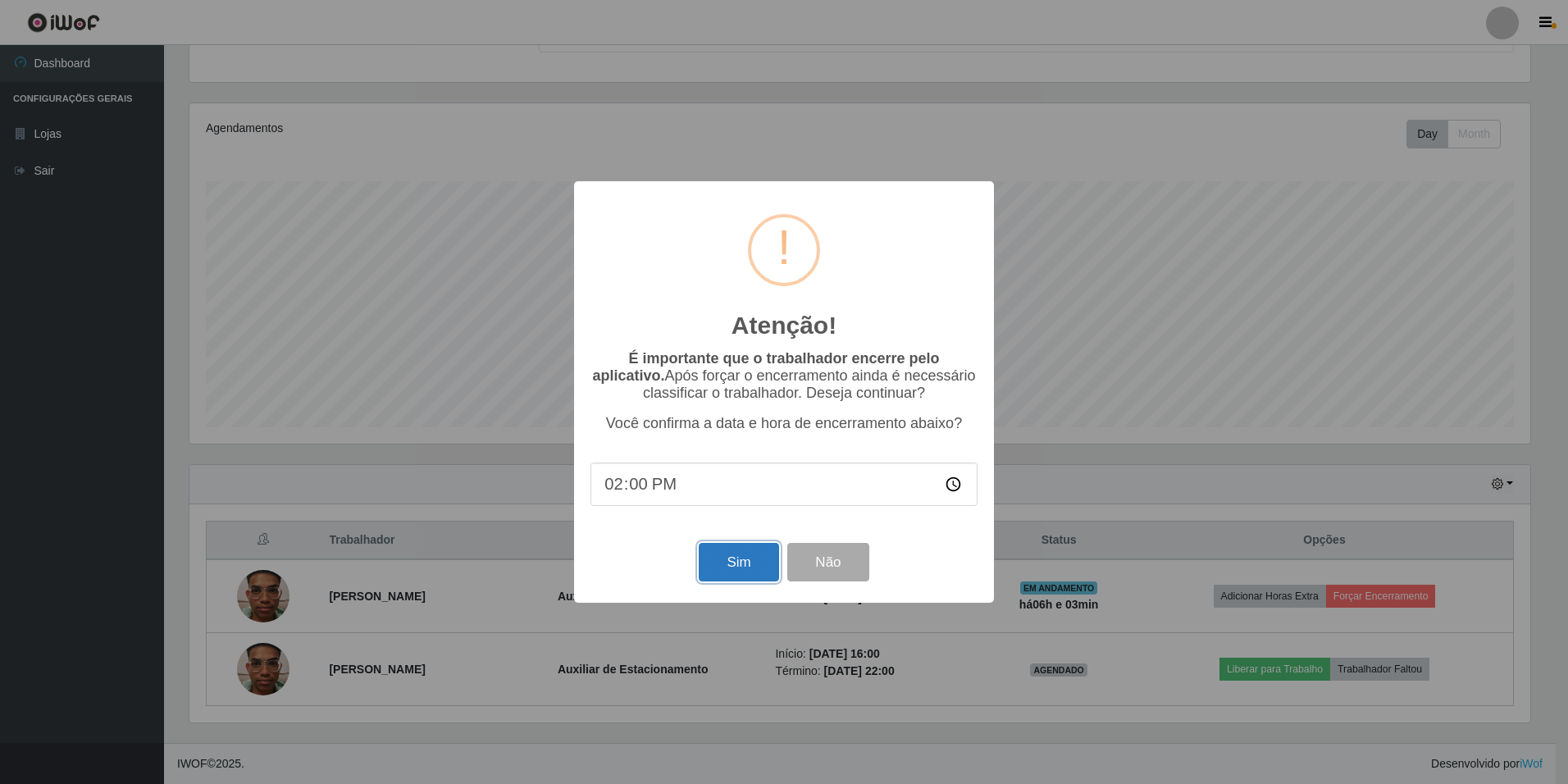
click at [766, 561] on button "Sim" at bounding box center [738, 562] width 80 height 38
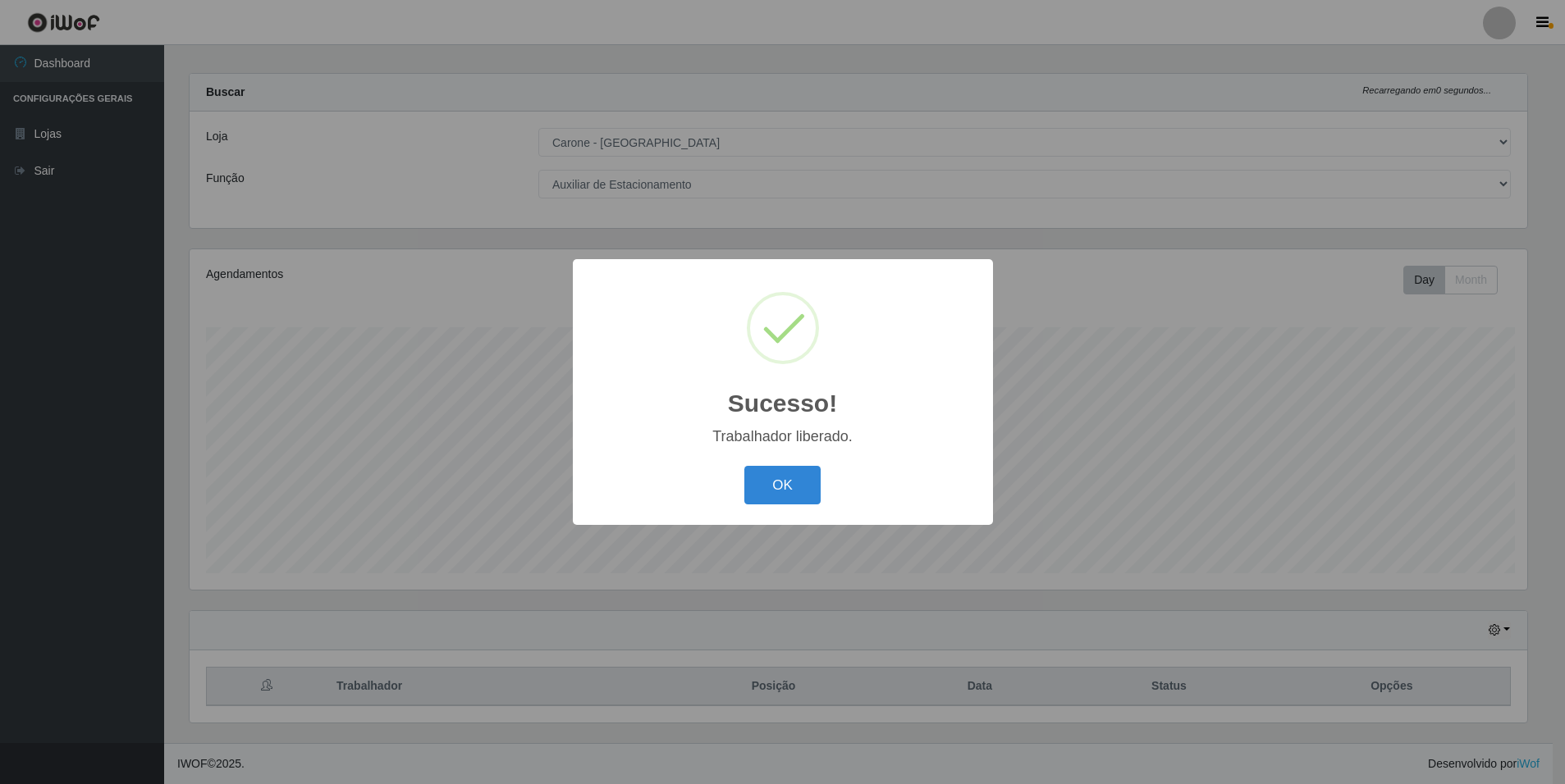
scroll to position [0, 0]
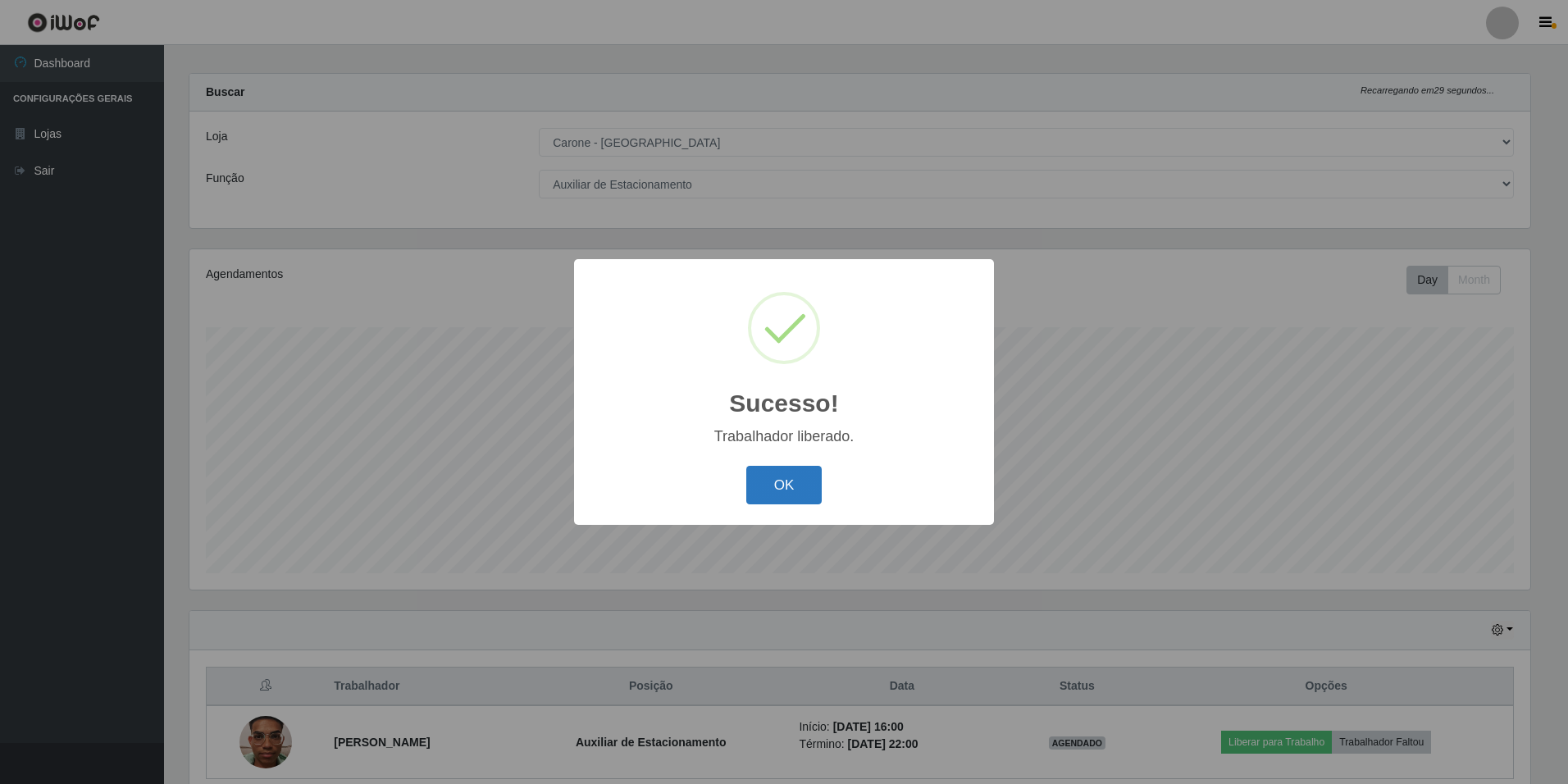
click at [809, 486] on button "OK" at bounding box center [784, 485] width 76 height 38
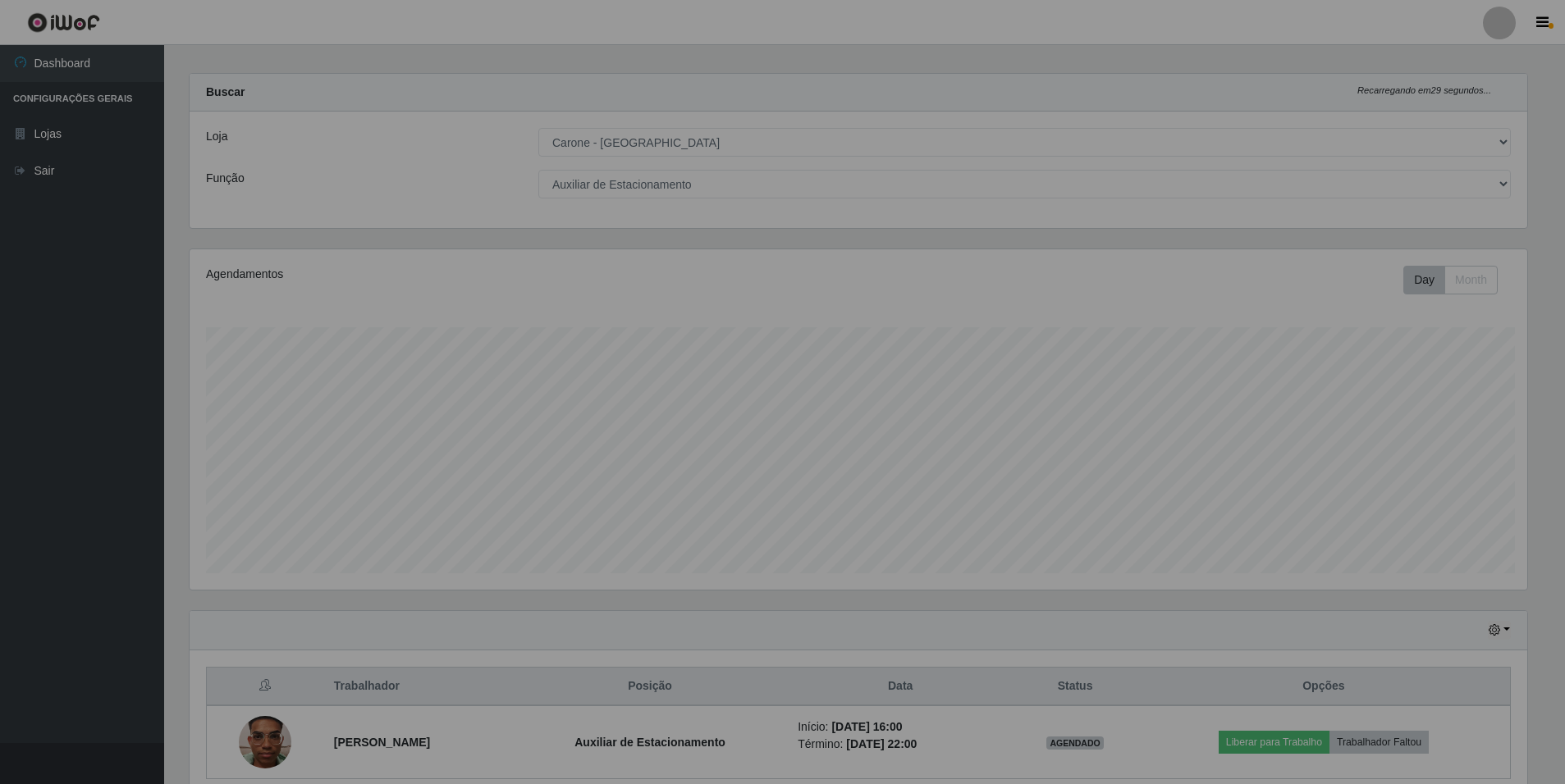
scroll to position [819896, 819234]
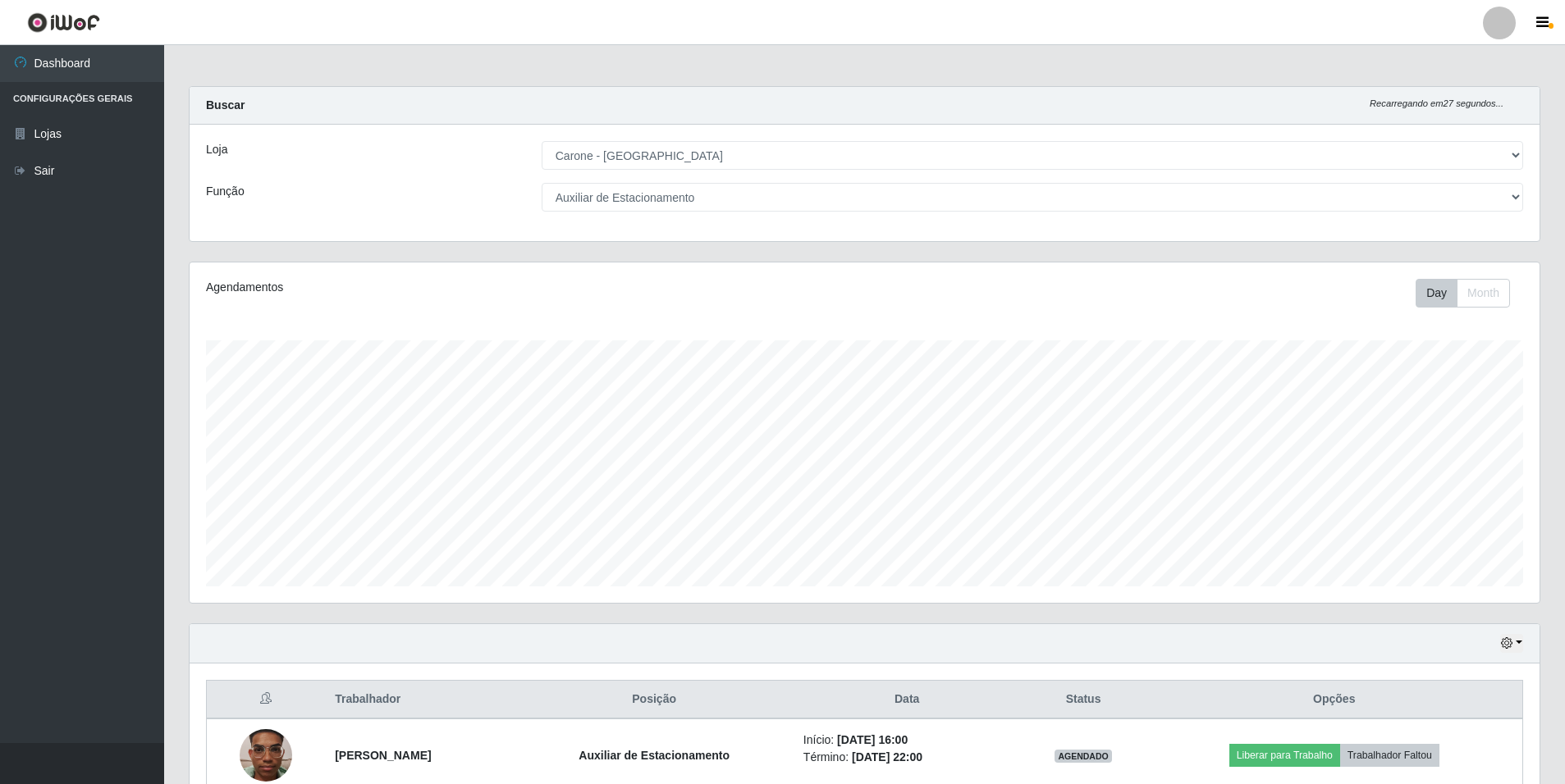
click at [673, 174] on div "Loja [Selecione...] Carone - [GEOGRAPHIC_DATA] Função [Selecione...] Auxiliar d…" at bounding box center [864, 182] width 1350 height 116
click at [669, 185] on select "[Selecione...] Auxiliar de Depósito Auxiliar de Depósito + Auxiliar de Depósito…" at bounding box center [1032, 197] width 981 height 28
select select "1"
click at [542, 183] on select "[Selecione...] Auxiliar de Depósito Auxiliar de Depósito + Auxiliar de Depósito…" at bounding box center [1032, 197] width 981 height 28
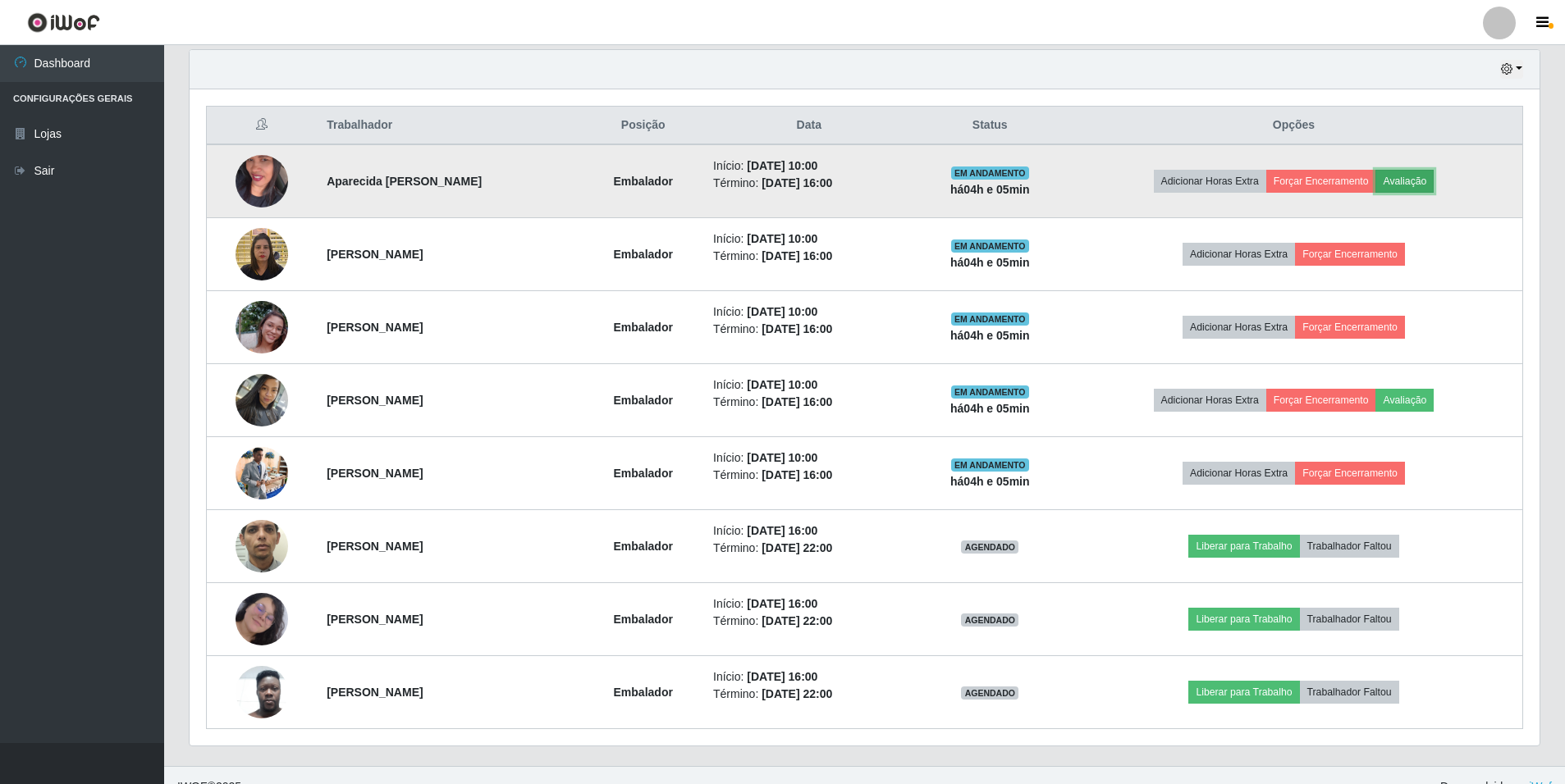
click at [1410, 184] on button "Avaliação" at bounding box center [1405, 180] width 59 height 23
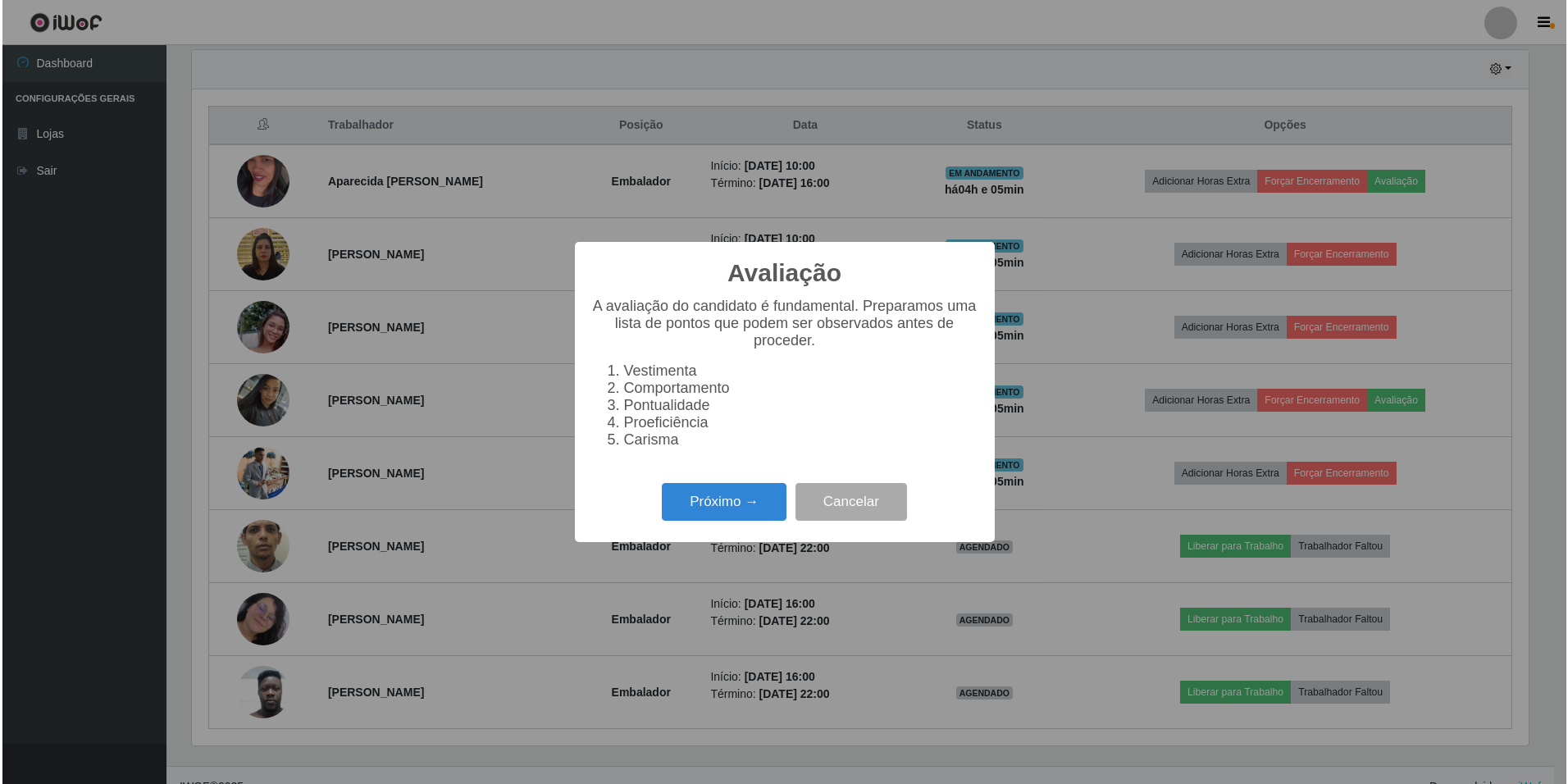
scroll to position [341, 1341]
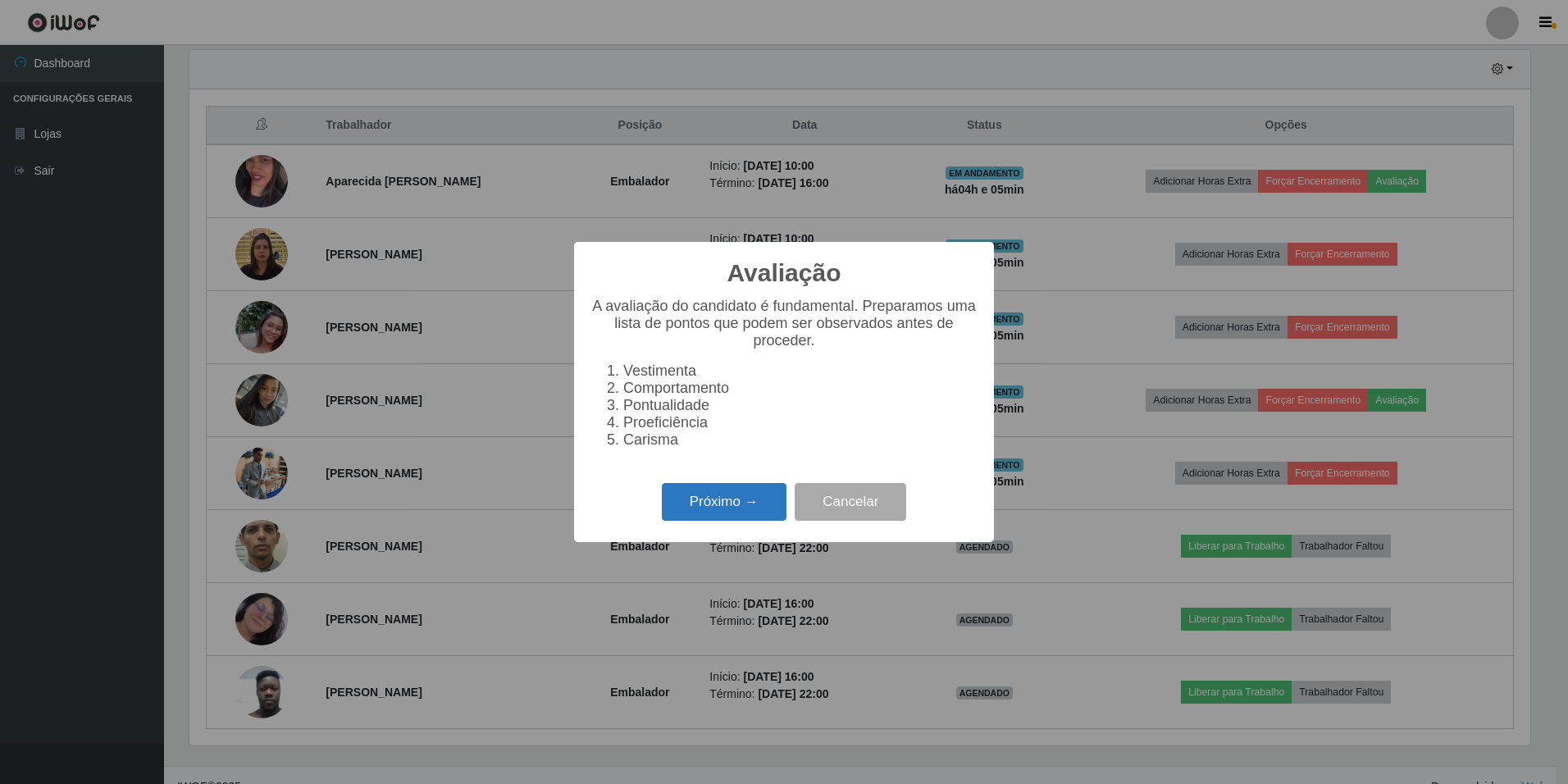
click at [714, 507] on button "Próximo →" at bounding box center [724, 502] width 125 height 38
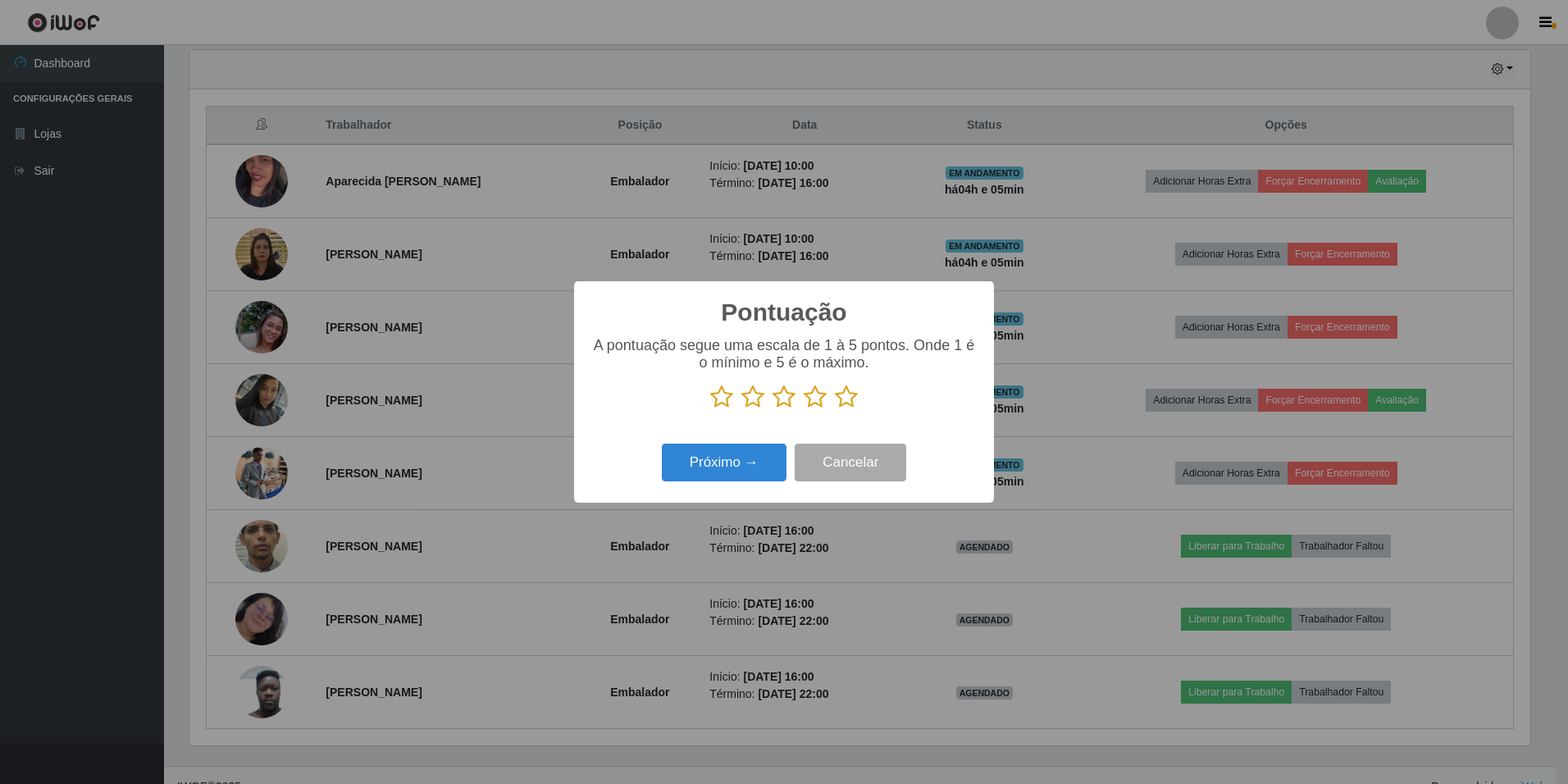
click at [844, 405] on icon at bounding box center [846, 397] width 23 height 25
click at [835, 409] on input "radio" at bounding box center [835, 409] width 0 height 0
click at [769, 440] on div "Pontuação × A pontuação segue uma escala de 1 à 5 pontos. Onde 1 é o mínimo e 5…" at bounding box center [784, 391] width 420 height 221
click at [749, 475] on button "Próximo →" at bounding box center [724, 463] width 125 height 38
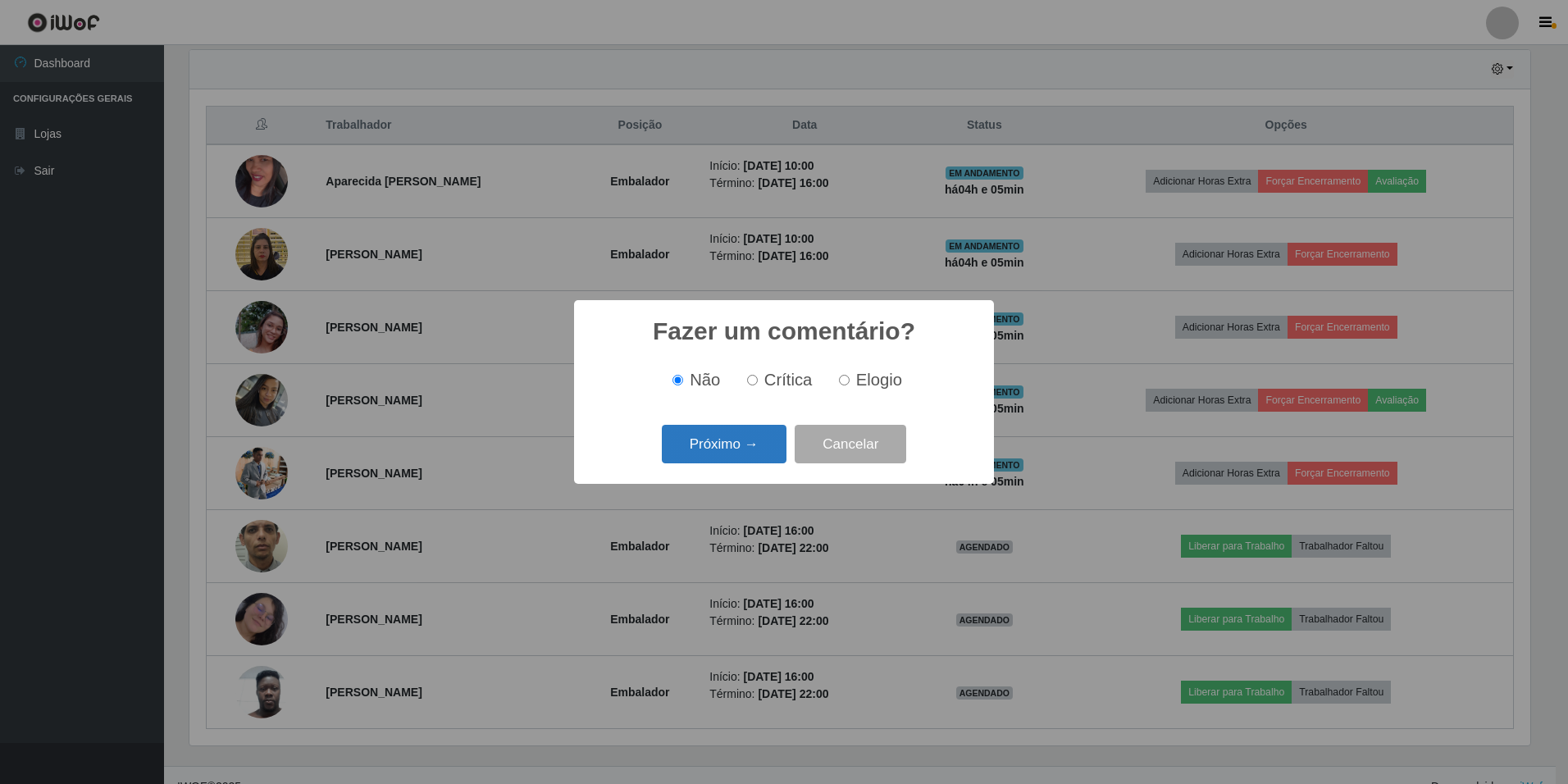
click at [747, 437] on button "Próximo →" at bounding box center [724, 444] width 125 height 38
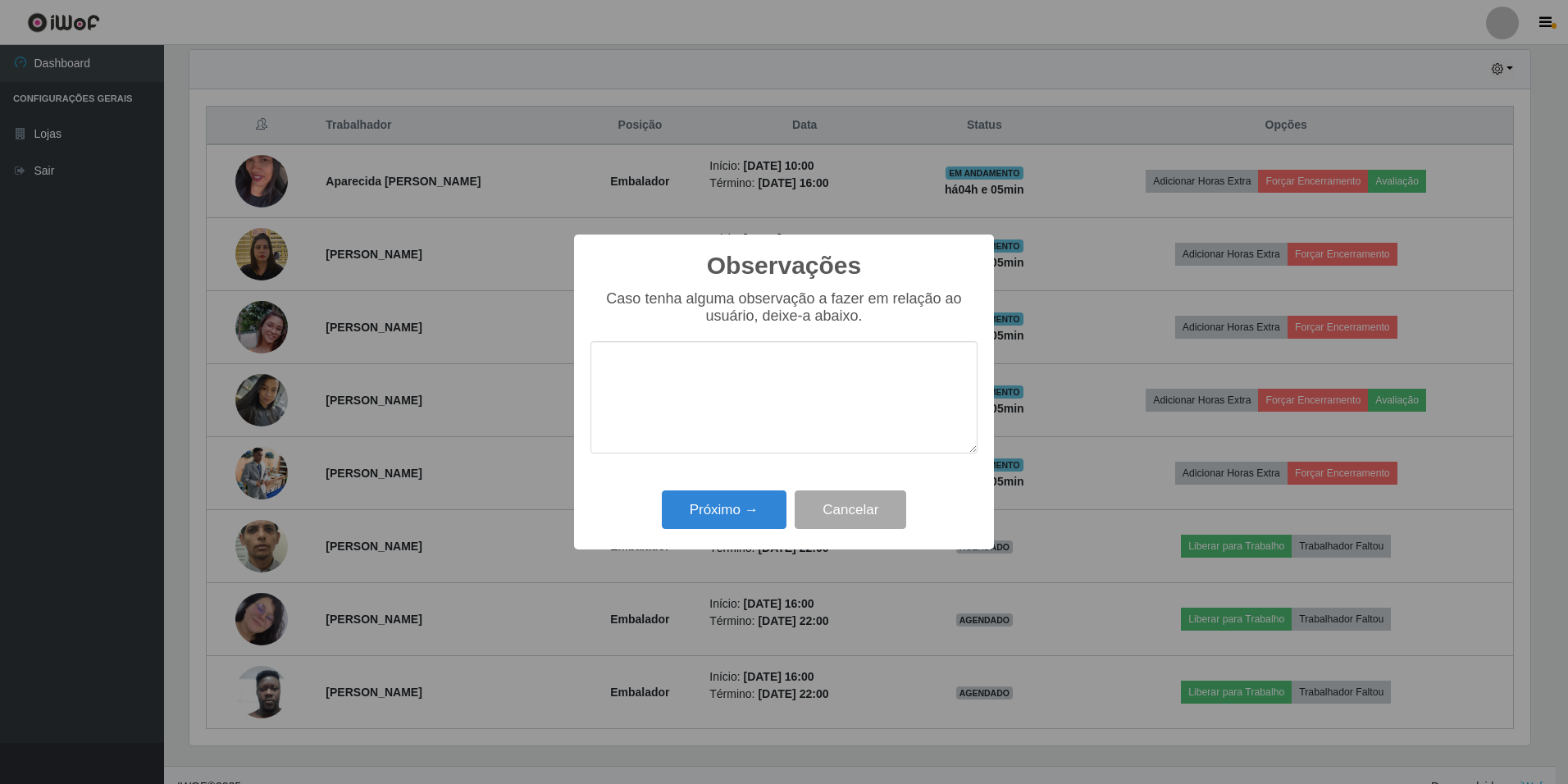
click at [736, 397] on textarea at bounding box center [784, 397] width 387 height 113
type textarea "simpática trabalha em equipe"
click at [705, 519] on button "Próximo →" at bounding box center [724, 510] width 125 height 38
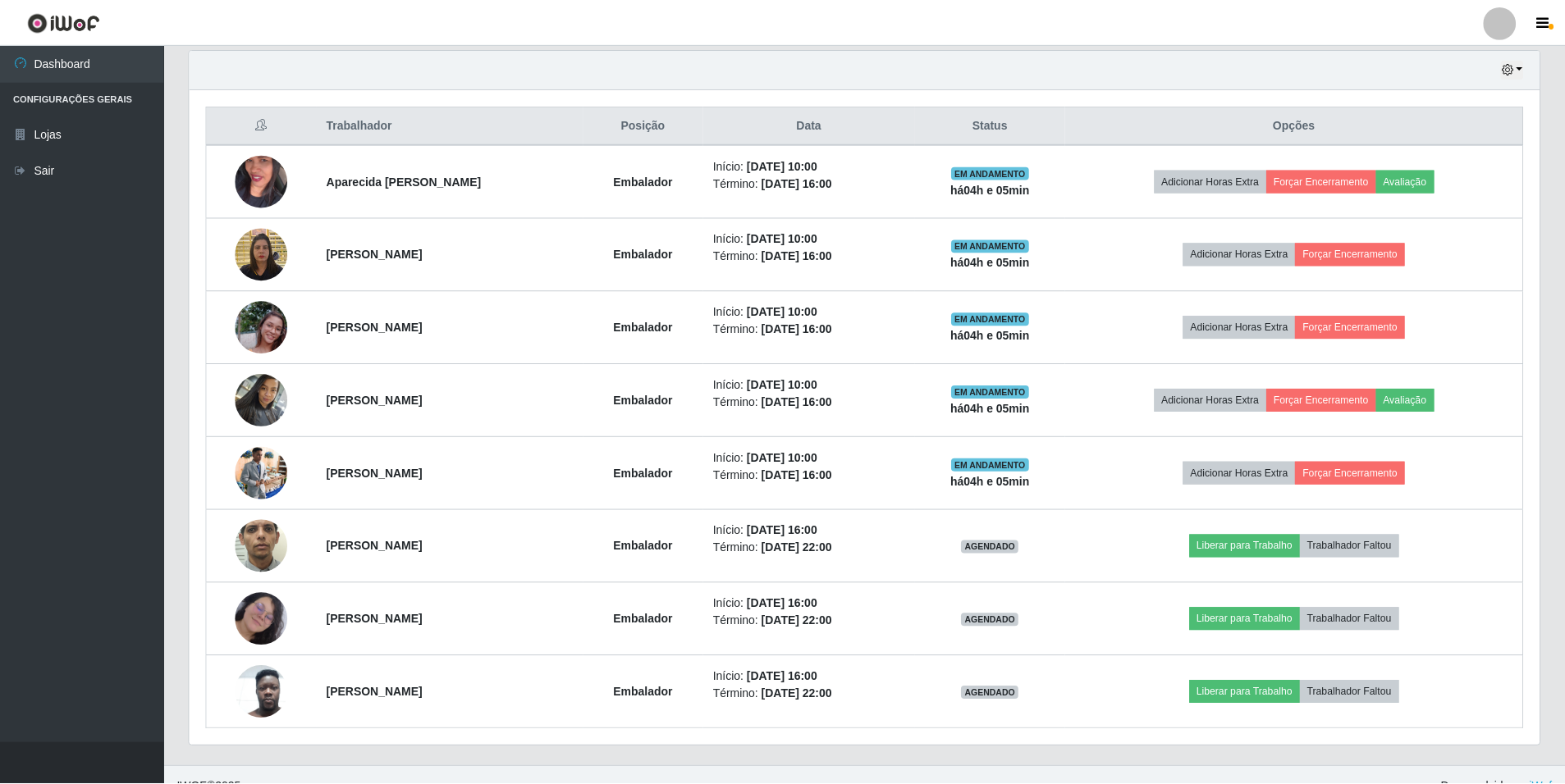
scroll to position [341, 1350]
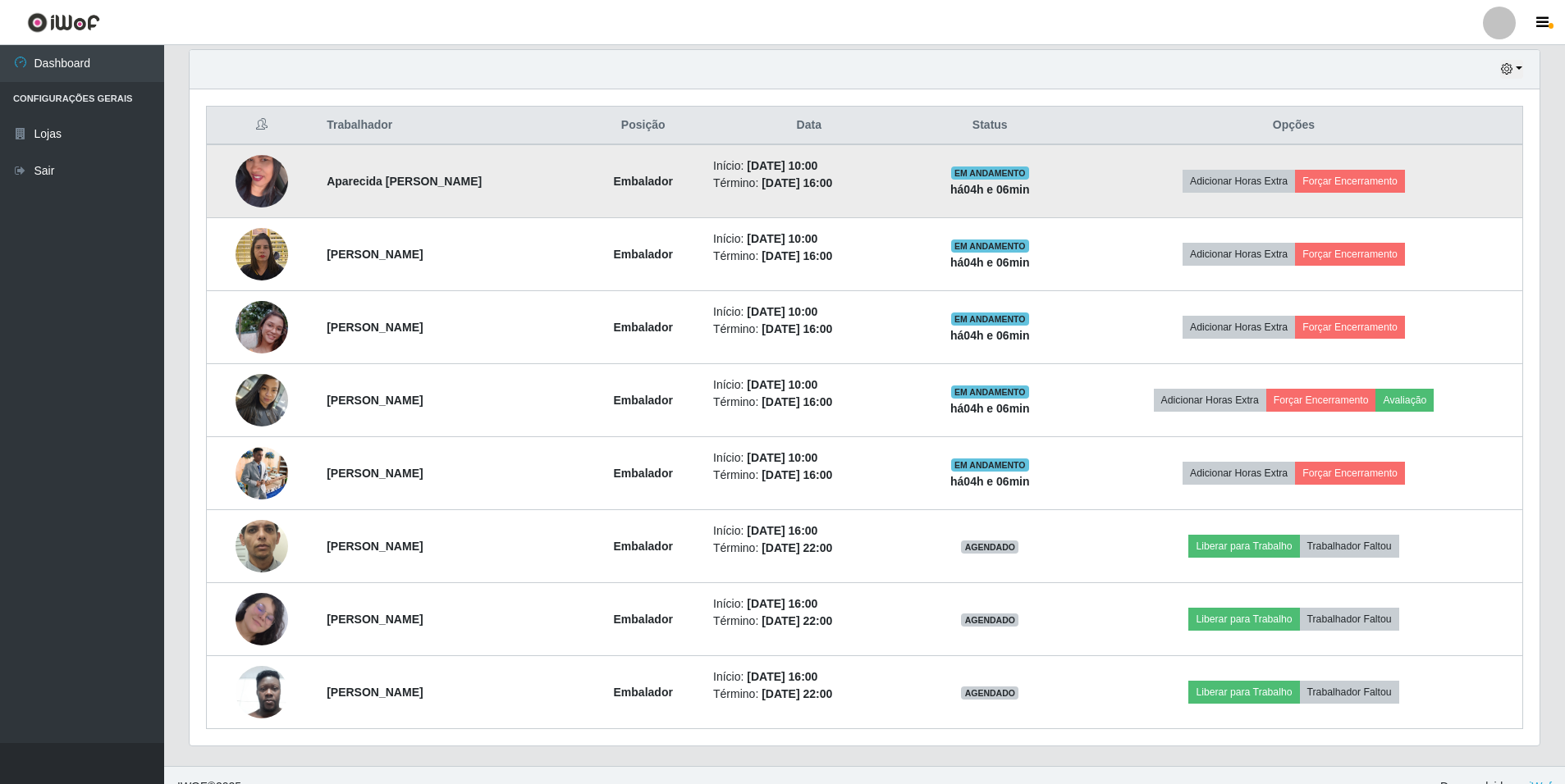
click at [1441, 191] on td "Adicionar Horas Extra Forçar Encerramento" at bounding box center [1294, 181] width 458 height 74
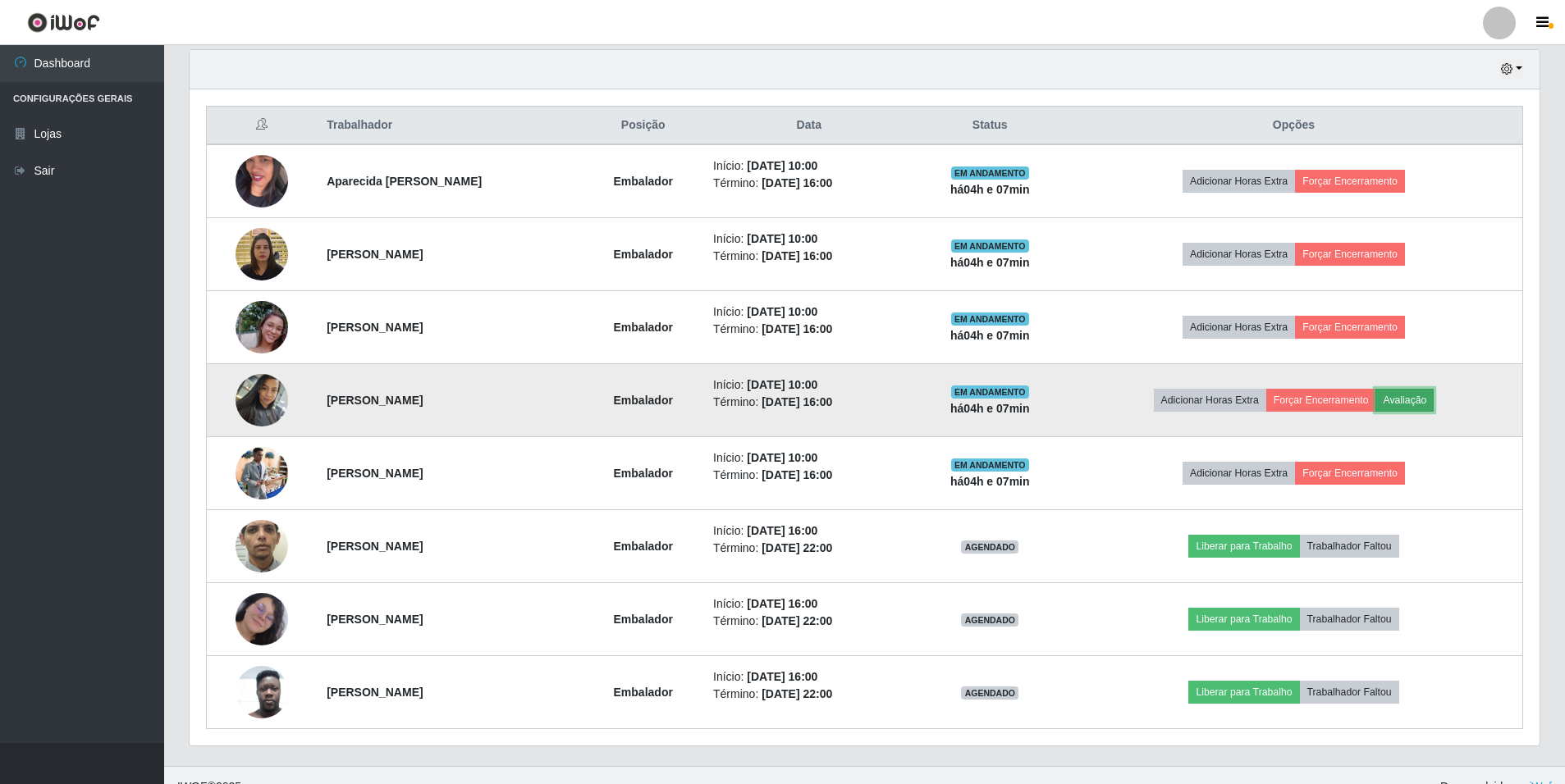
click at [1428, 397] on button "Avaliação" at bounding box center [1405, 399] width 59 height 23
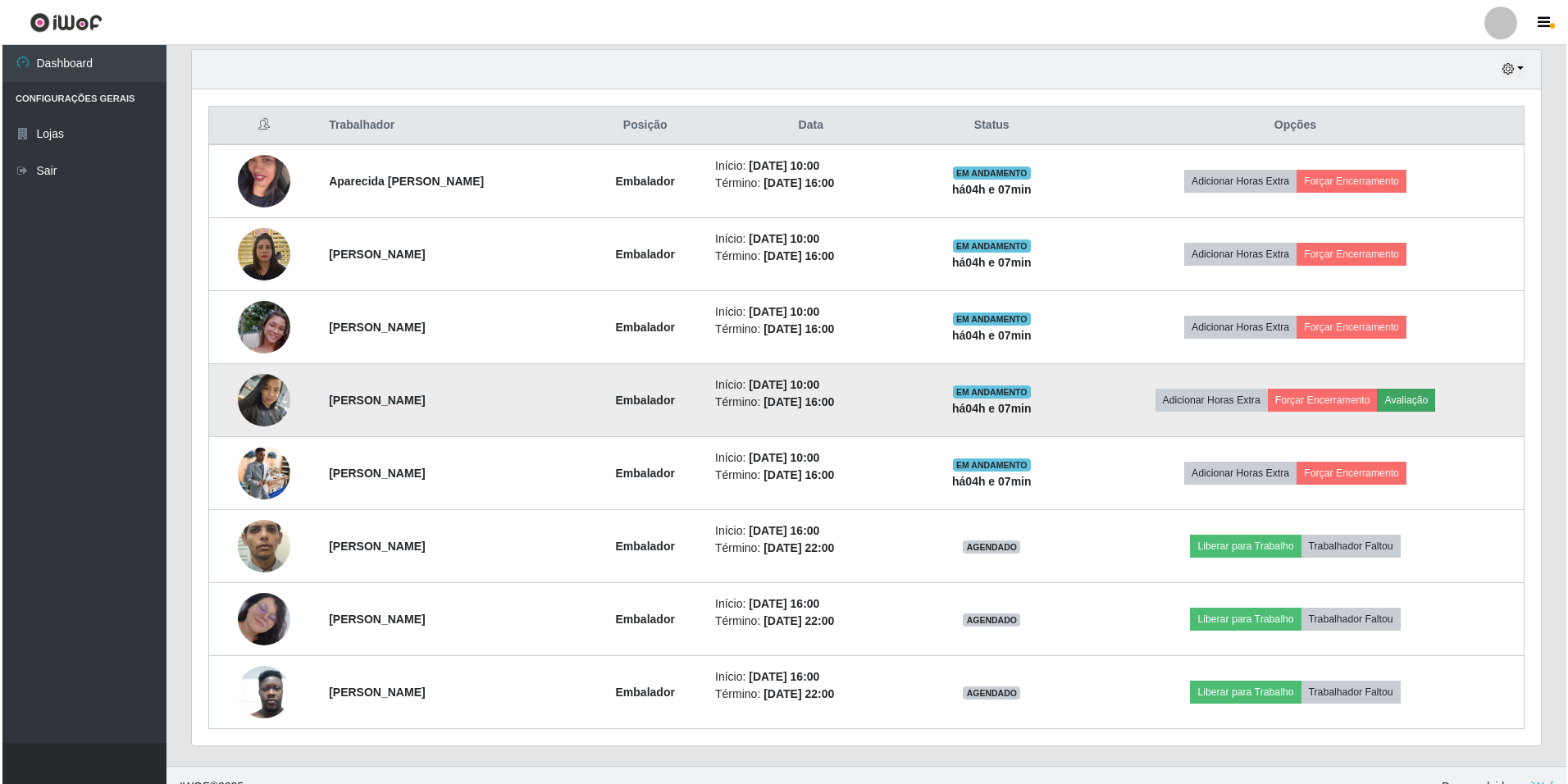
scroll to position [341, 1341]
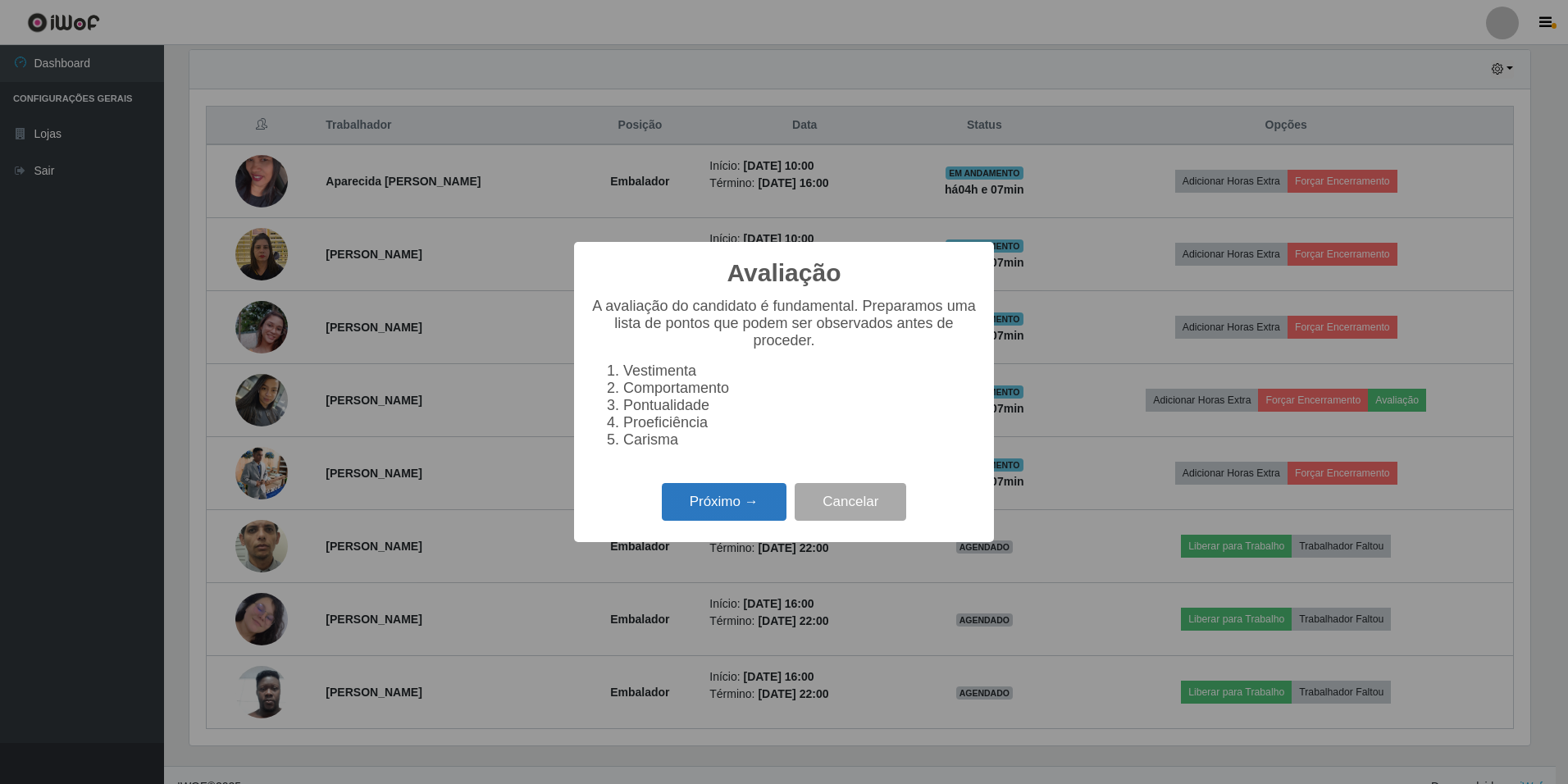
click at [740, 522] on button "Próximo →" at bounding box center [724, 502] width 125 height 38
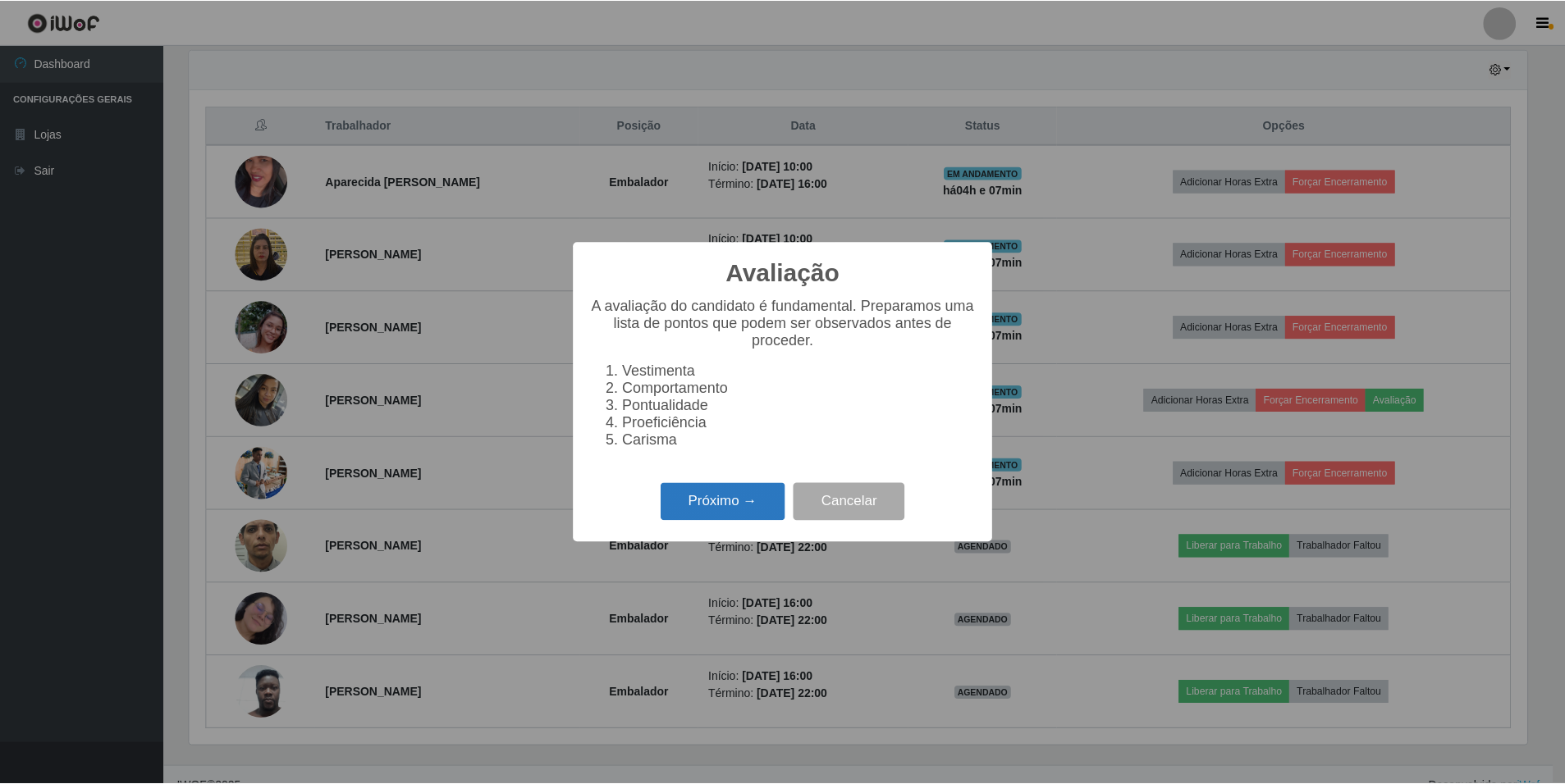
scroll to position [819896, 819243]
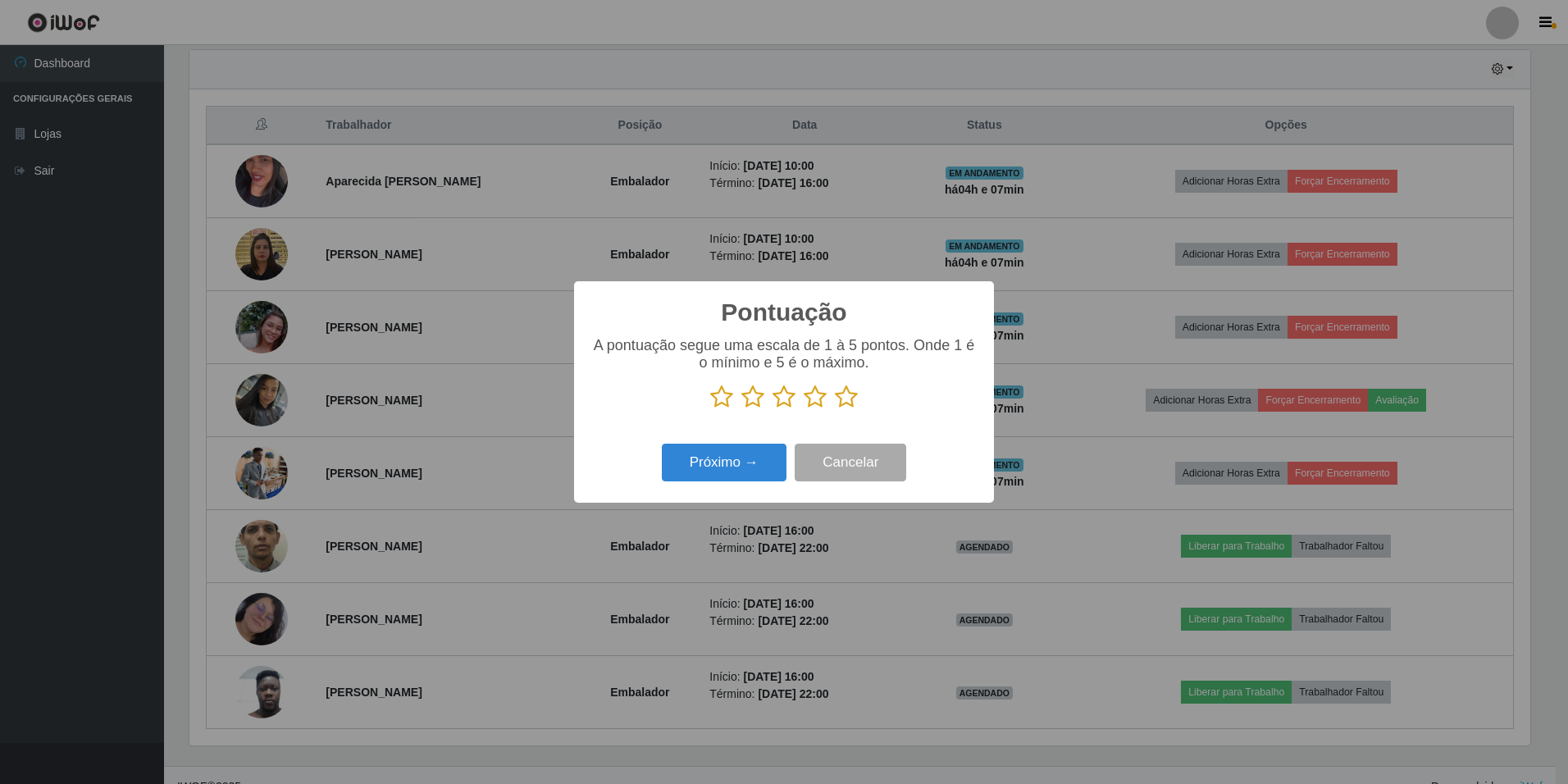
click at [813, 391] on icon at bounding box center [815, 397] width 23 height 25
click at [804, 409] on input "radio" at bounding box center [804, 409] width 0 height 0
click at [852, 402] on icon at bounding box center [846, 397] width 23 height 25
click at [835, 409] on input "radio" at bounding box center [835, 409] width 0 height 0
click at [864, 460] on button "Cancelar" at bounding box center [851, 463] width 112 height 38
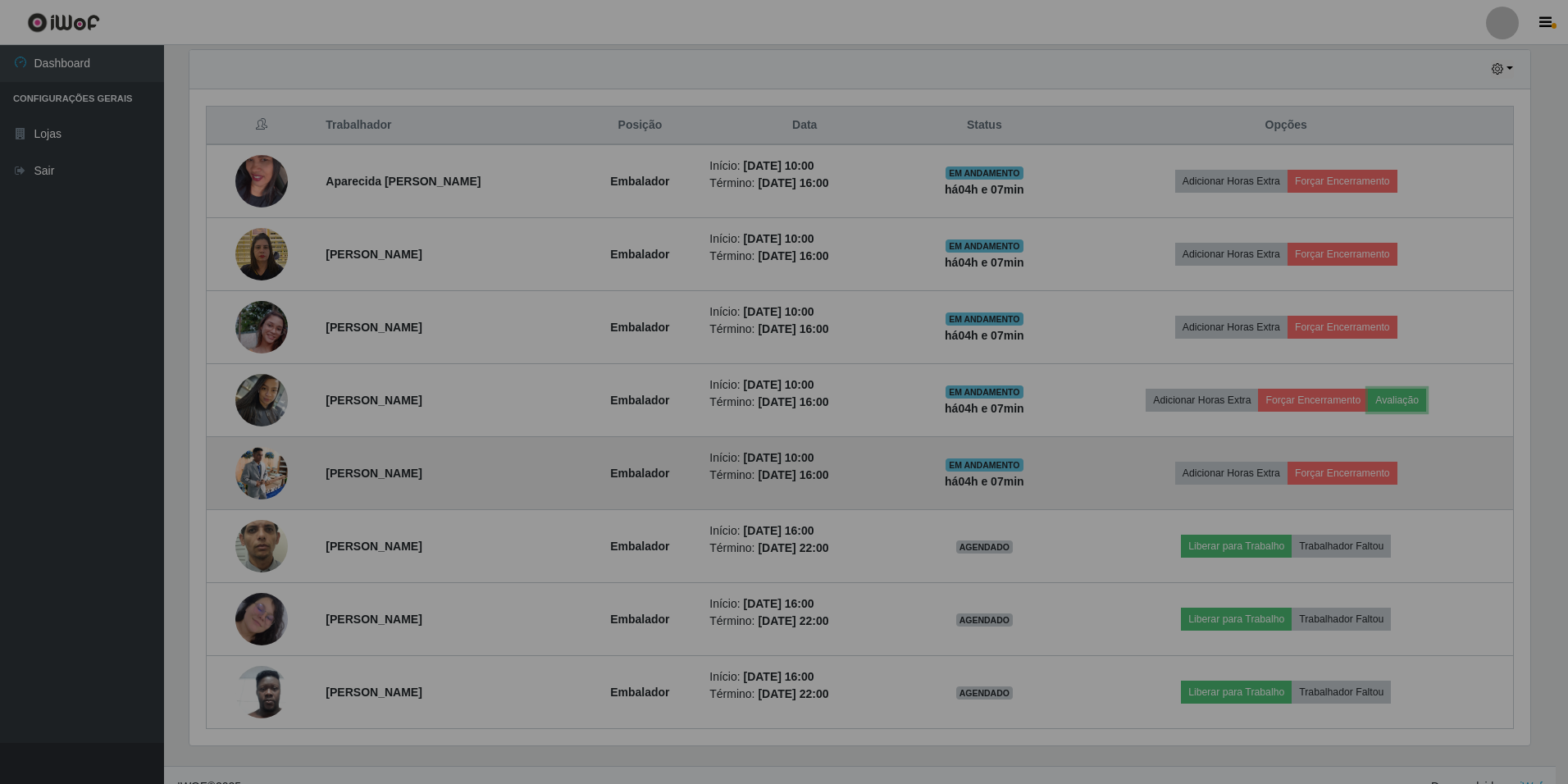
scroll to position [341, 1349]
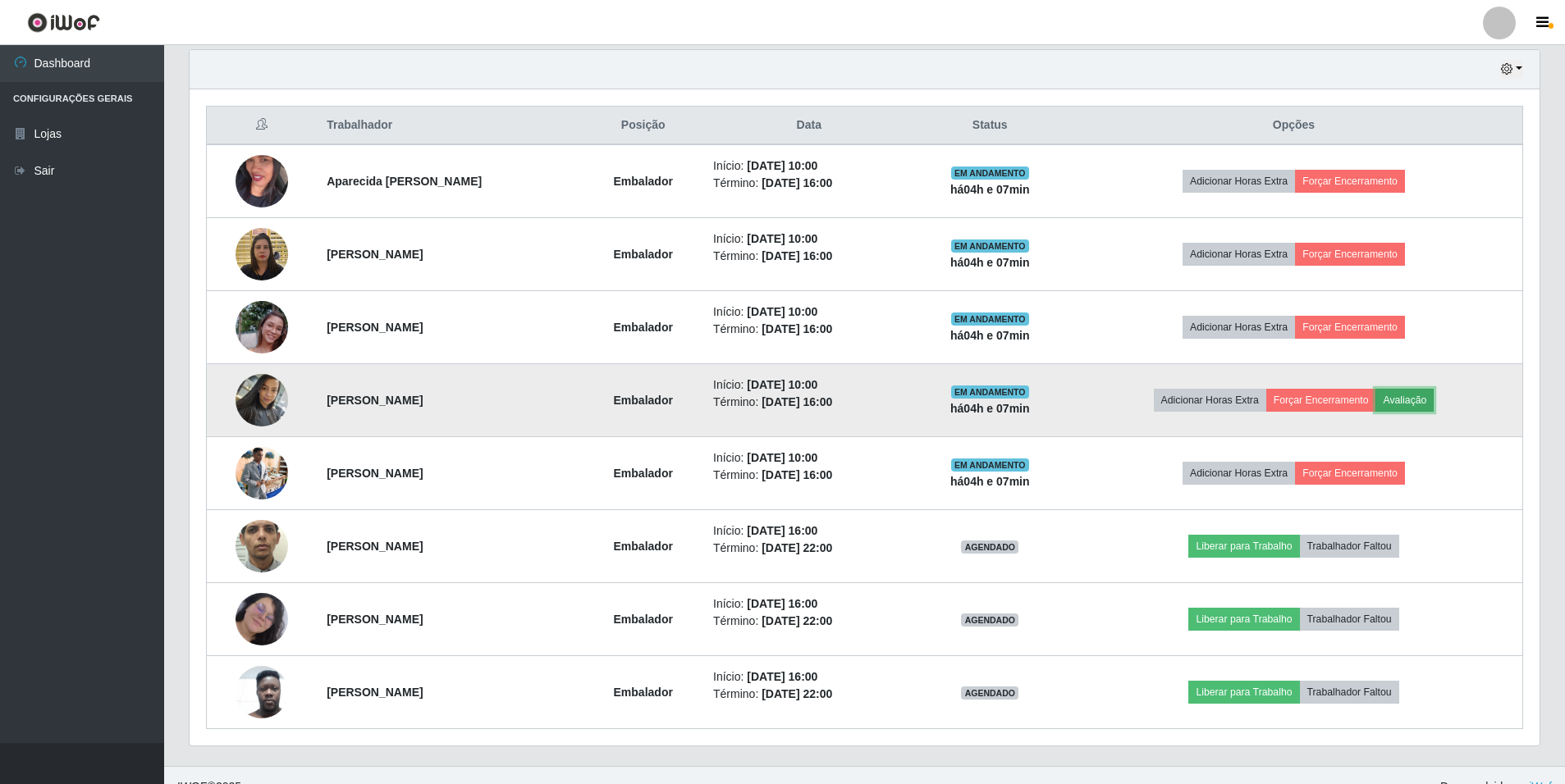
click at [1434, 397] on button "Avaliação" at bounding box center [1405, 399] width 59 height 23
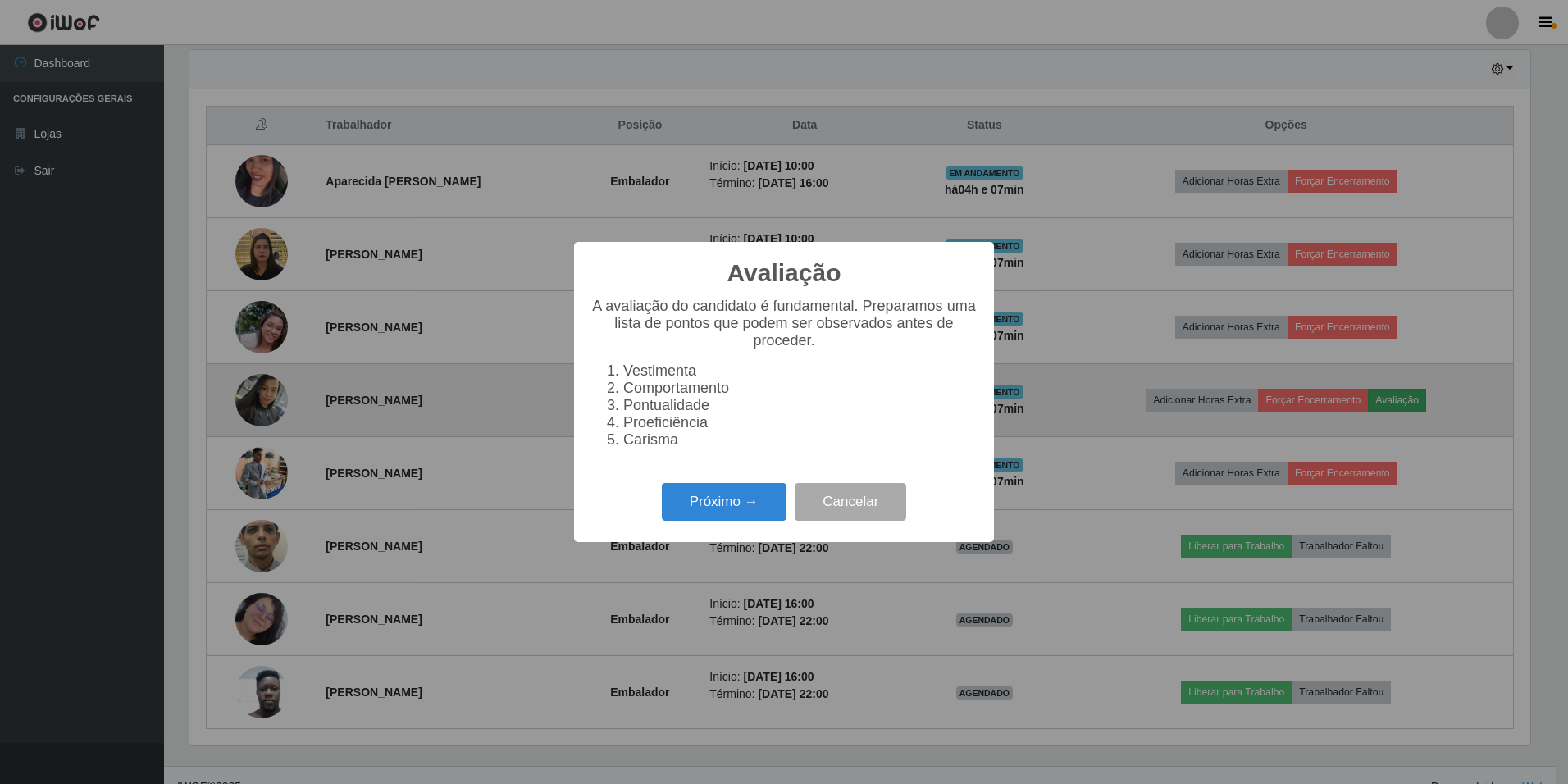
scroll to position [341, 1341]
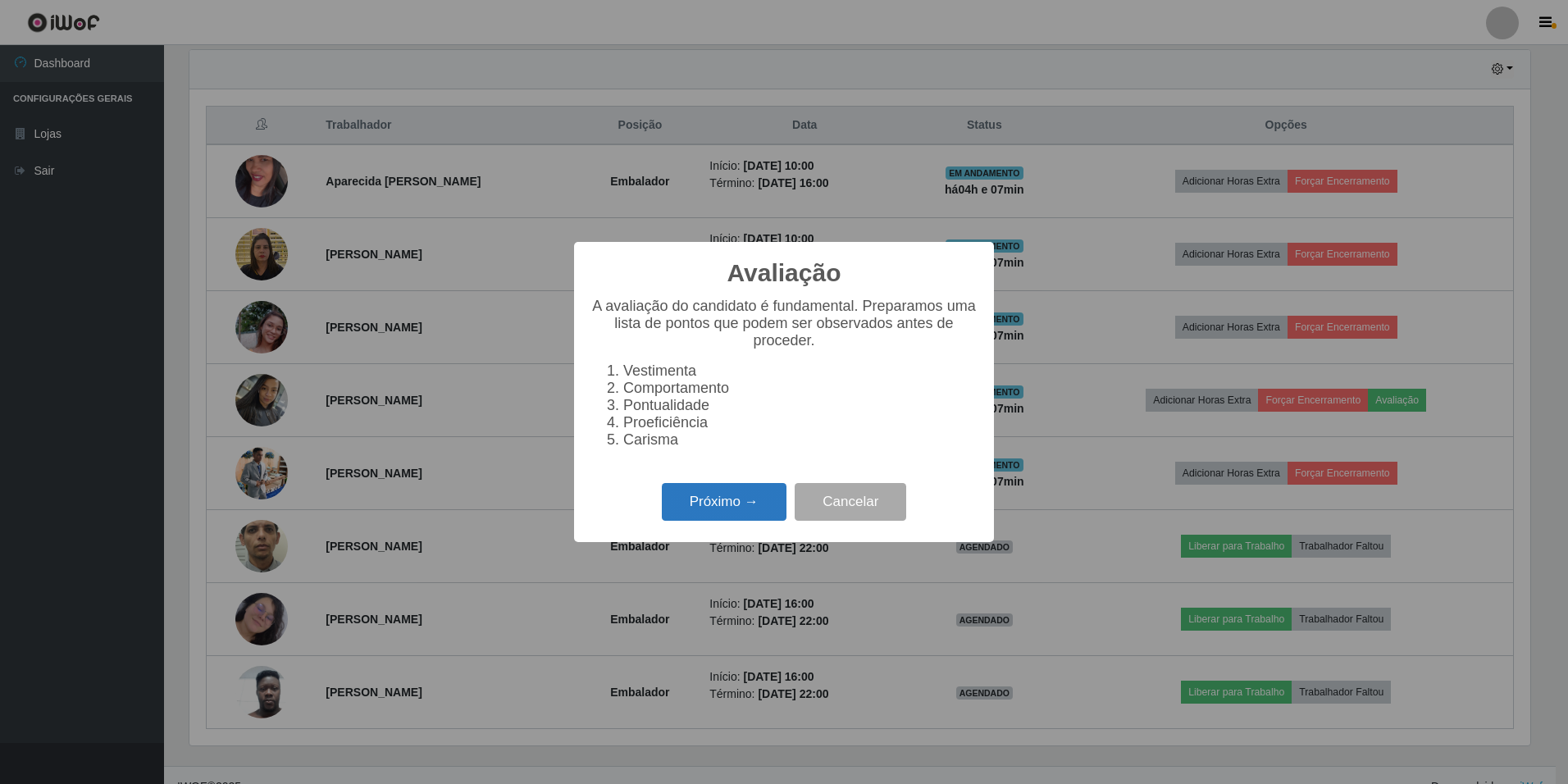
click at [771, 515] on button "Próximo →" at bounding box center [724, 502] width 125 height 38
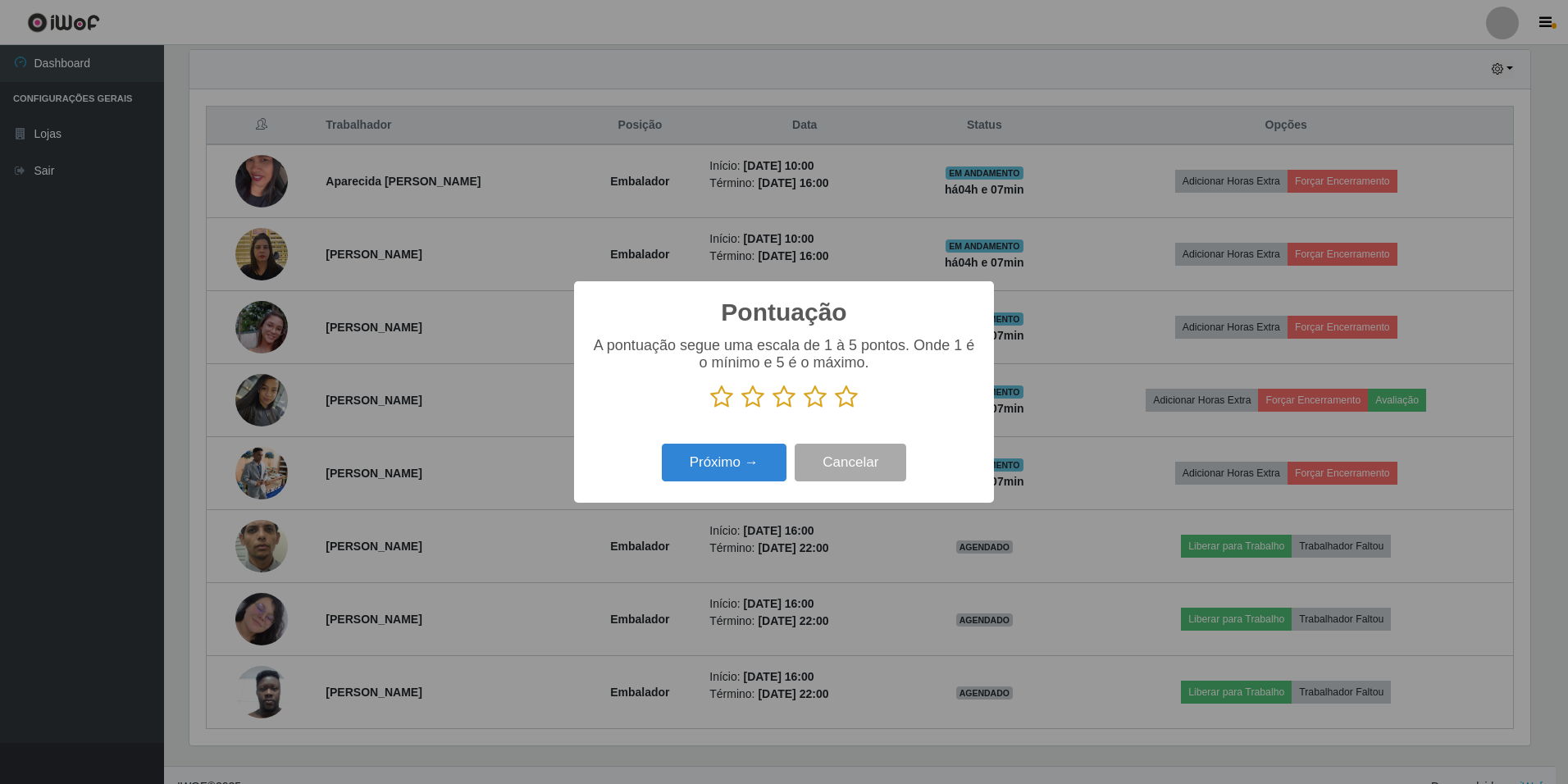
click at [852, 395] on icon at bounding box center [846, 397] width 23 height 25
click at [835, 409] on input "radio" at bounding box center [835, 409] width 0 height 0
click at [768, 461] on button "Próximo →" at bounding box center [724, 463] width 125 height 38
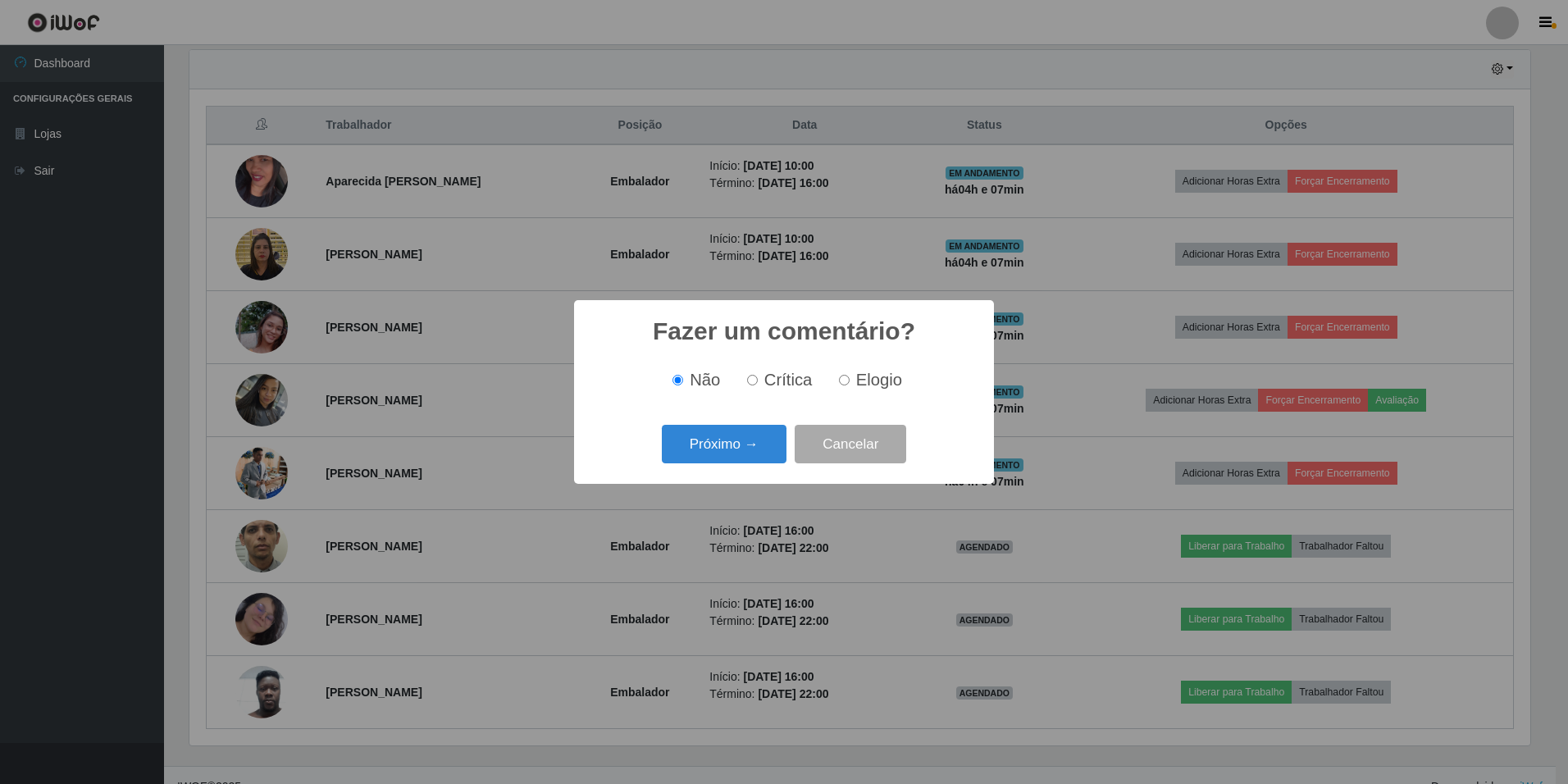
click at [888, 378] on span "Elogio" at bounding box center [879, 380] width 46 height 18
click at [850, 378] on input "Elogio" at bounding box center [844, 380] width 11 height 11
radio input "true"
click at [752, 447] on button "Próximo →" at bounding box center [724, 444] width 125 height 38
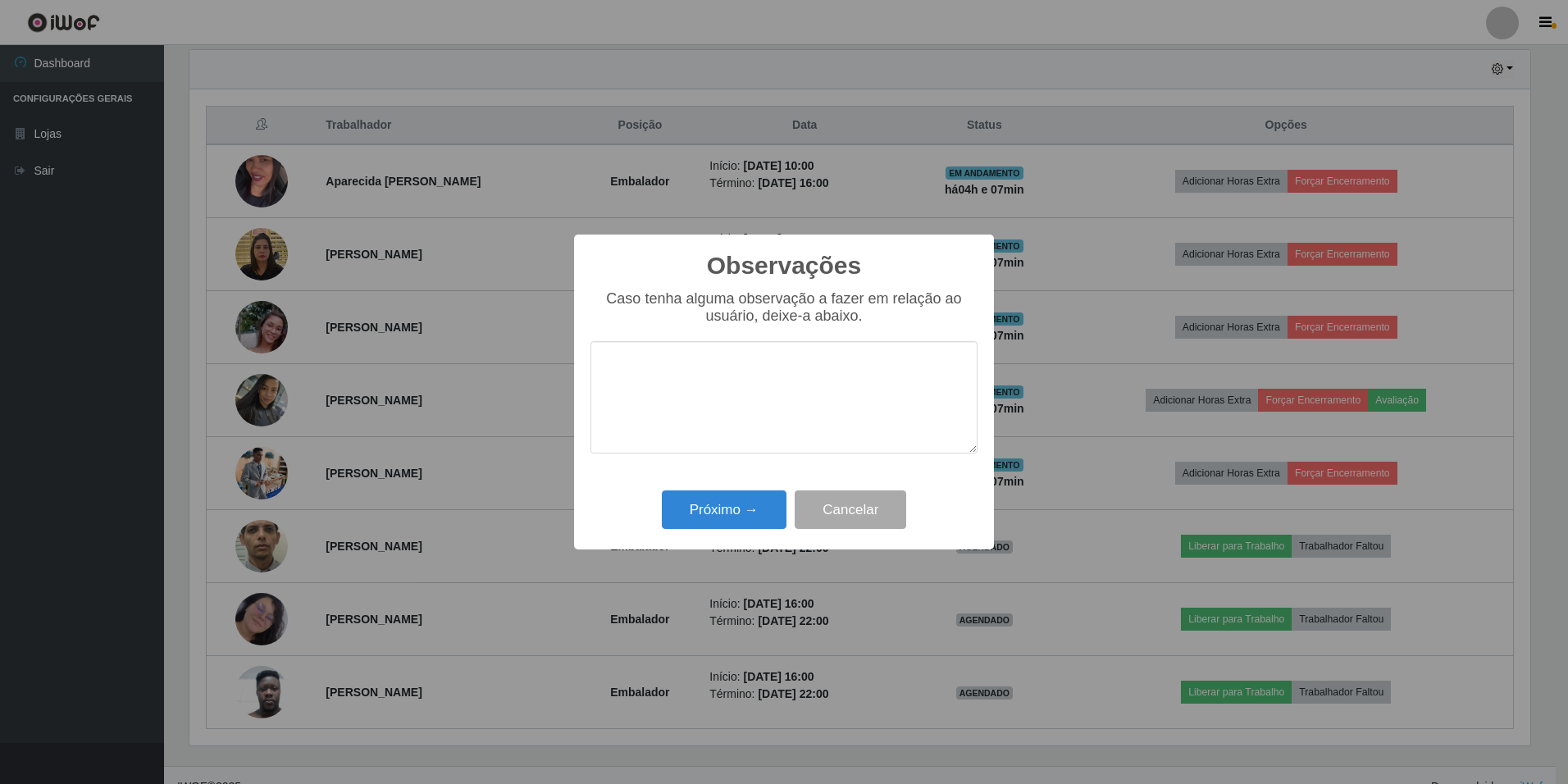
click at [749, 377] on textarea at bounding box center [784, 397] width 387 height 113
type textarea "trabalho em equipe e bom atendimento"
click at [712, 507] on button "Próximo →" at bounding box center [724, 510] width 125 height 38
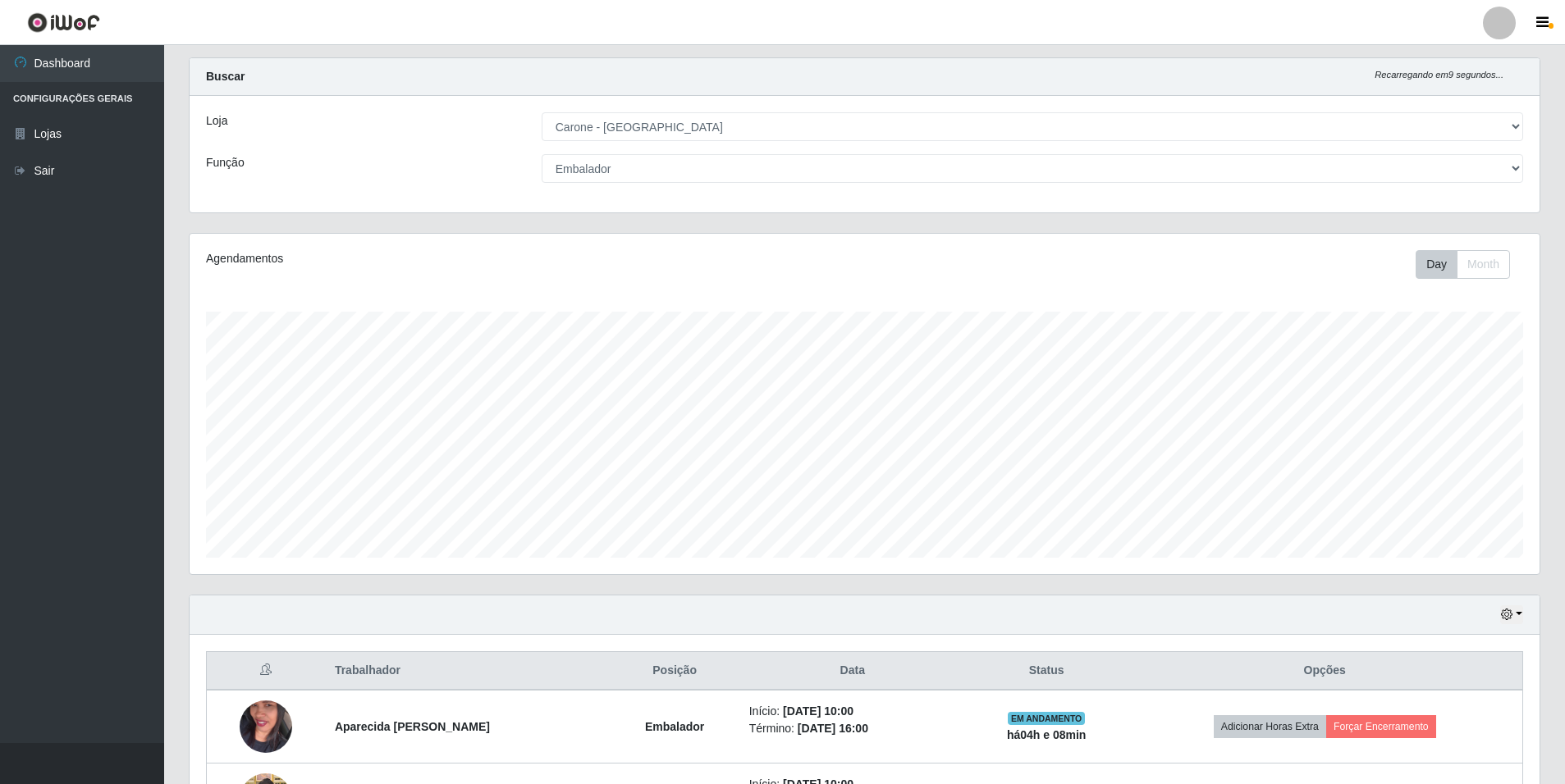
scroll to position [0, 0]
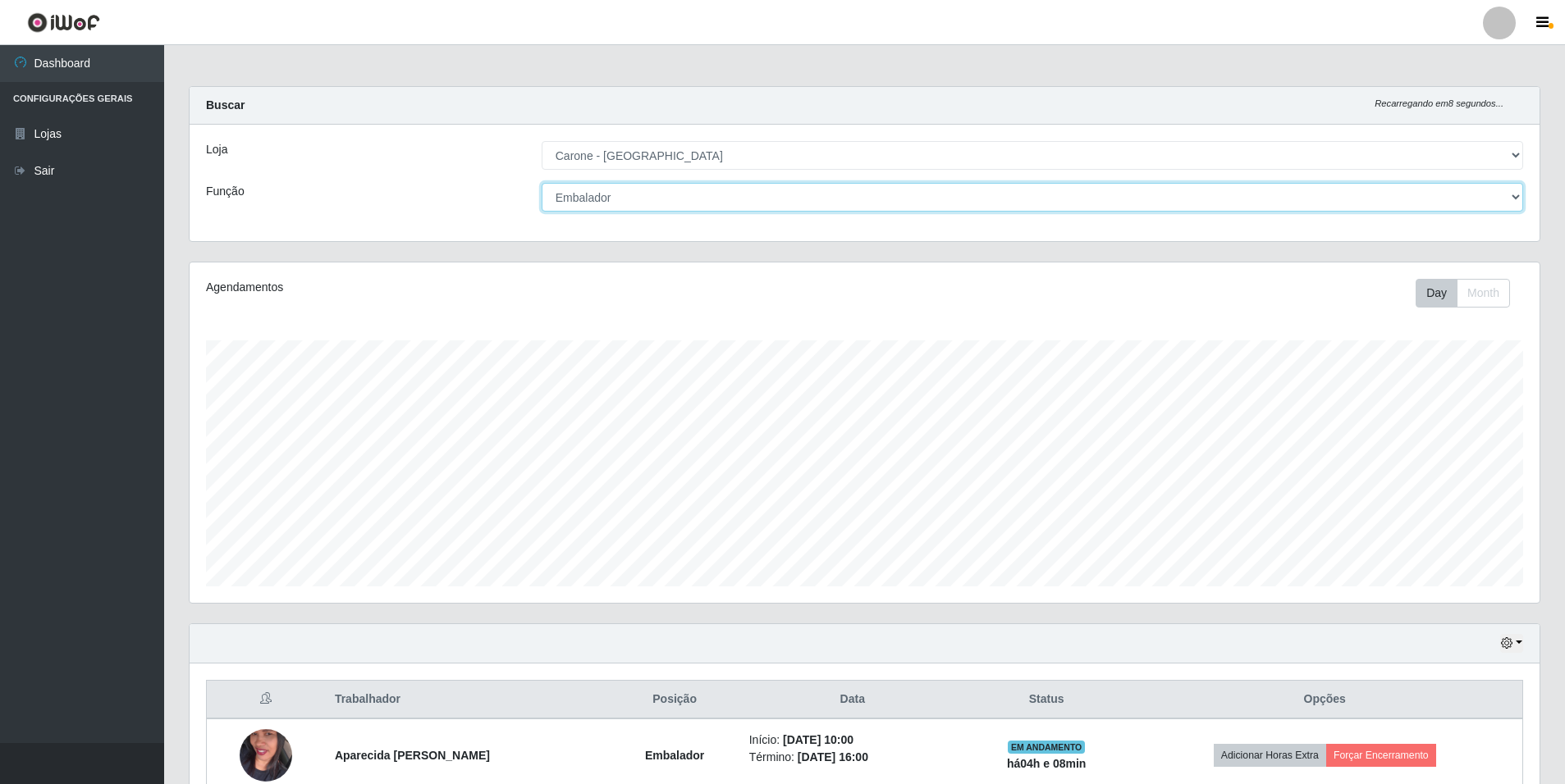
click at [1144, 201] on select "[Selecione...] Auxiliar de Depósito Auxiliar de Depósito + Auxiliar de Depósito…" at bounding box center [1032, 197] width 981 height 28
click at [542, 183] on select "[Selecione...] Auxiliar de Depósito Auxiliar de Depósito + Auxiliar de Depósito…" at bounding box center [1032, 197] width 981 height 28
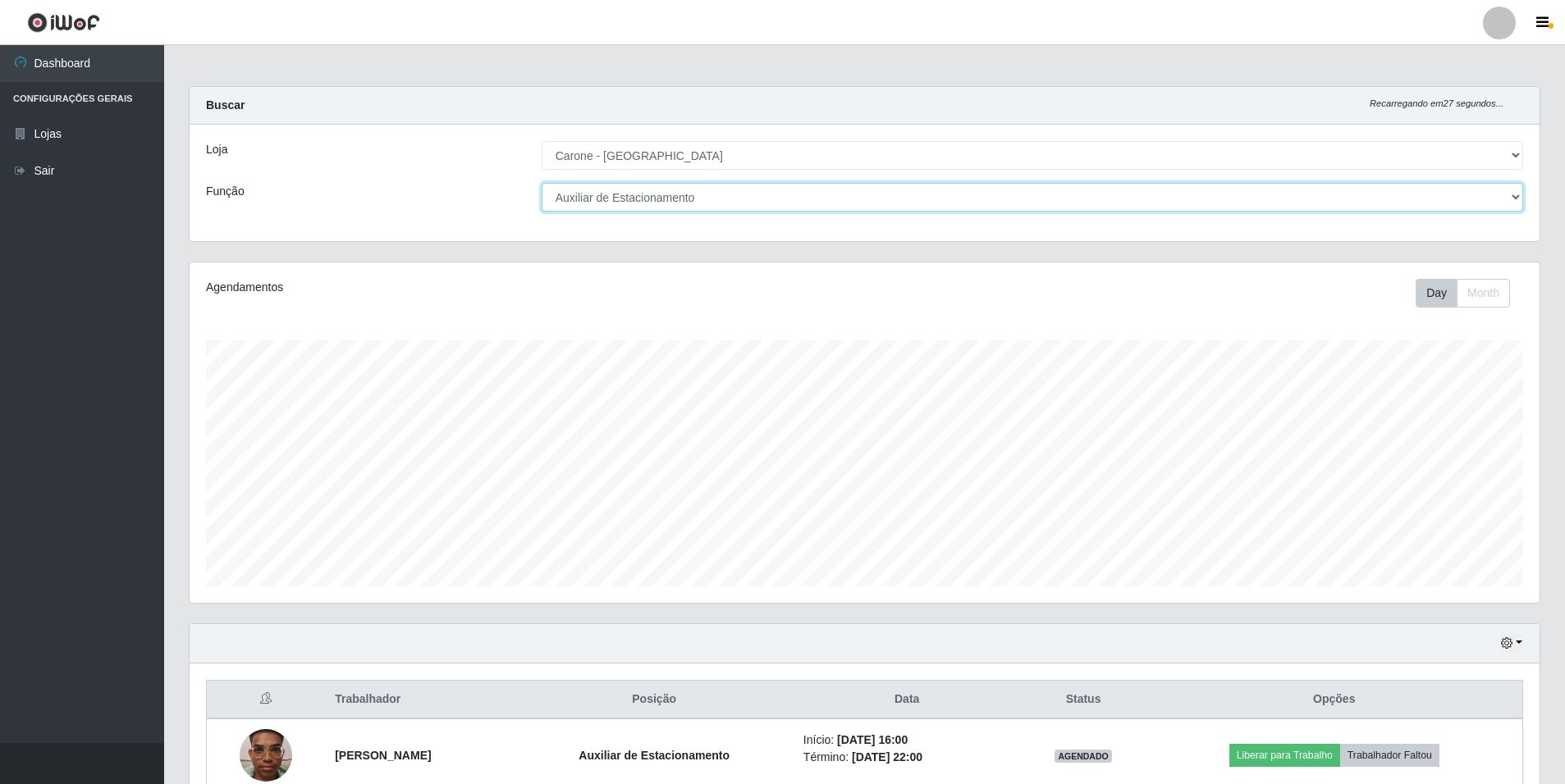
click at [882, 197] on select "[Selecione...] Auxiliar de Depósito Auxiliar de Depósito + Auxiliar de Depósito…" at bounding box center [1032, 197] width 981 height 28
select select "1"
click at [542, 183] on select "[Selecione...] Auxiliar de Depósito Auxiliar de Depósito + Auxiliar de Depósito…" at bounding box center [1032, 197] width 981 height 28
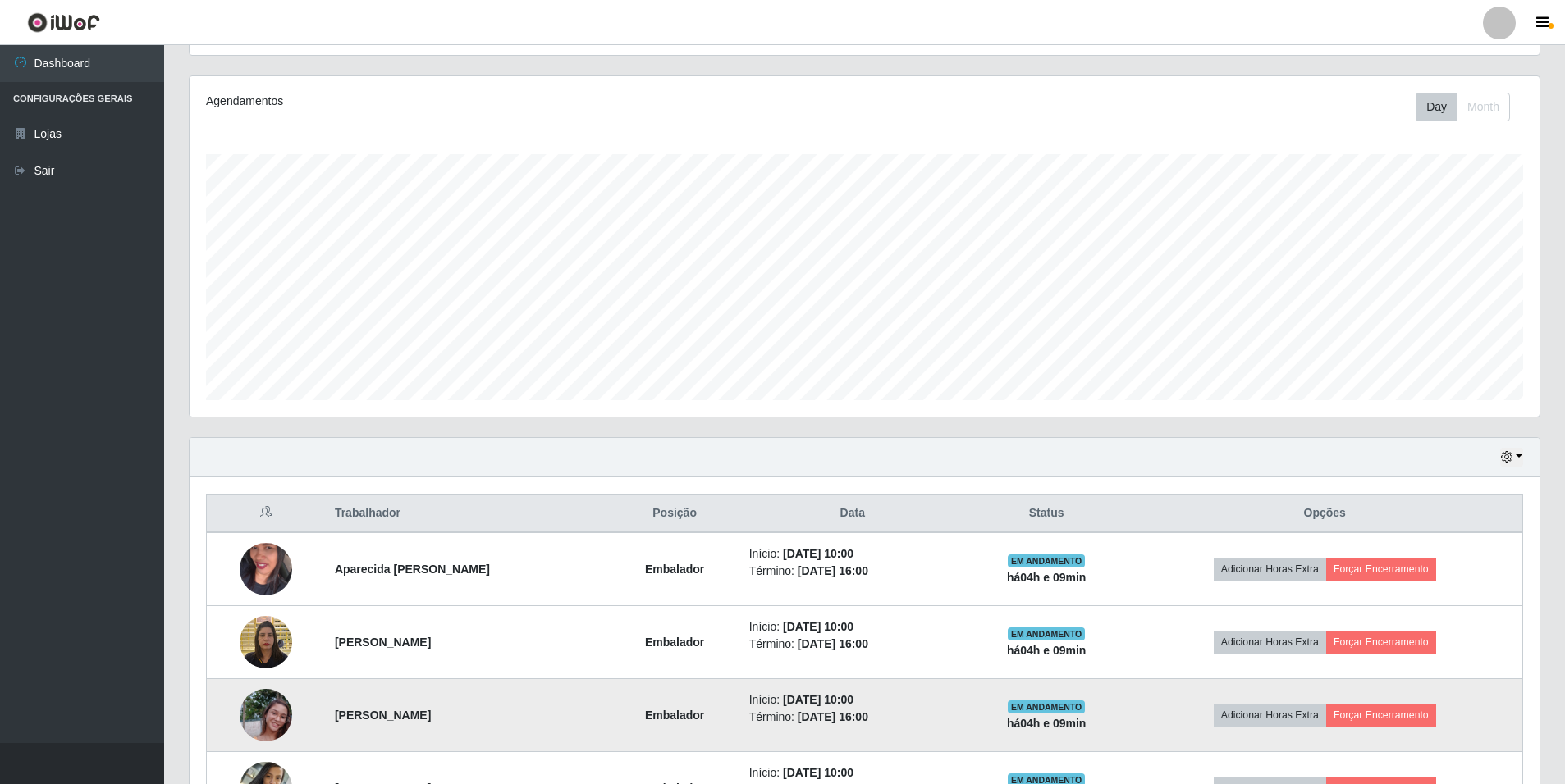
scroll to position [423, 0]
